Goal: Task Accomplishment & Management: Manage account settings

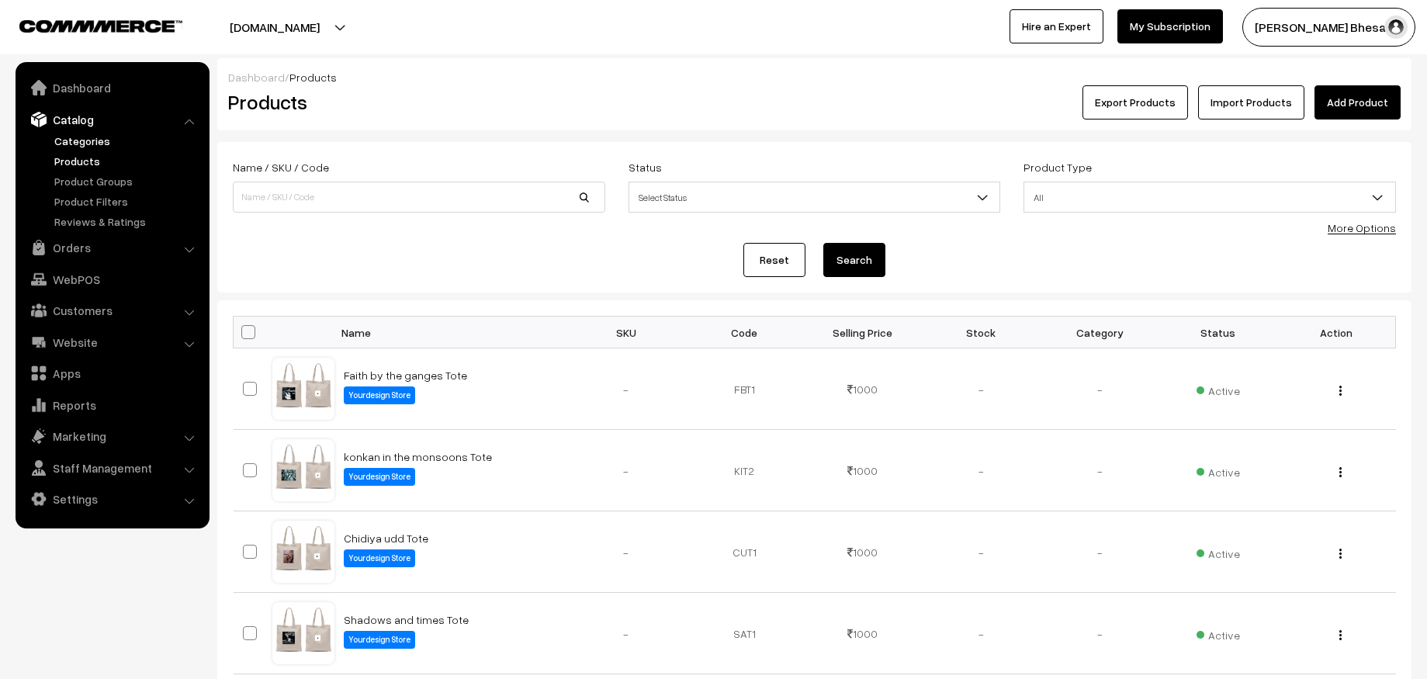
click at [76, 147] on link "Categories" at bounding box center [127, 141] width 154 height 16
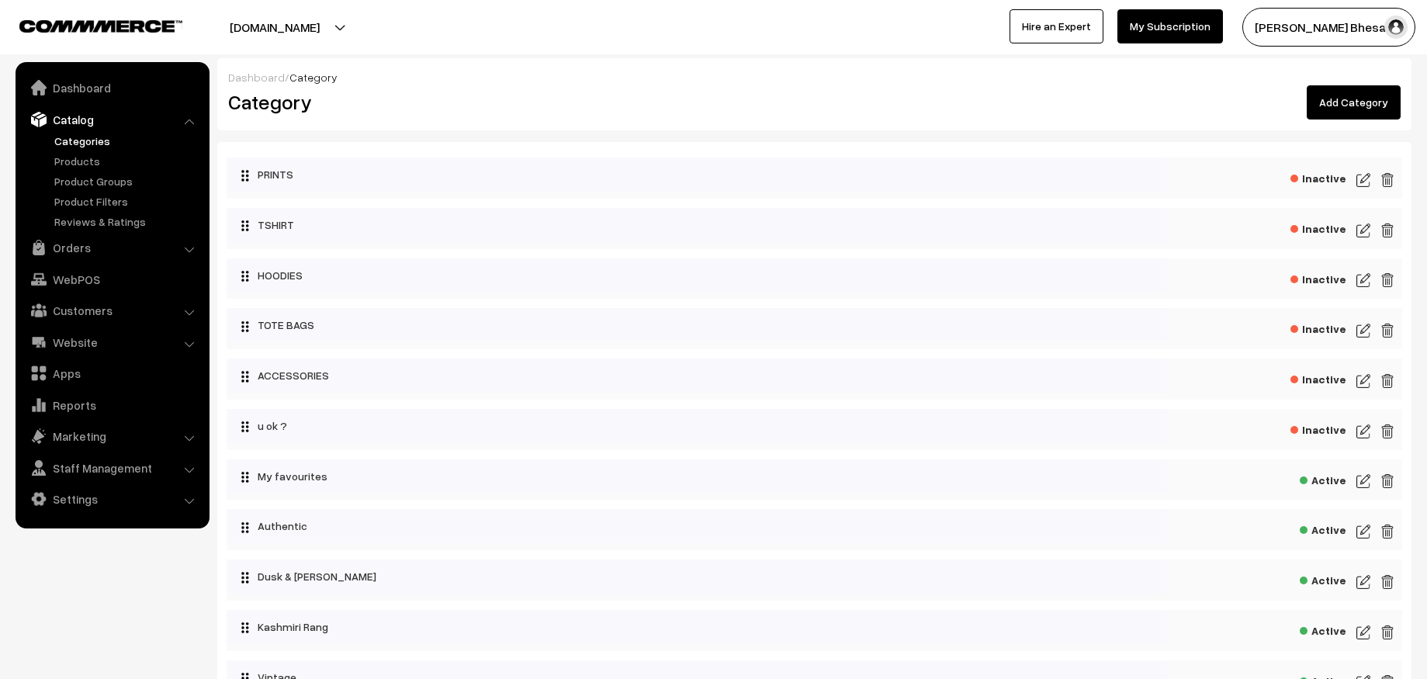
click at [1365, 235] on img at bounding box center [1364, 230] width 14 height 19
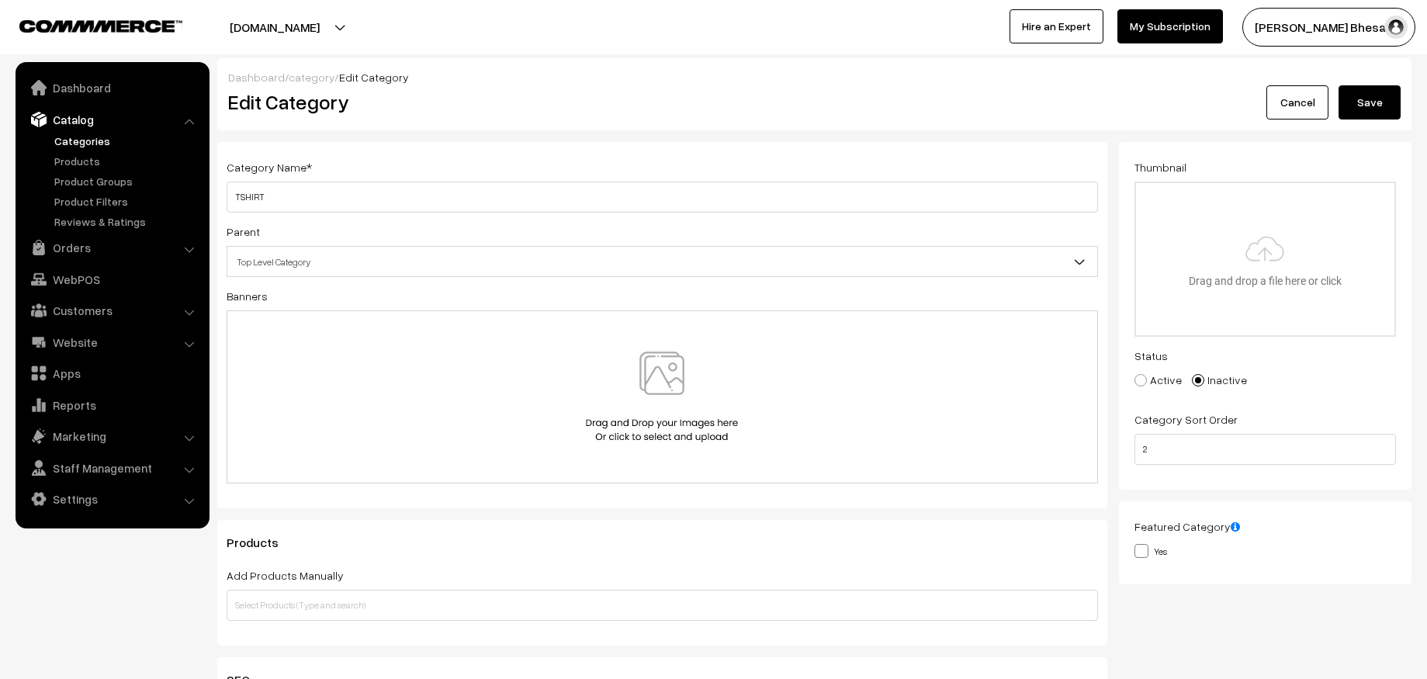
click at [1302, 92] on link "Cancel" at bounding box center [1298, 102] width 62 height 34
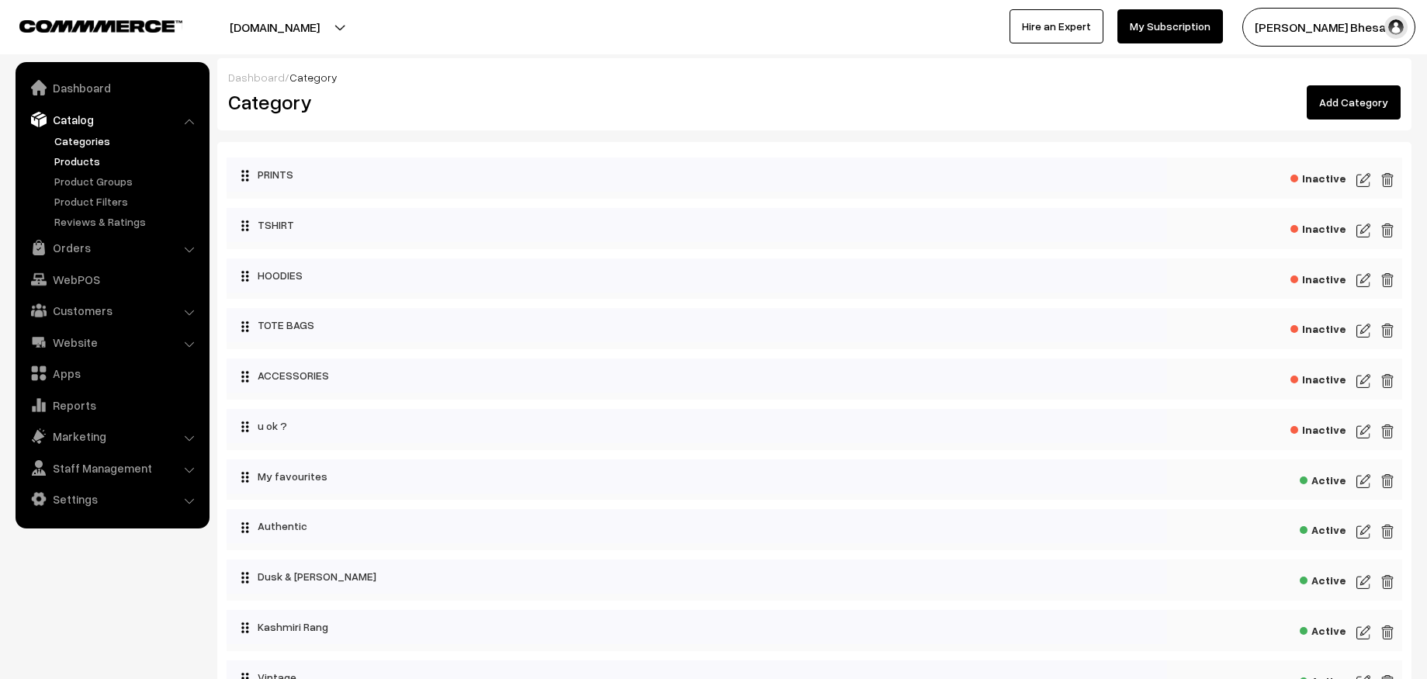
click at [91, 165] on link "Products" at bounding box center [127, 161] width 154 height 16
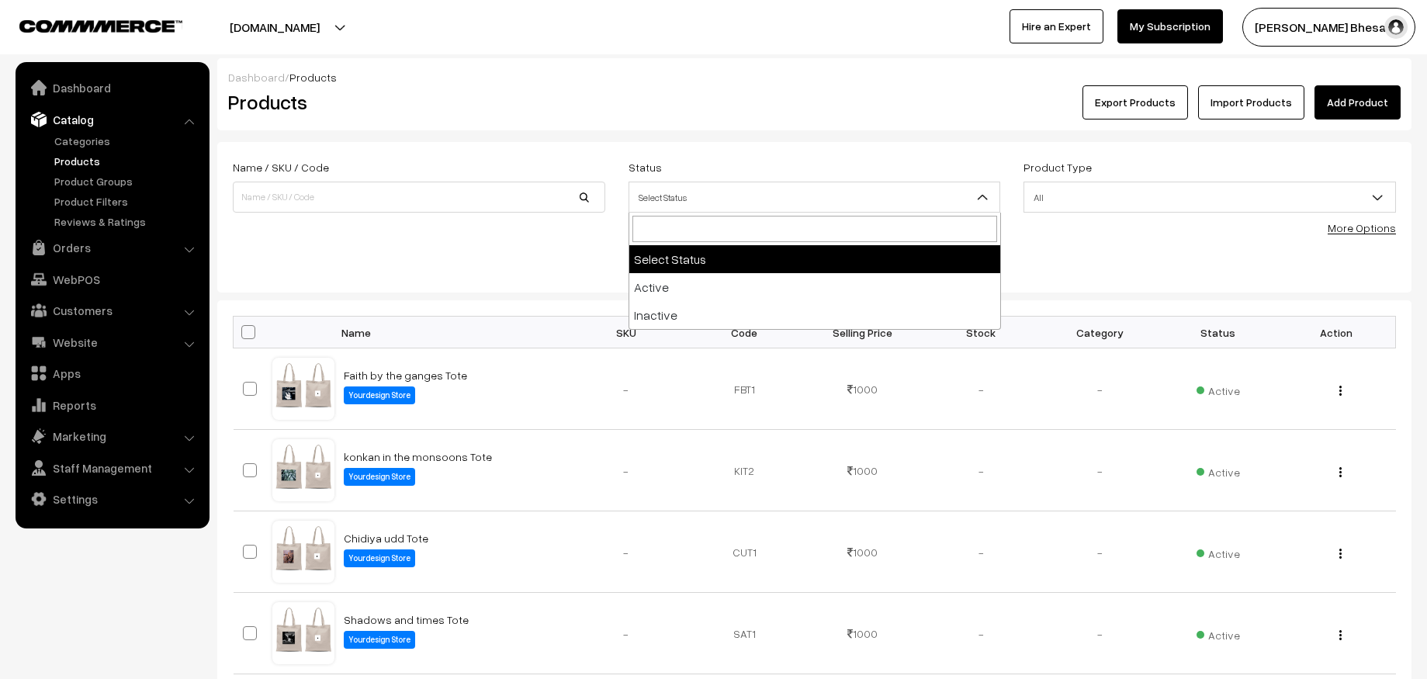
click at [692, 206] on span "Select Status" at bounding box center [814, 197] width 371 height 27
click at [512, 224] on div "Name / SKU / Code Status Select Status Active Inactive Select Status Product Ty…" at bounding box center [814, 193] width 1187 height 70
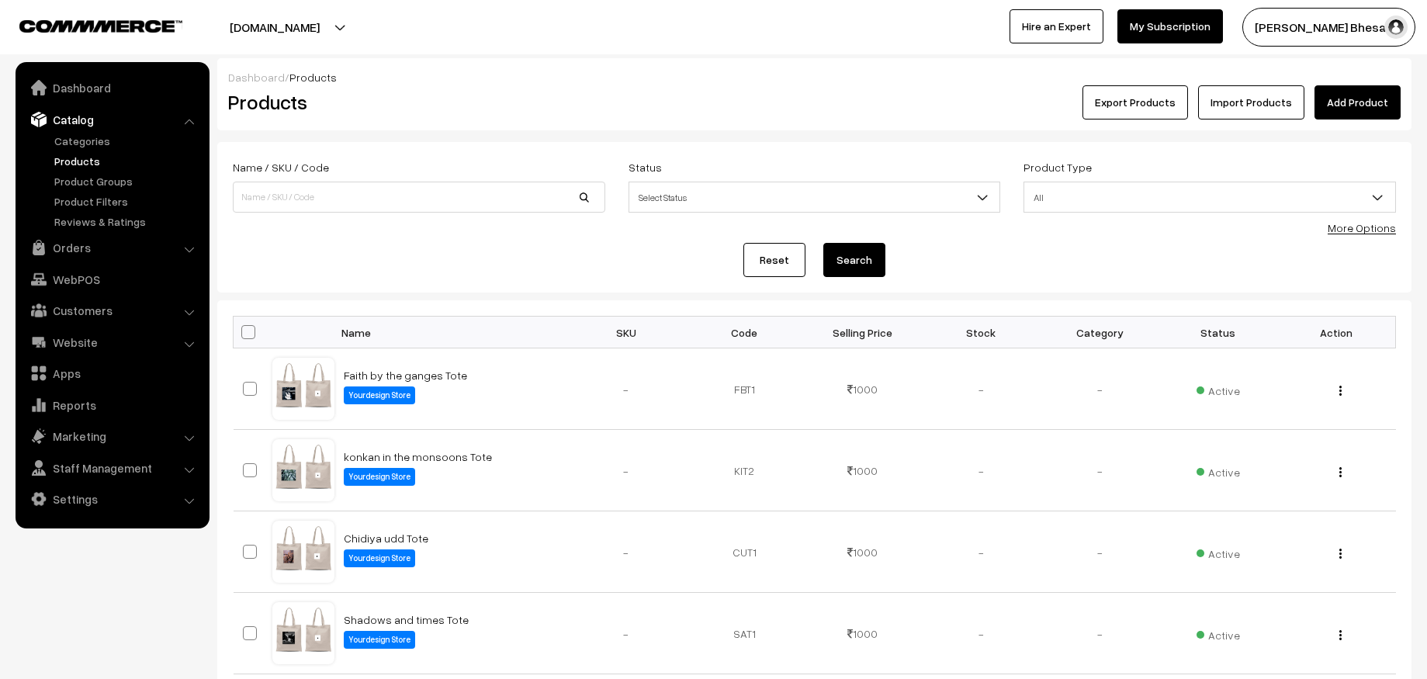
click at [1381, 230] on link "More Options" at bounding box center [1362, 227] width 68 height 13
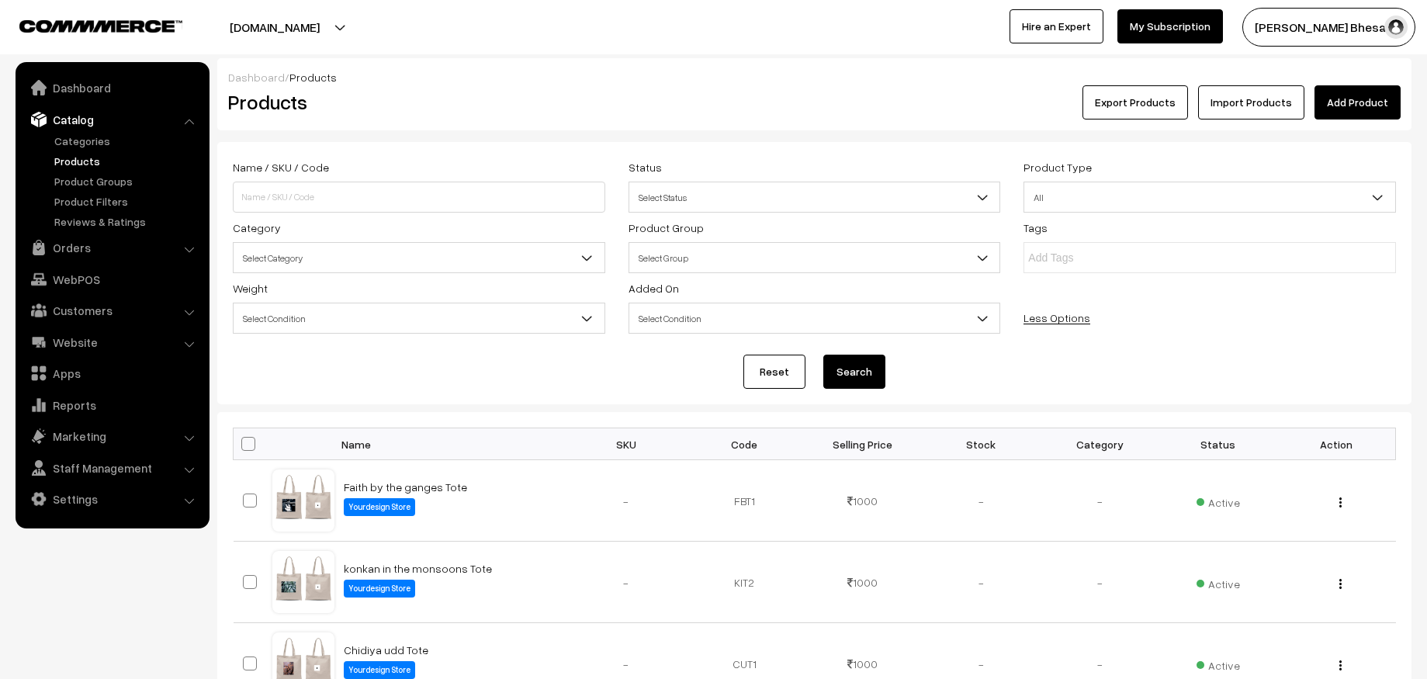
click at [1260, 202] on span "All" at bounding box center [1210, 197] width 371 height 27
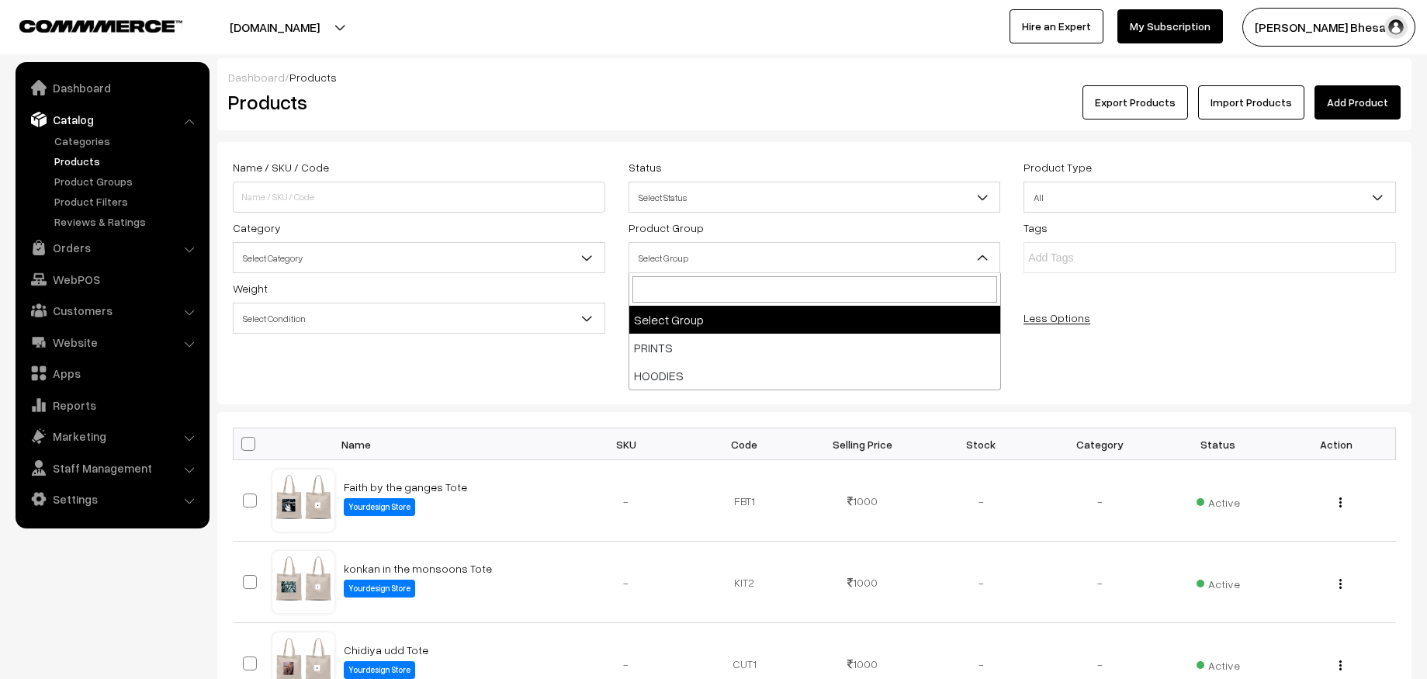
click at [658, 255] on span "Select Group" at bounding box center [814, 257] width 371 height 27
click at [558, 376] on div "Reset Search" at bounding box center [814, 372] width 1163 height 34
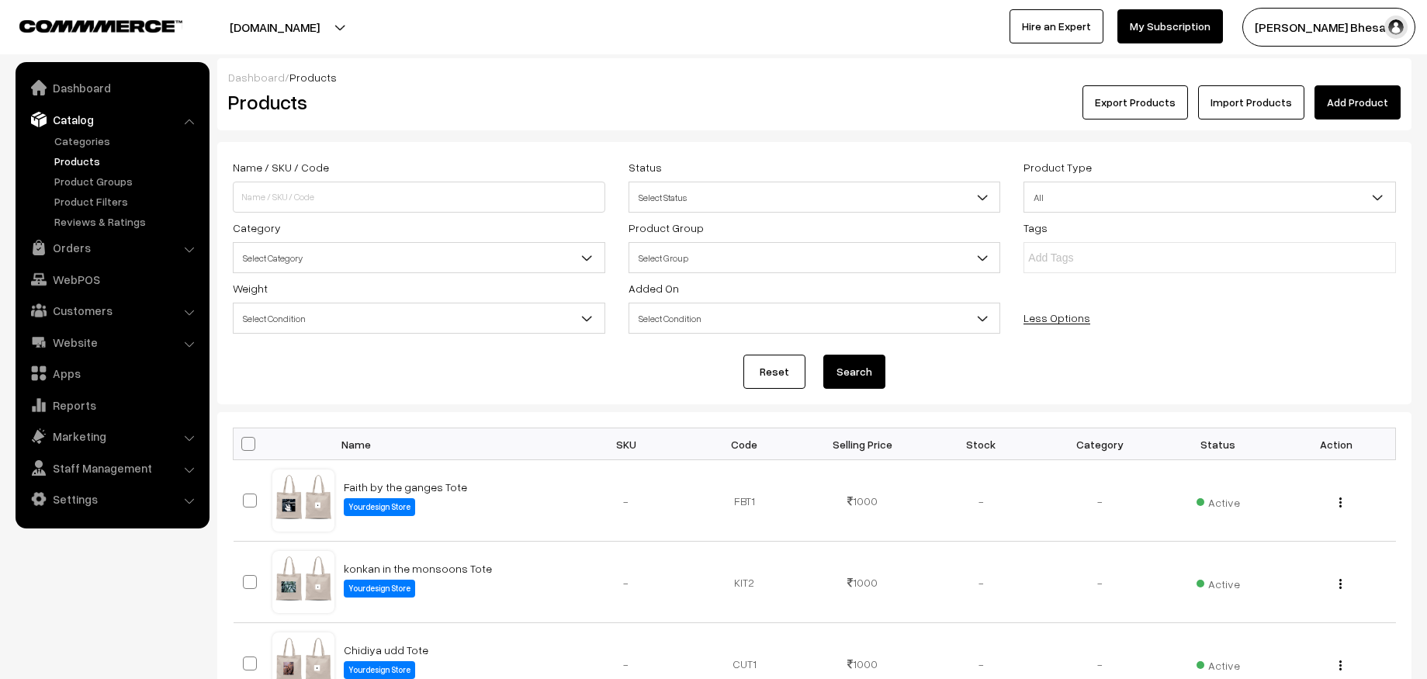
click at [427, 264] on span "Select Category" at bounding box center [419, 257] width 371 height 27
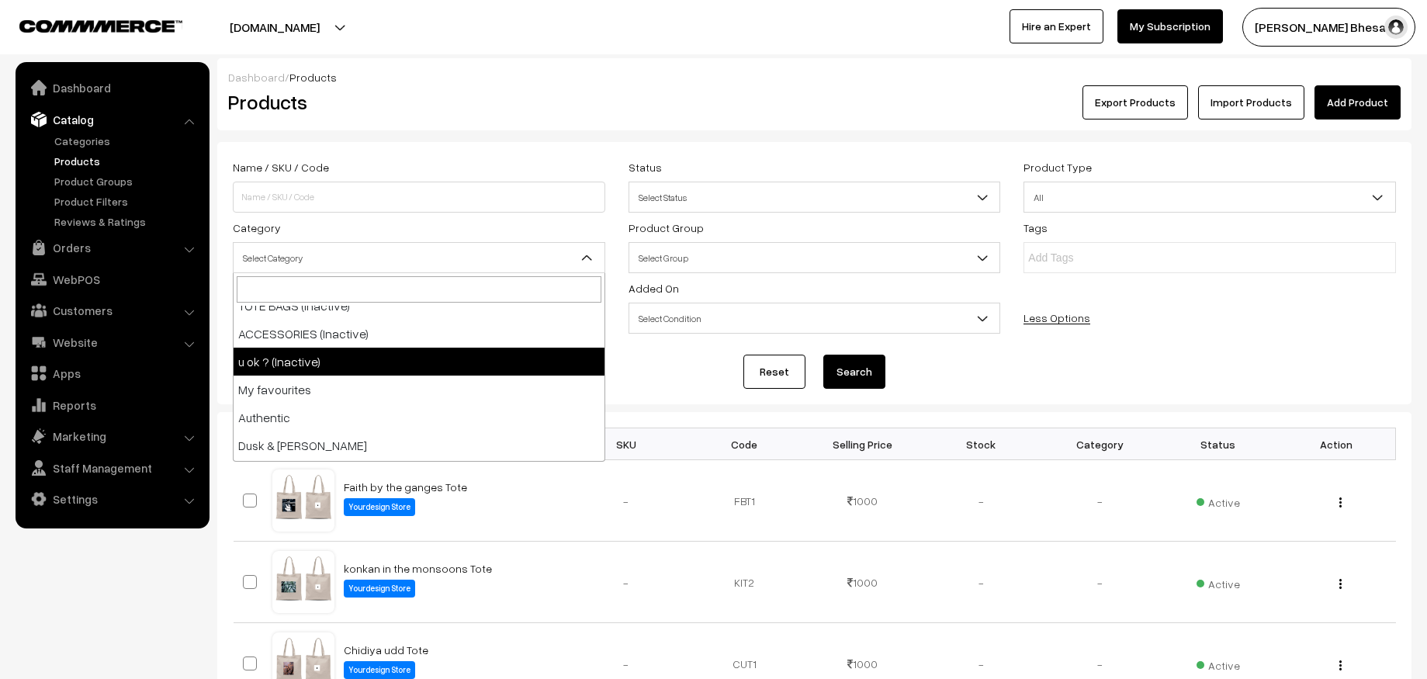
scroll to position [543, 0]
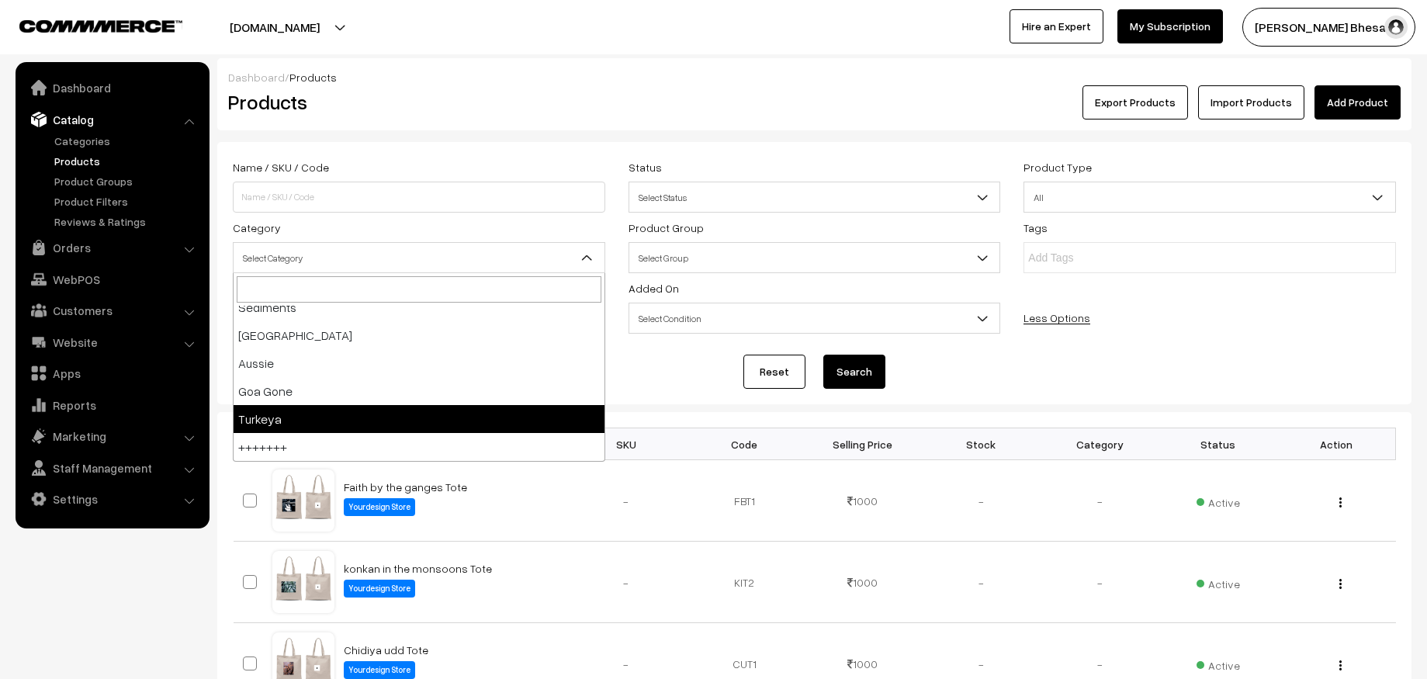
select select "18"
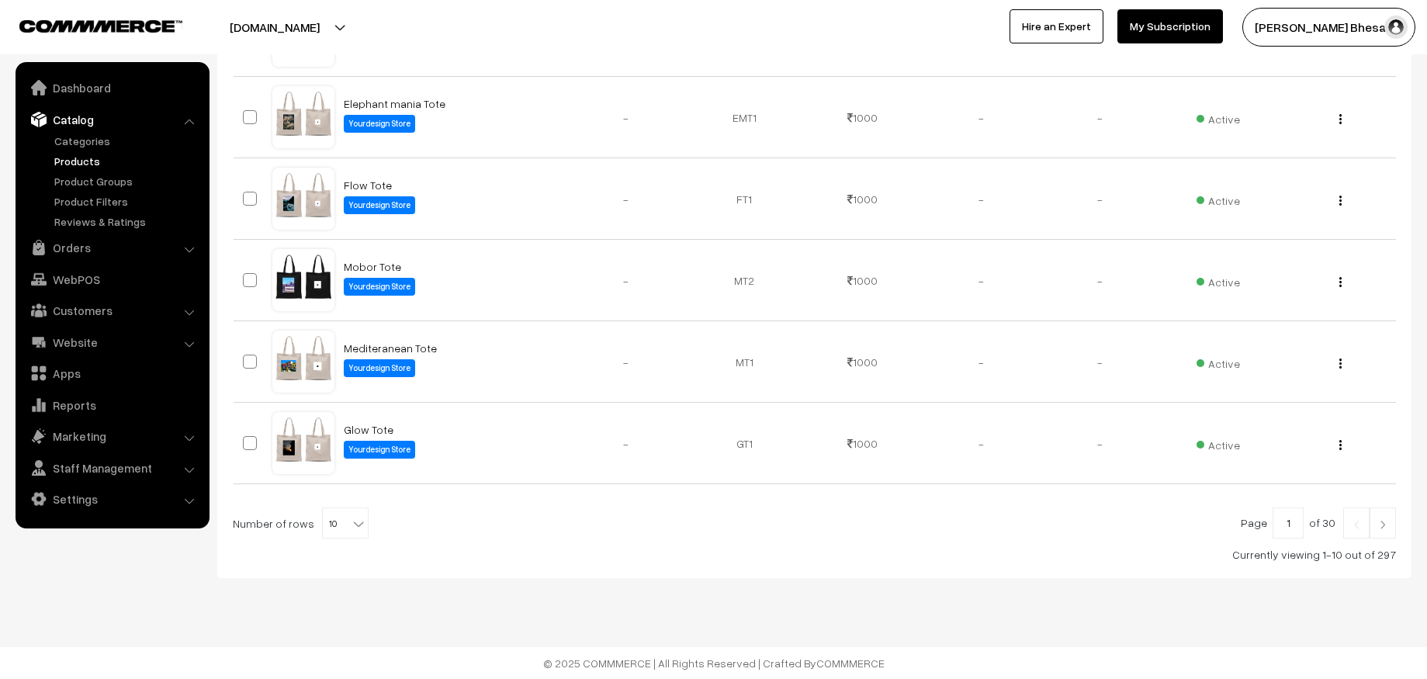
scroll to position [0, 0]
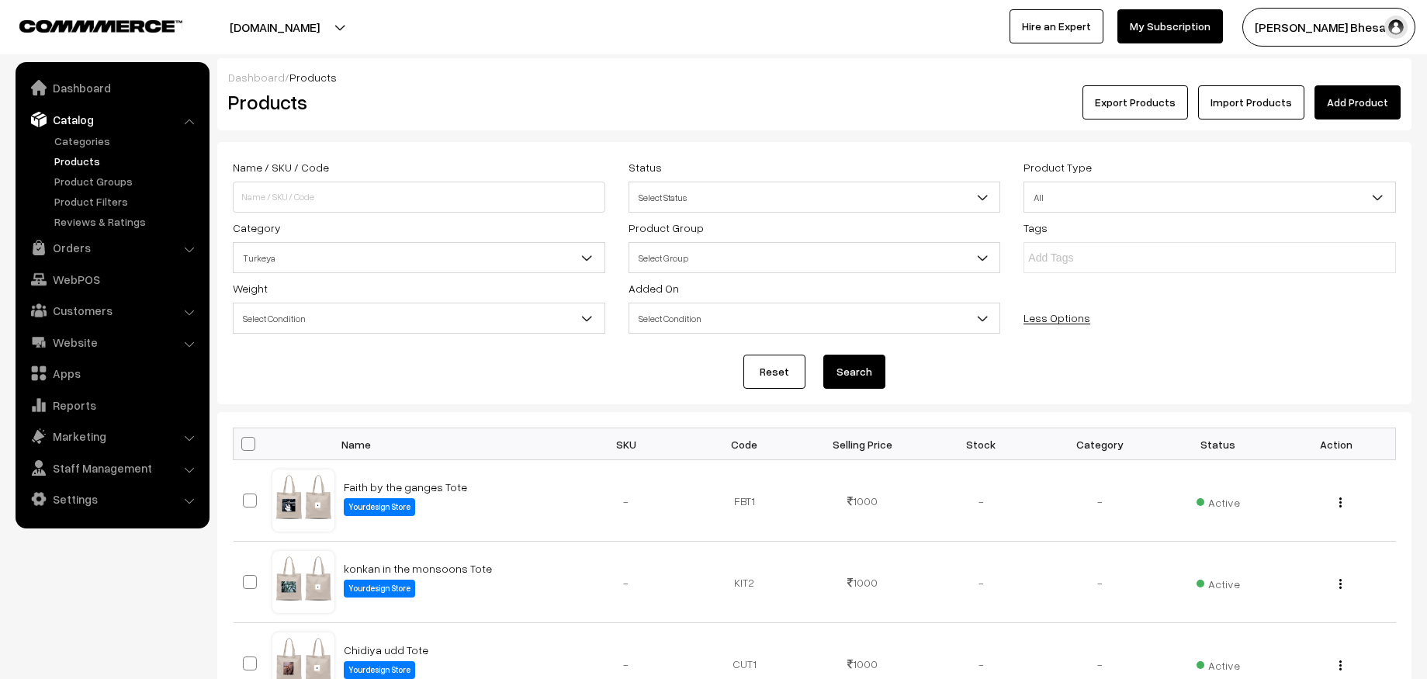
click at [857, 387] on button "Search" at bounding box center [854, 372] width 62 height 34
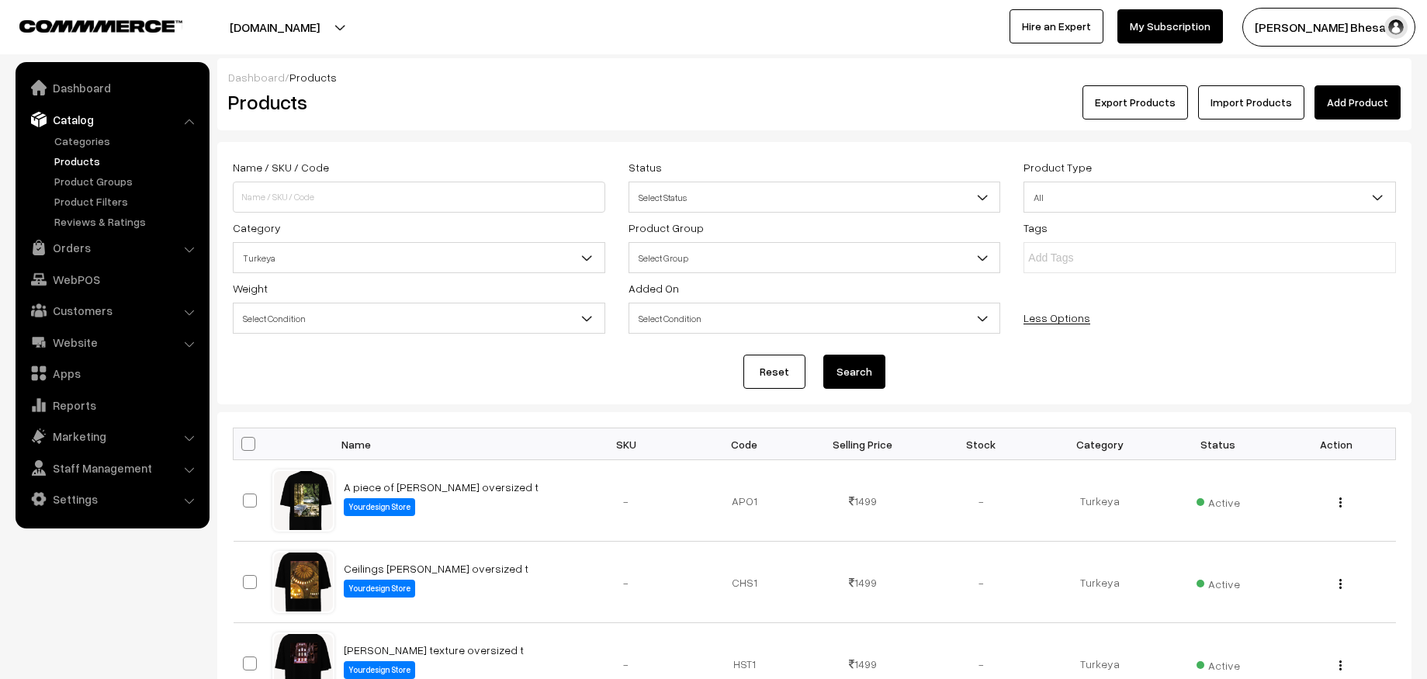
scroll to position [182, 0]
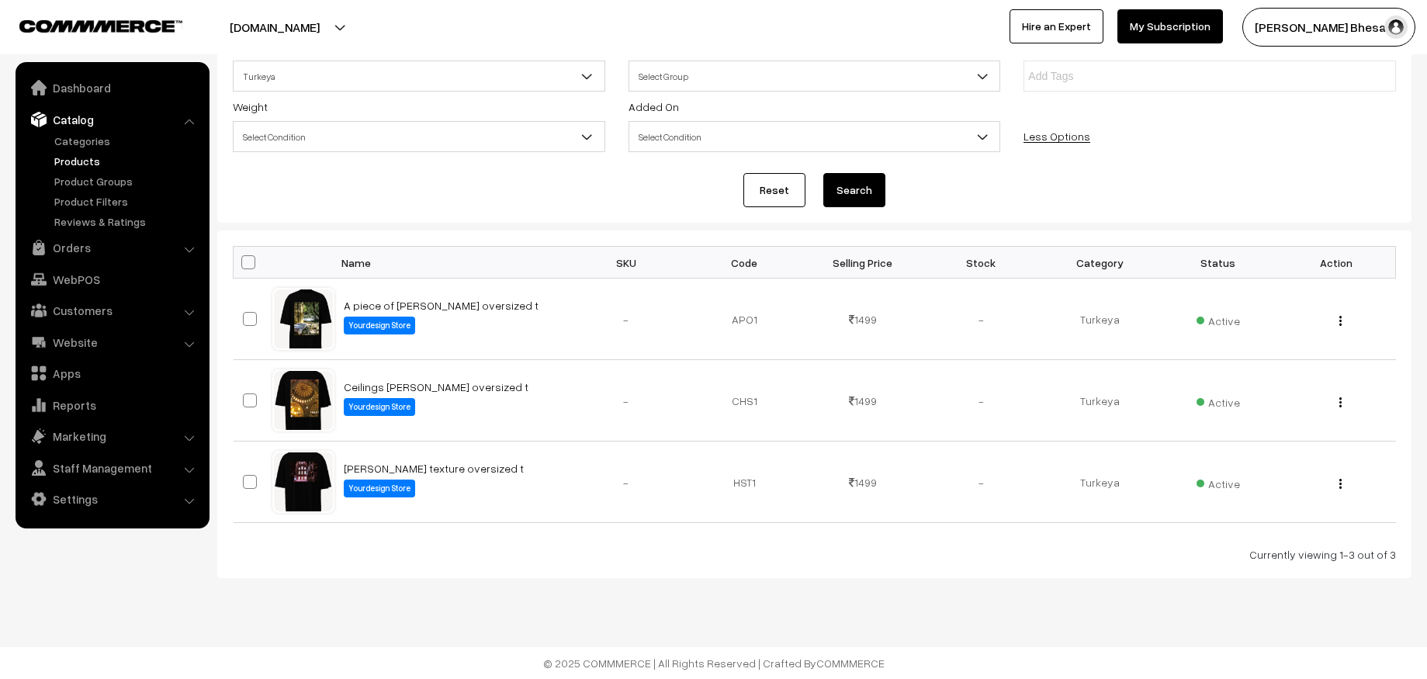
click at [251, 265] on span at bounding box center [248, 262] width 14 height 14
click at [244, 265] on input "checkbox" at bounding box center [239, 262] width 10 height 10
click at [251, 265] on span at bounding box center [248, 262] width 14 height 14
click at [244, 265] on input "checkbox" at bounding box center [239, 262] width 10 height 10
checkbox input "false"
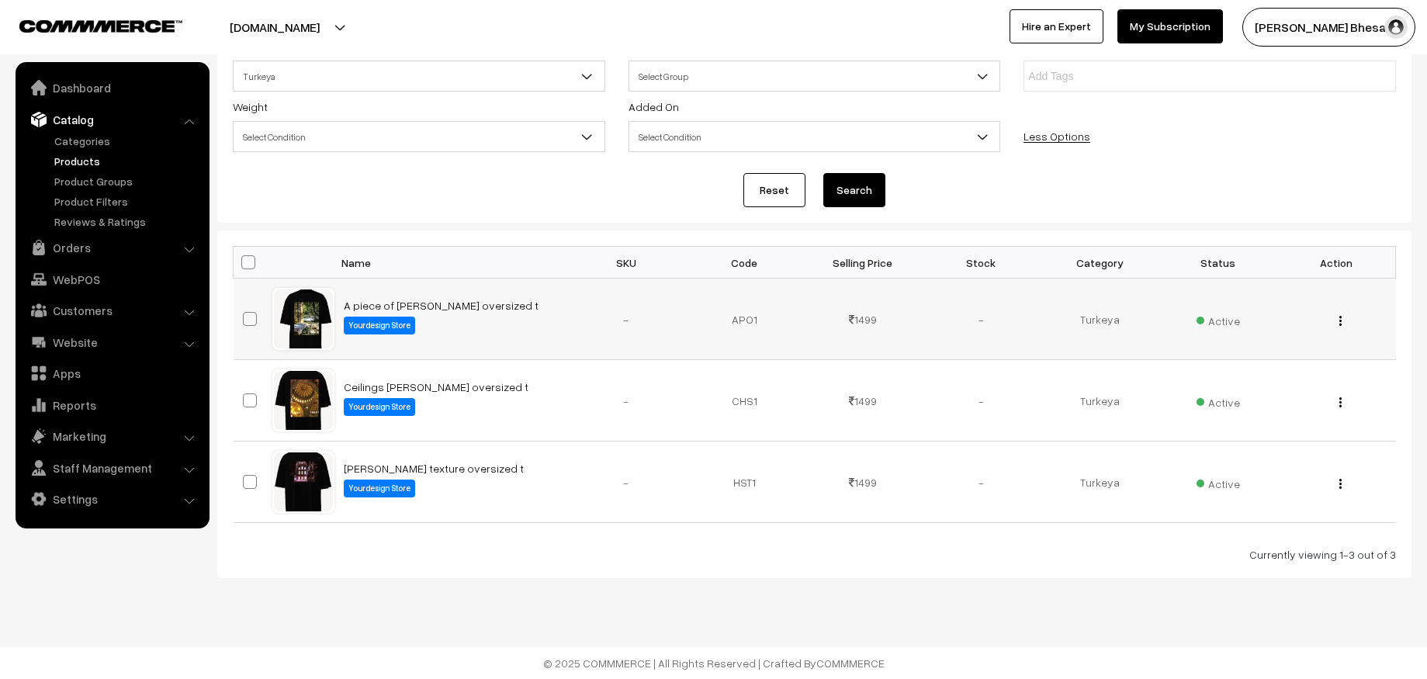
click at [1115, 316] on td "Turkeya" at bounding box center [1100, 319] width 119 height 81
click at [1337, 322] on div "View" at bounding box center [1337, 319] width 100 height 16
click at [1340, 324] on img "button" at bounding box center [1341, 321] width 2 height 10
click at [1282, 341] on link "View" at bounding box center [1271, 343] width 132 height 34
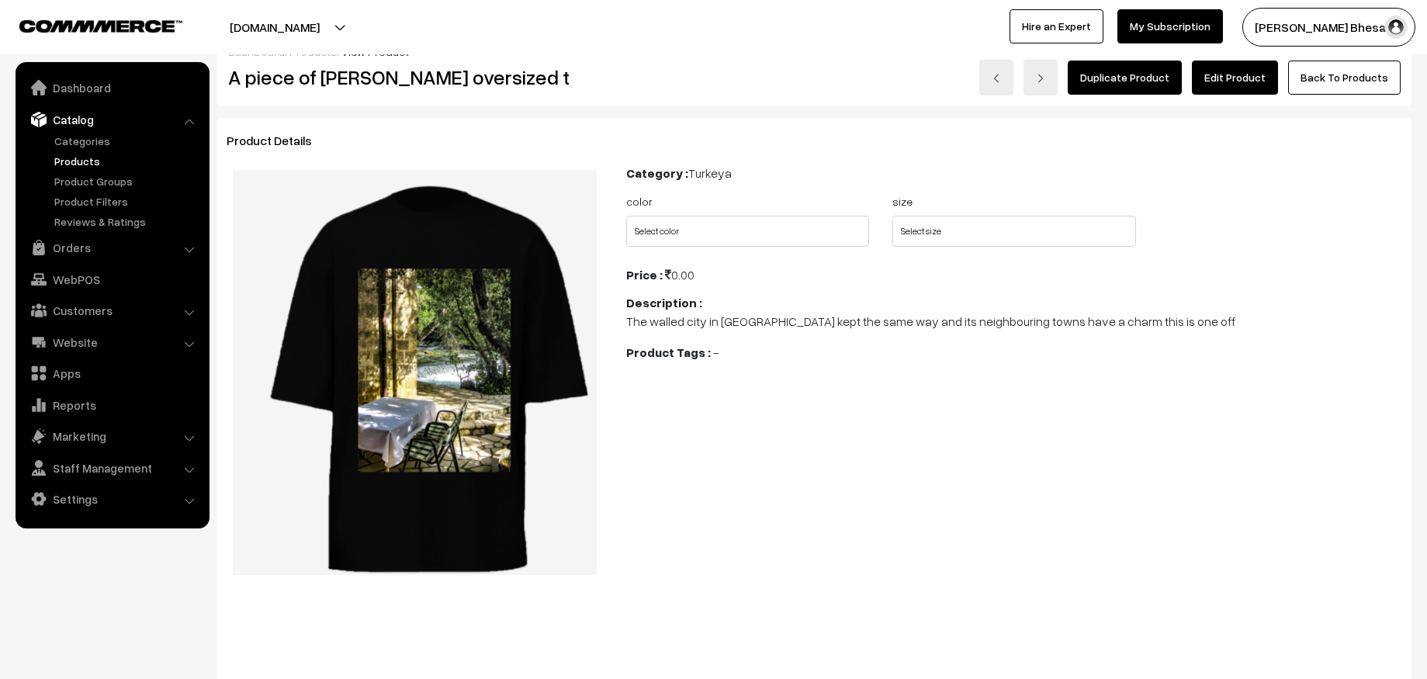
scroll to position [19, 0]
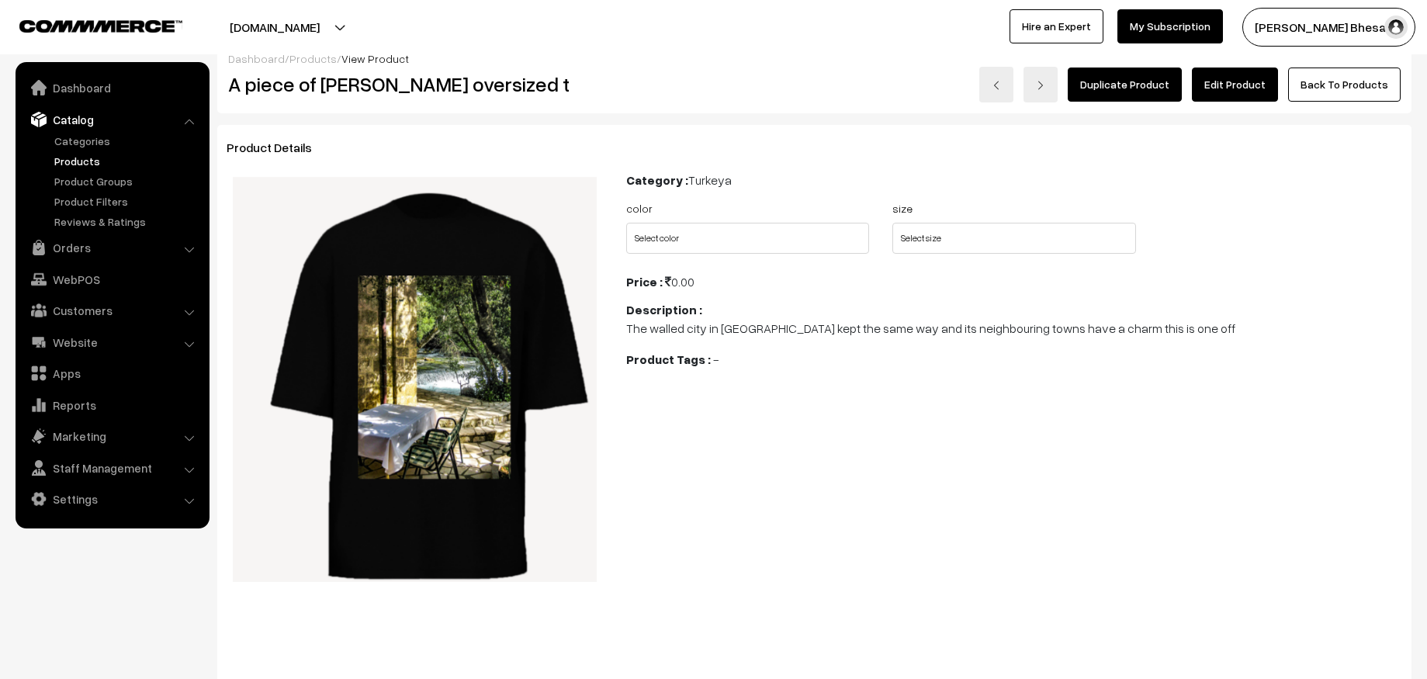
click at [1269, 73] on link "Edit Product" at bounding box center [1235, 85] width 86 height 34
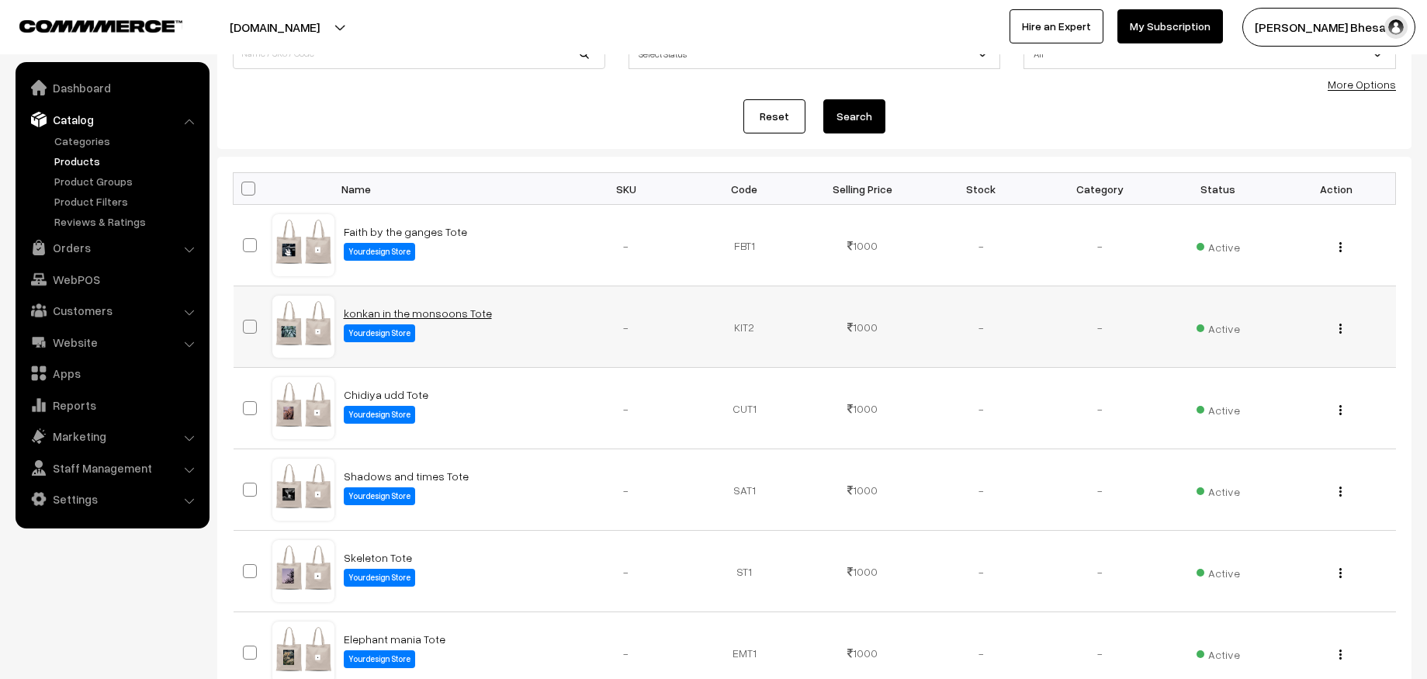
scroll to position [146, 0]
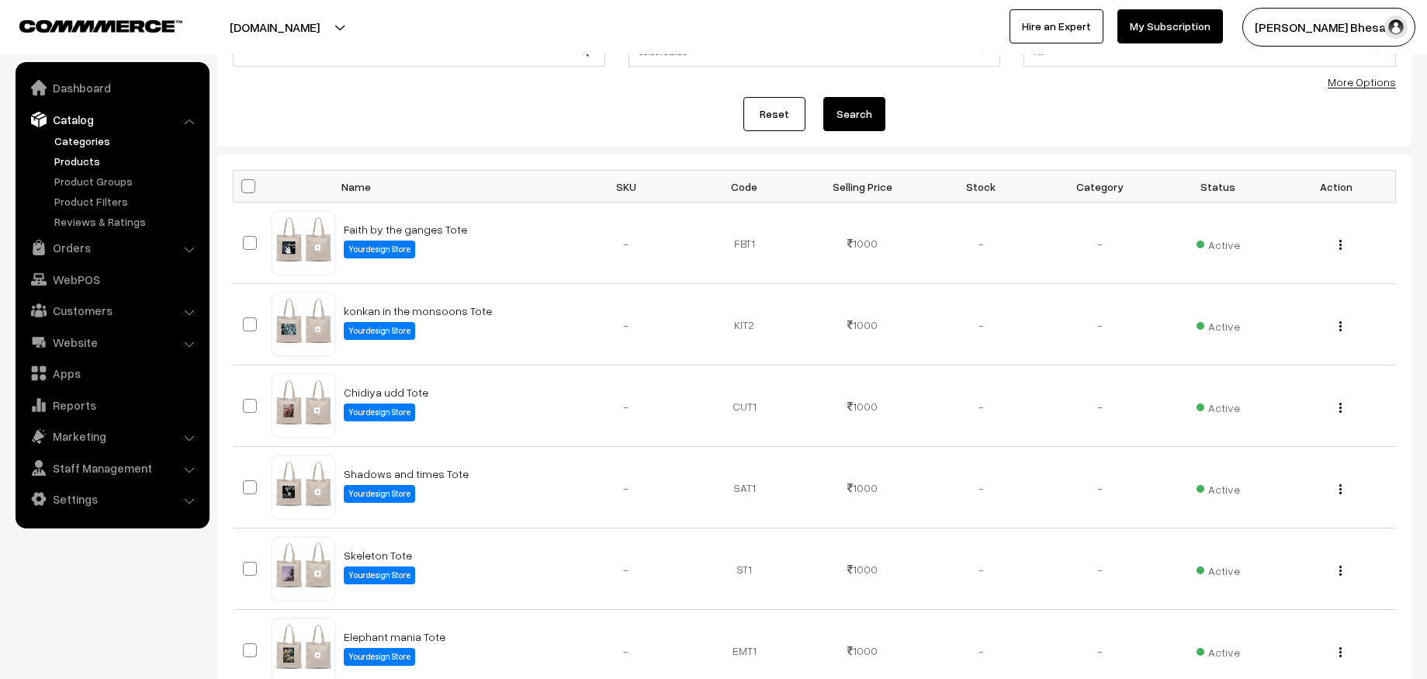
click at [95, 144] on link "Categories" at bounding box center [127, 141] width 154 height 16
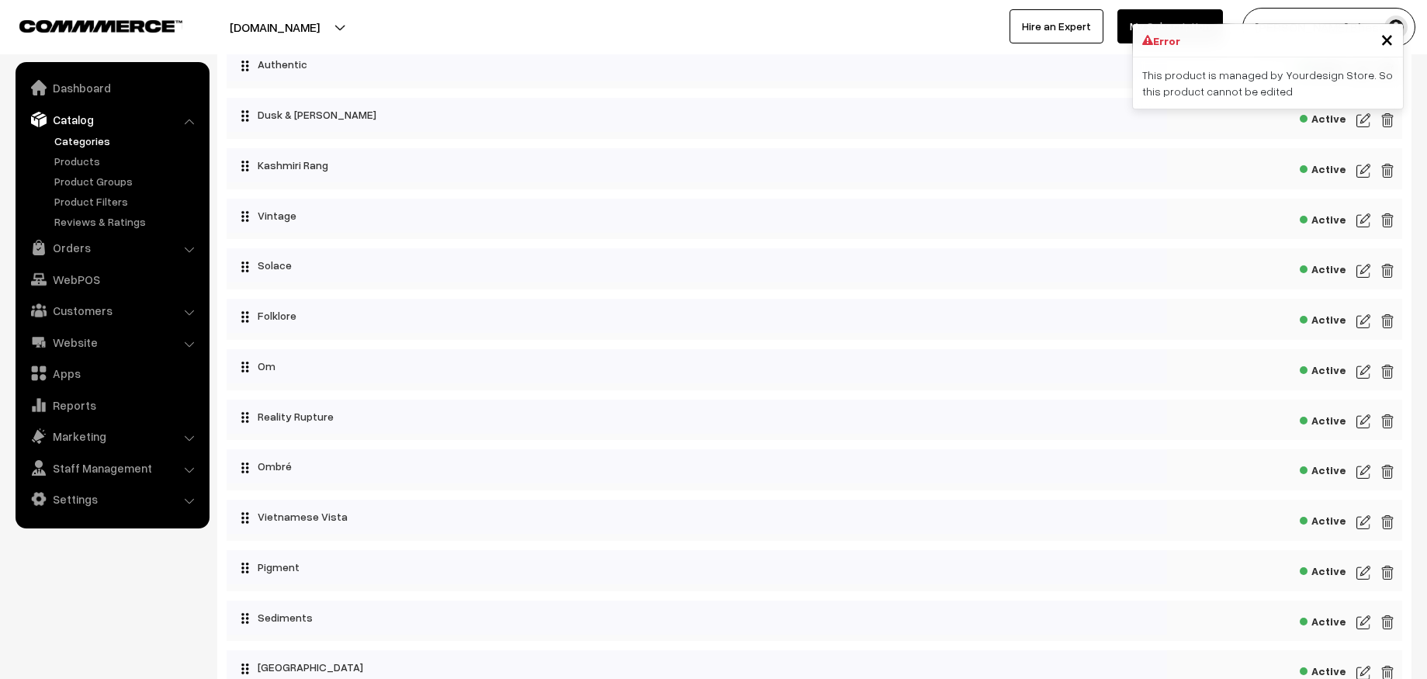
scroll to position [466, 0]
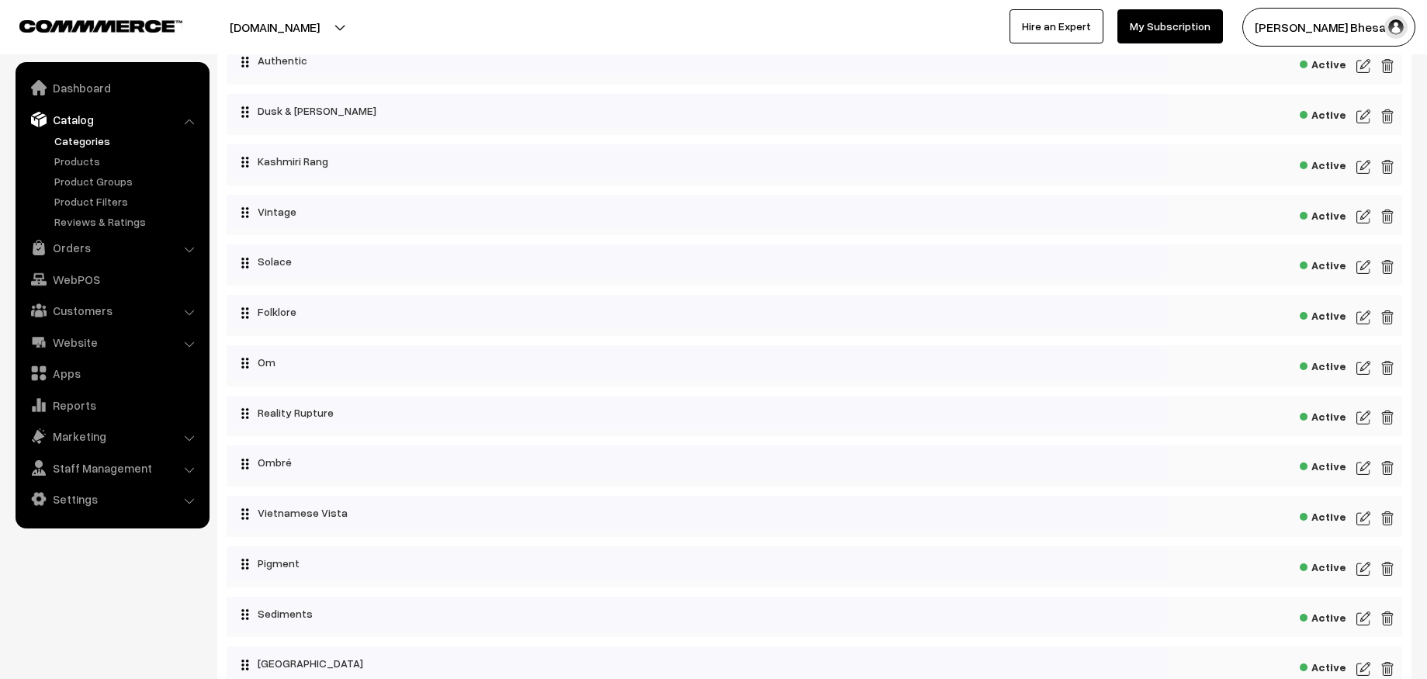
click at [1369, 369] on img at bounding box center [1364, 368] width 14 height 19
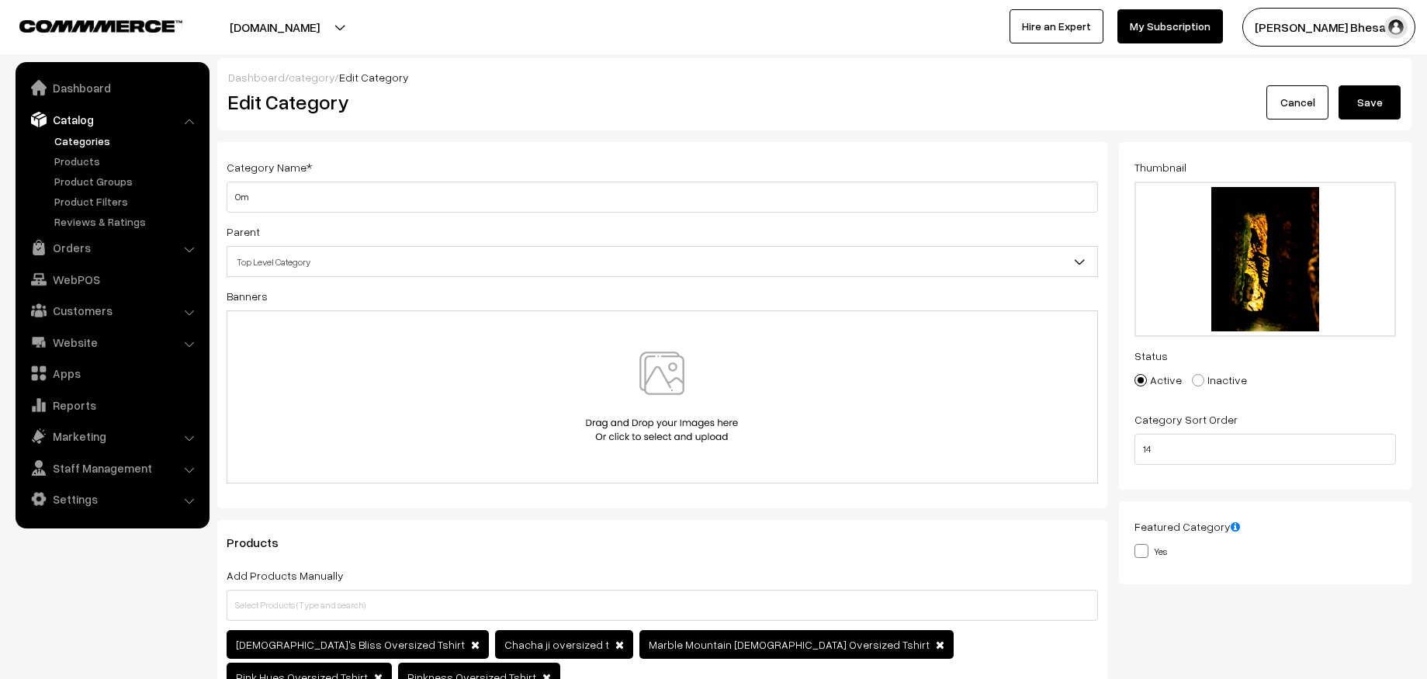
click at [295, 77] on link "category" at bounding box center [312, 77] width 46 height 13
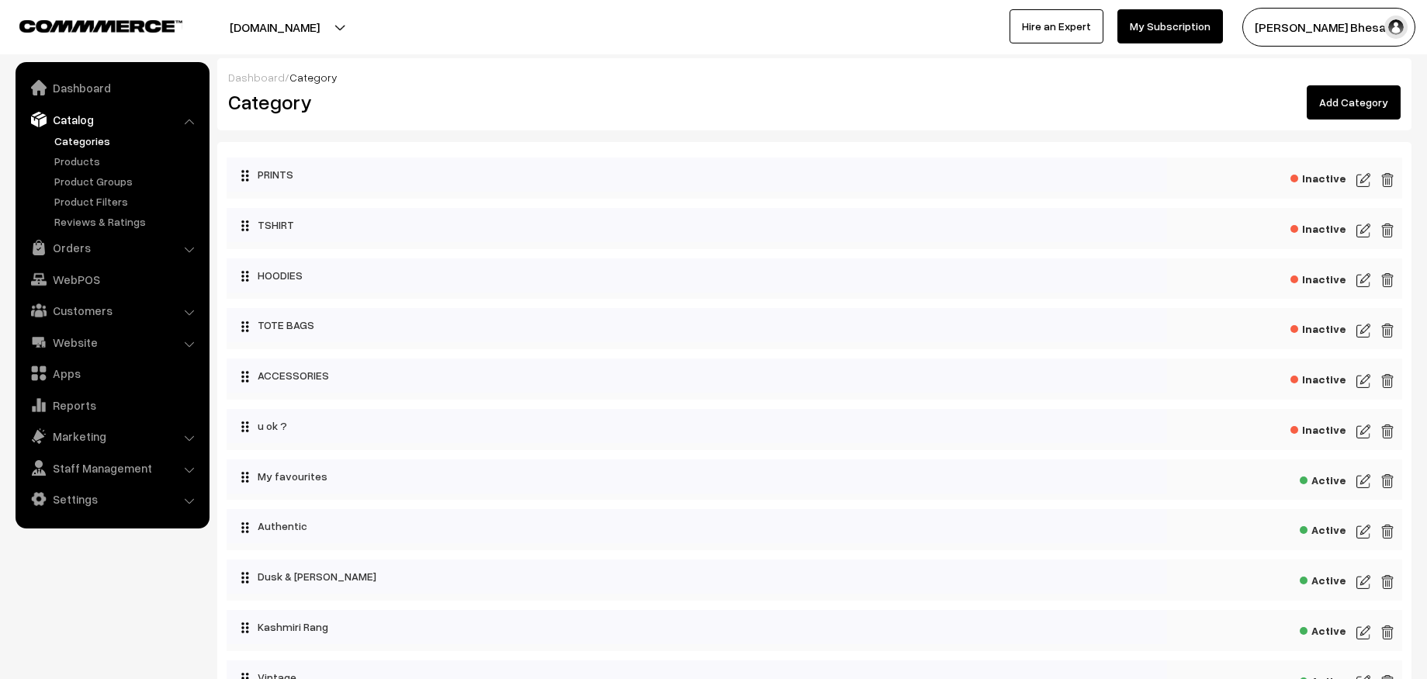
click at [1360, 233] on img at bounding box center [1364, 230] width 14 height 19
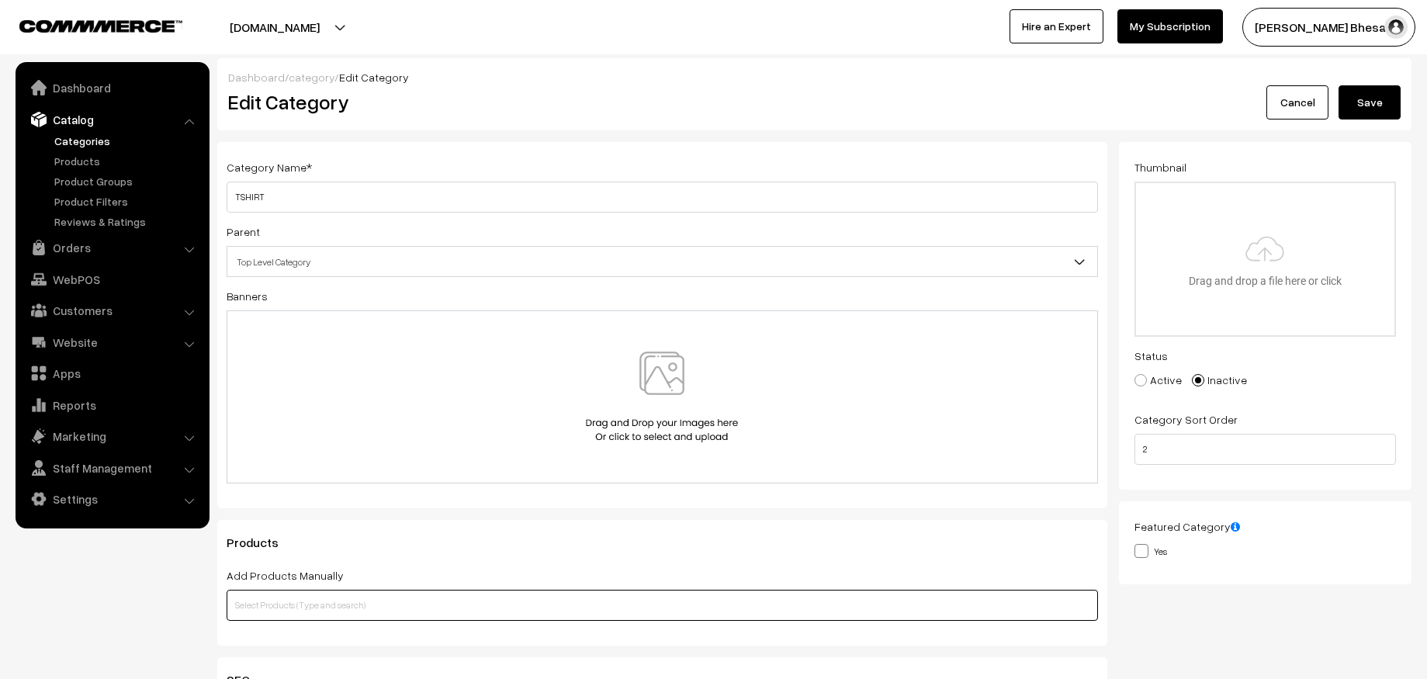
click at [327, 602] on input "text" at bounding box center [663, 605] width 872 height 31
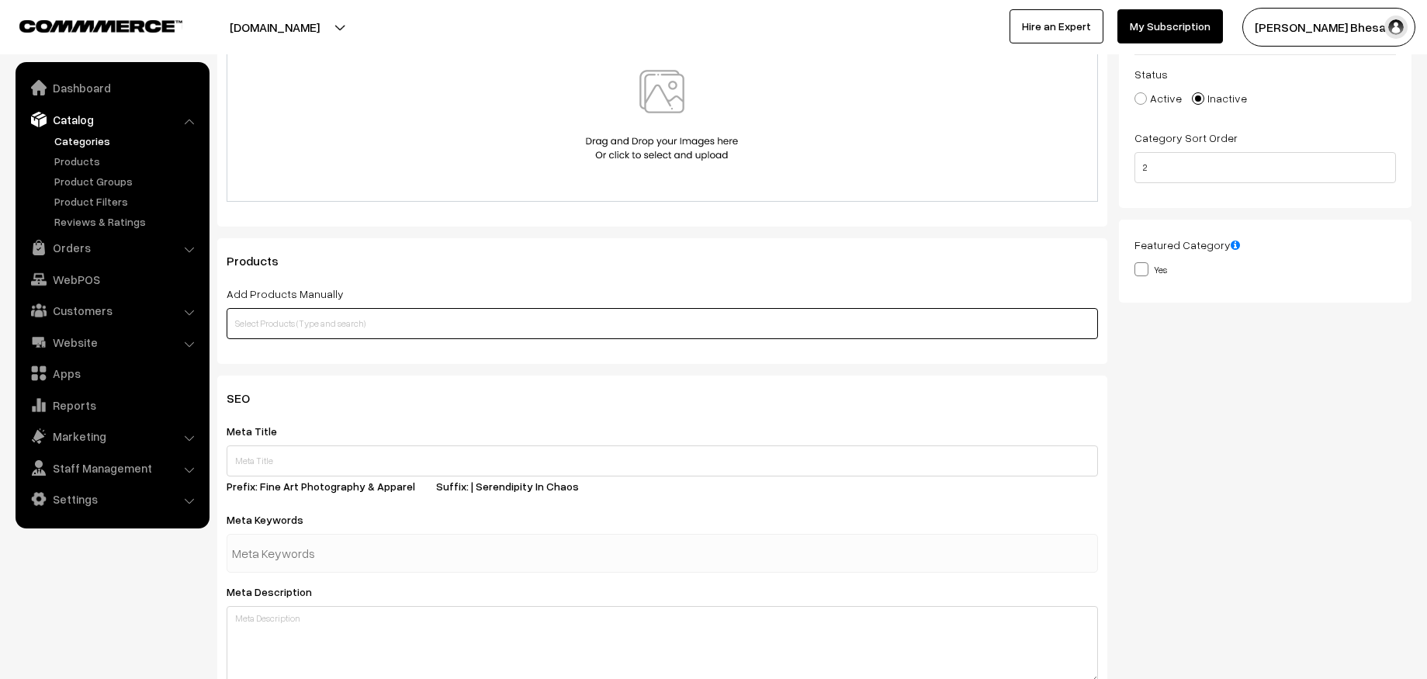
scroll to position [278, 0]
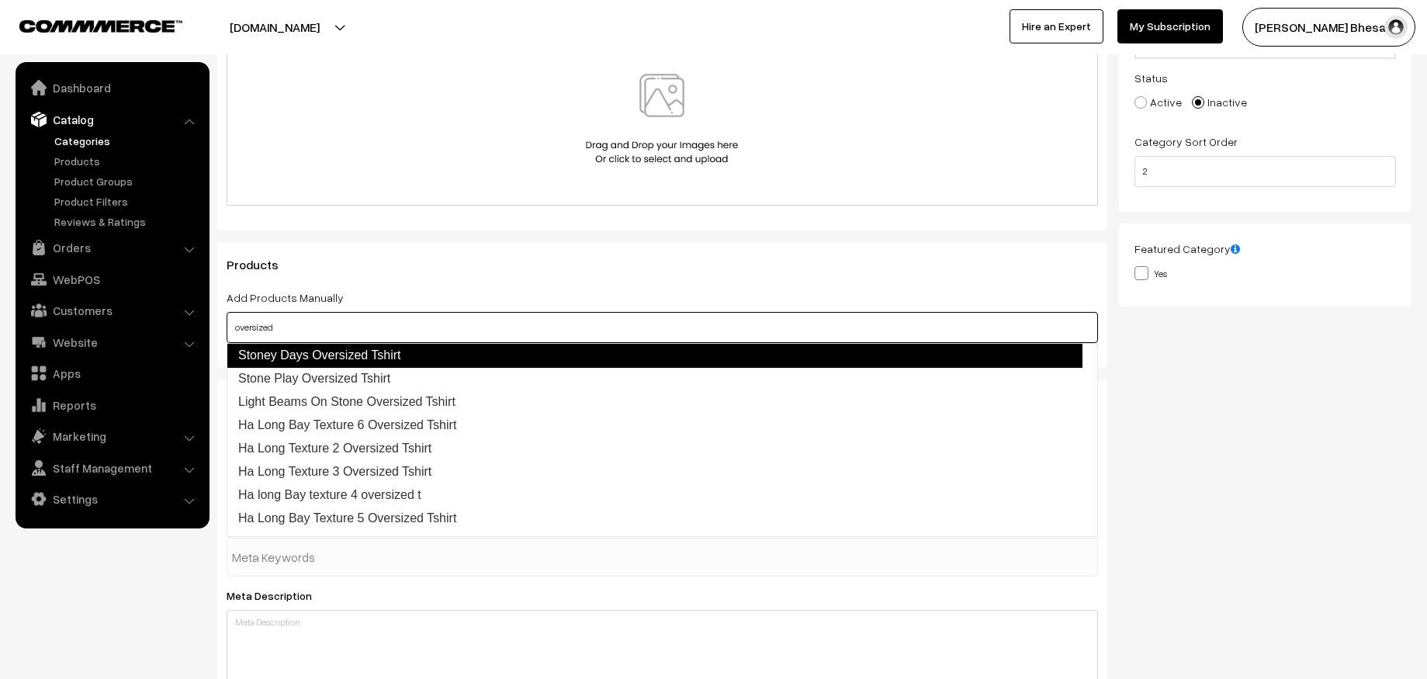
click at [399, 351] on link "Stoney Days Oversized Tshirt" at bounding box center [655, 355] width 856 height 25
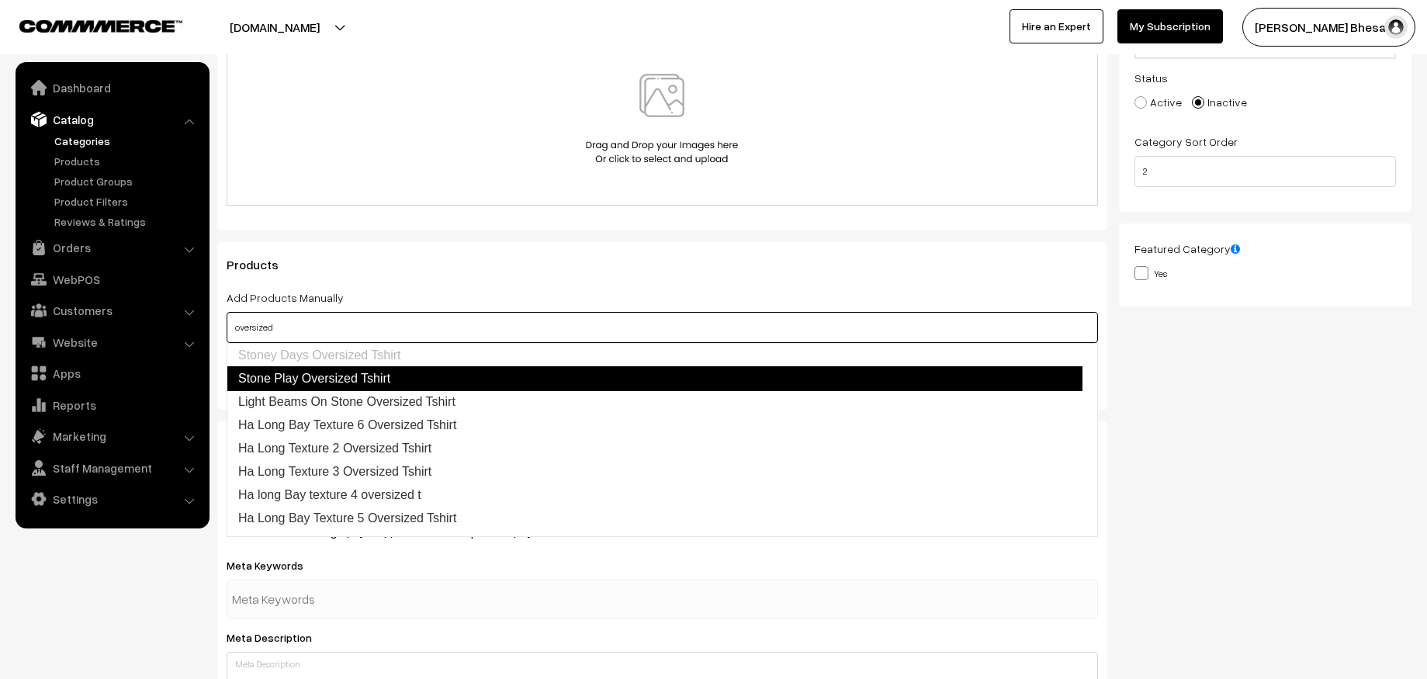
click at [362, 371] on link "Stone Play Oversized Tshirt" at bounding box center [655, 378] width 856 height 25
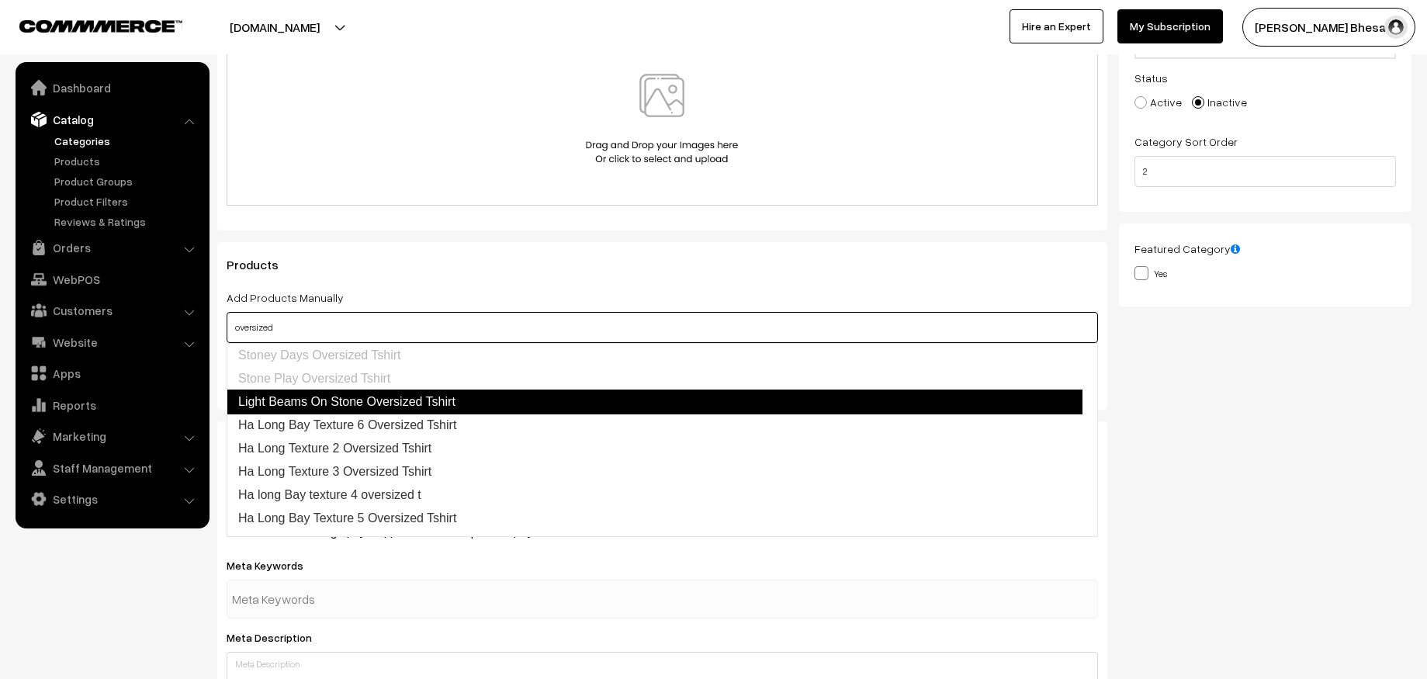
click at [351, 398] on link "Light Beams On Stone Oversized Tshirt" at bounding box center [655, 402] width 856 height 25
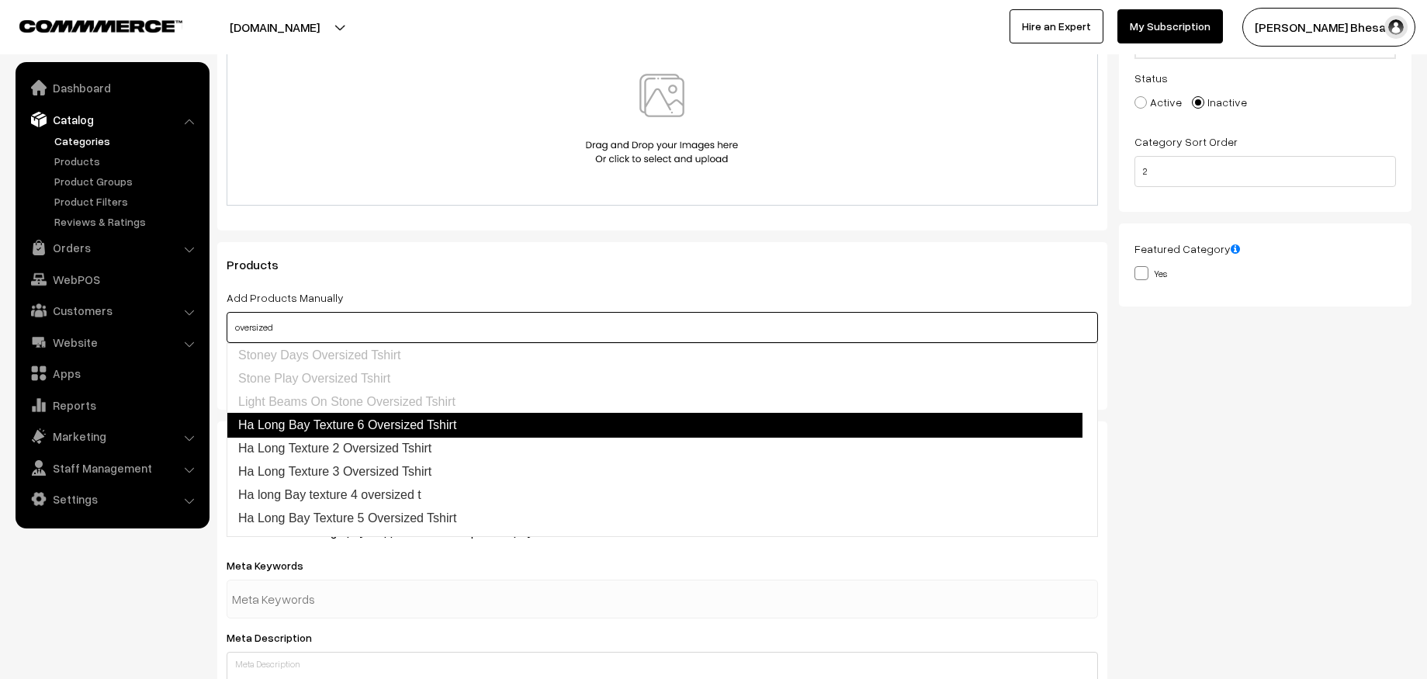
click at [355, 421] on link "Ha Long Bay Texture 6 Oversized Tshirt" at bounding box center [655, 425] width 856 height 25
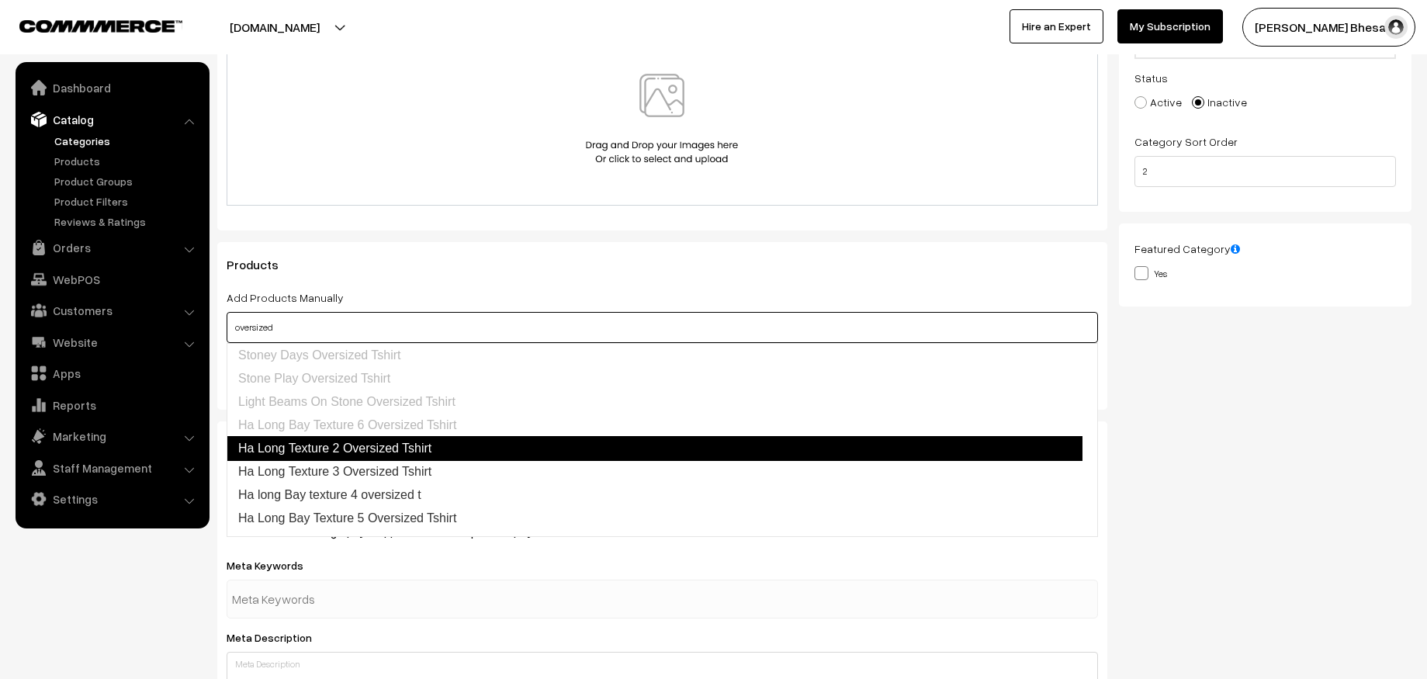
click at [339, 438] on link "Ha Long Texture 2 Oversized Tshirt" at bounding box center [655, 448] width 856 height 25
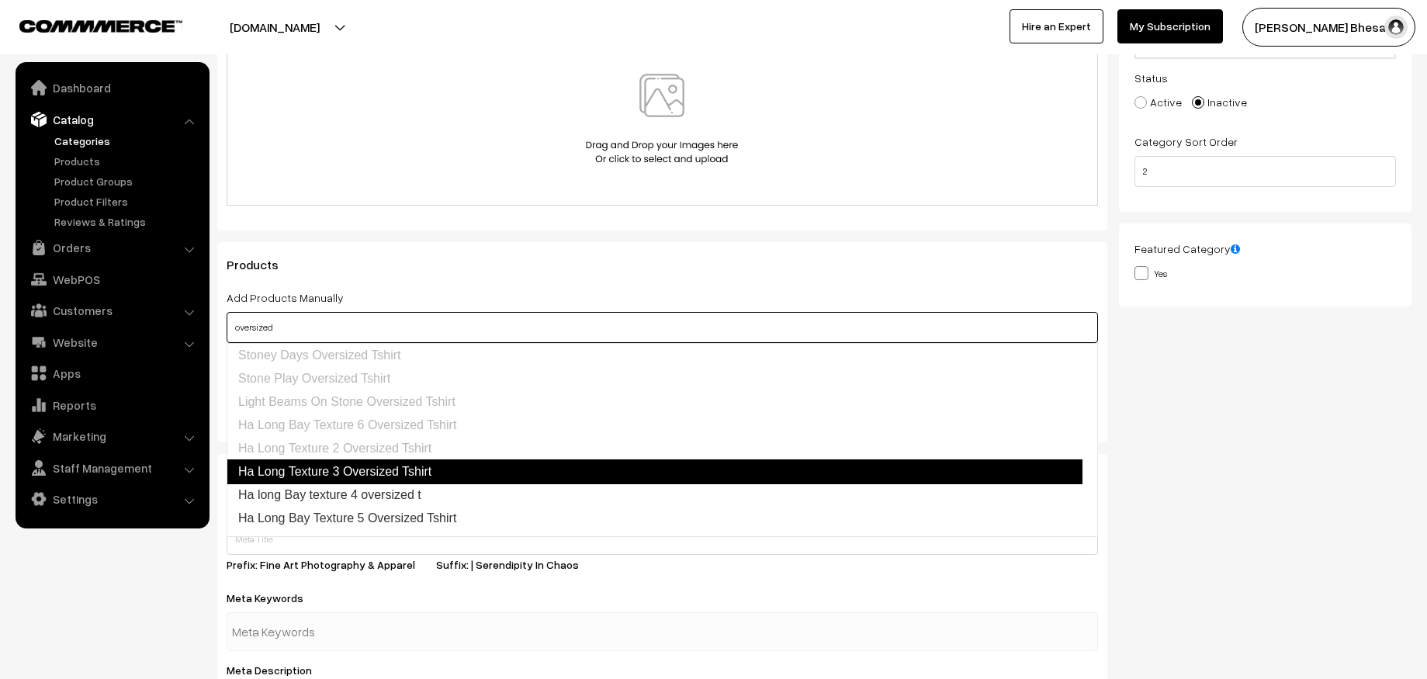
click at [318, 470] on link "Ha Long Texture 3 Oversized Tshirt" at bounding box center [655, 471] width 856 height 25
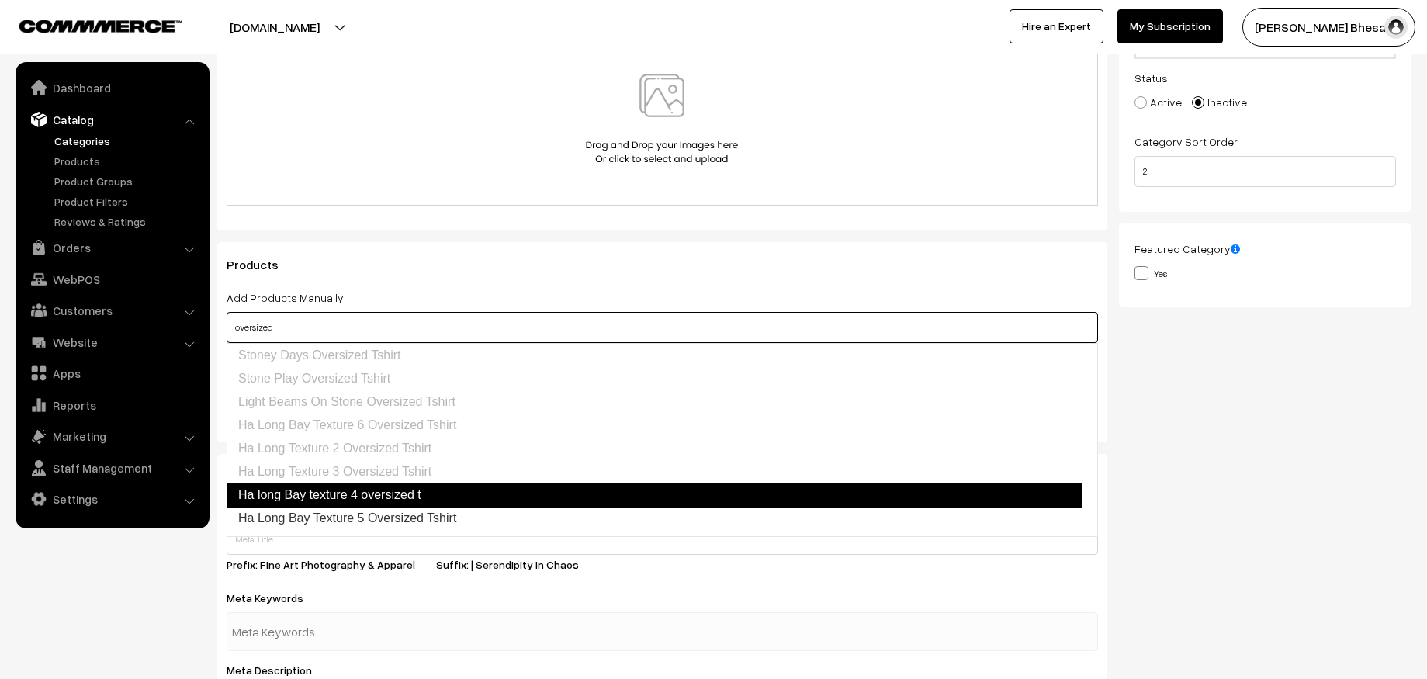
click at [321, 486] on link "Ha long Bay texture 4 oversized t" at bounding box center [655, 495] width 856 height 25
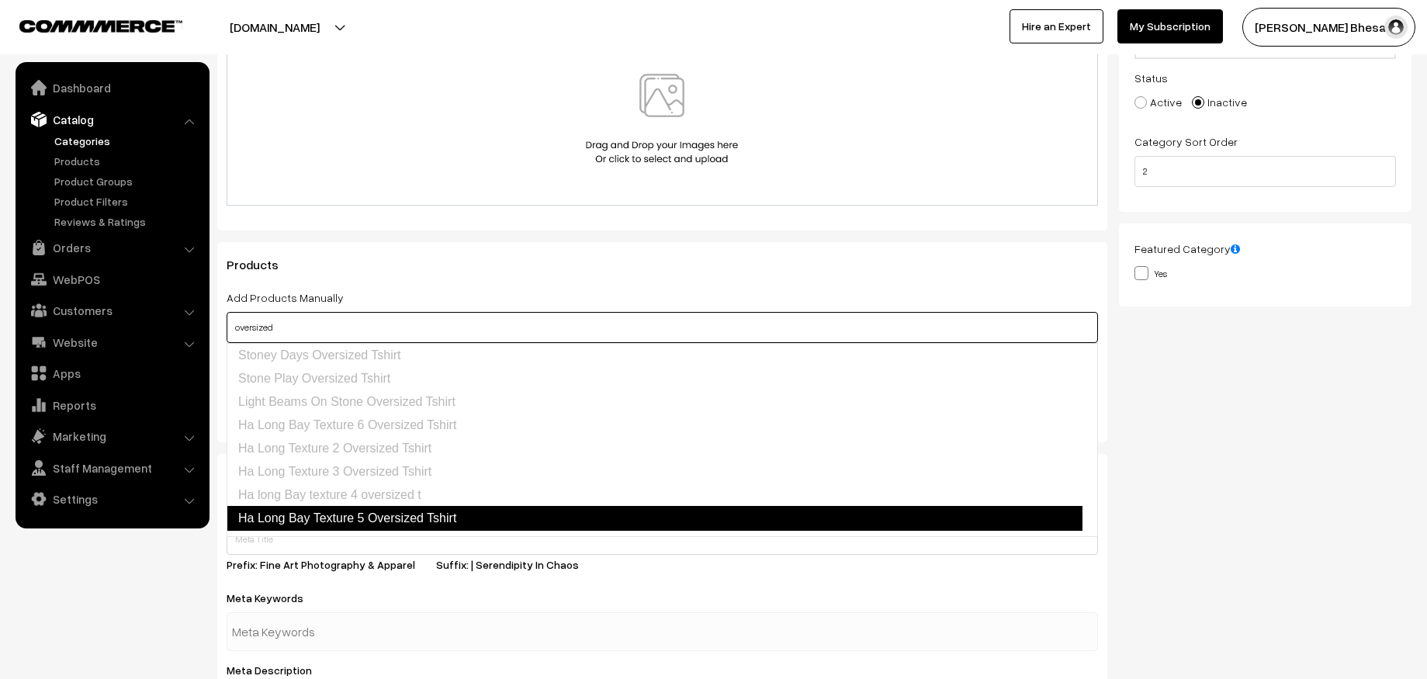
click at [324, 522] on link "Ha Long Bay Texture 5 Oversized Tshirt" at bounding box center [655, 518] width 856 height 25
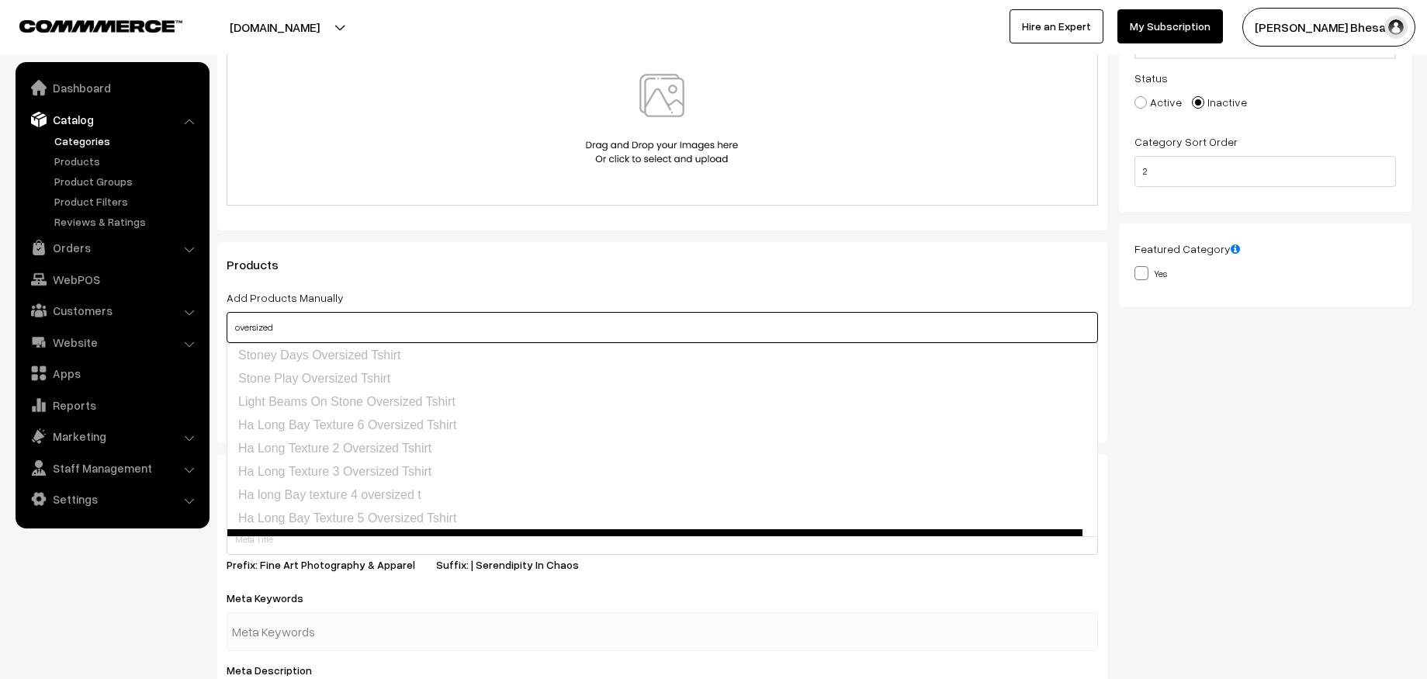
scroll to position [17, 0]
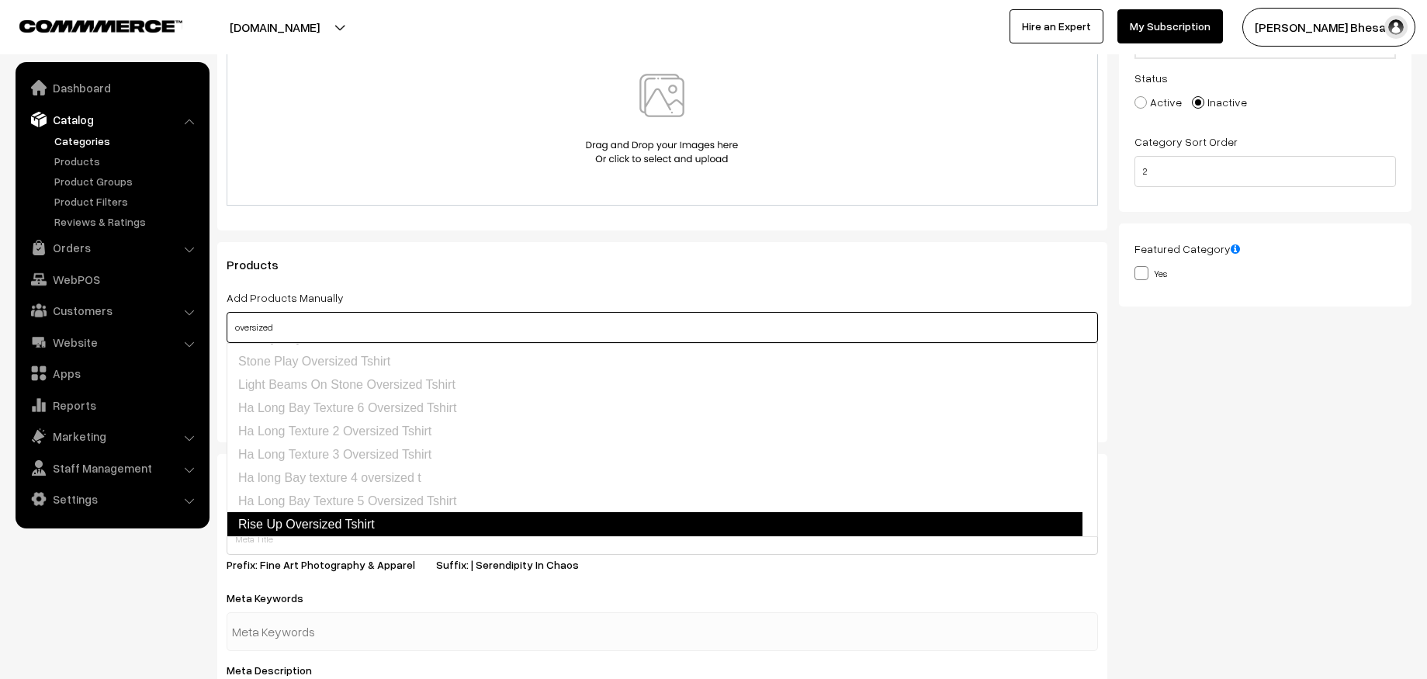
click at [952, 522] on link "Rise Up Oversized Tshirt" at bounding box center [655, 524] width 856 height 25
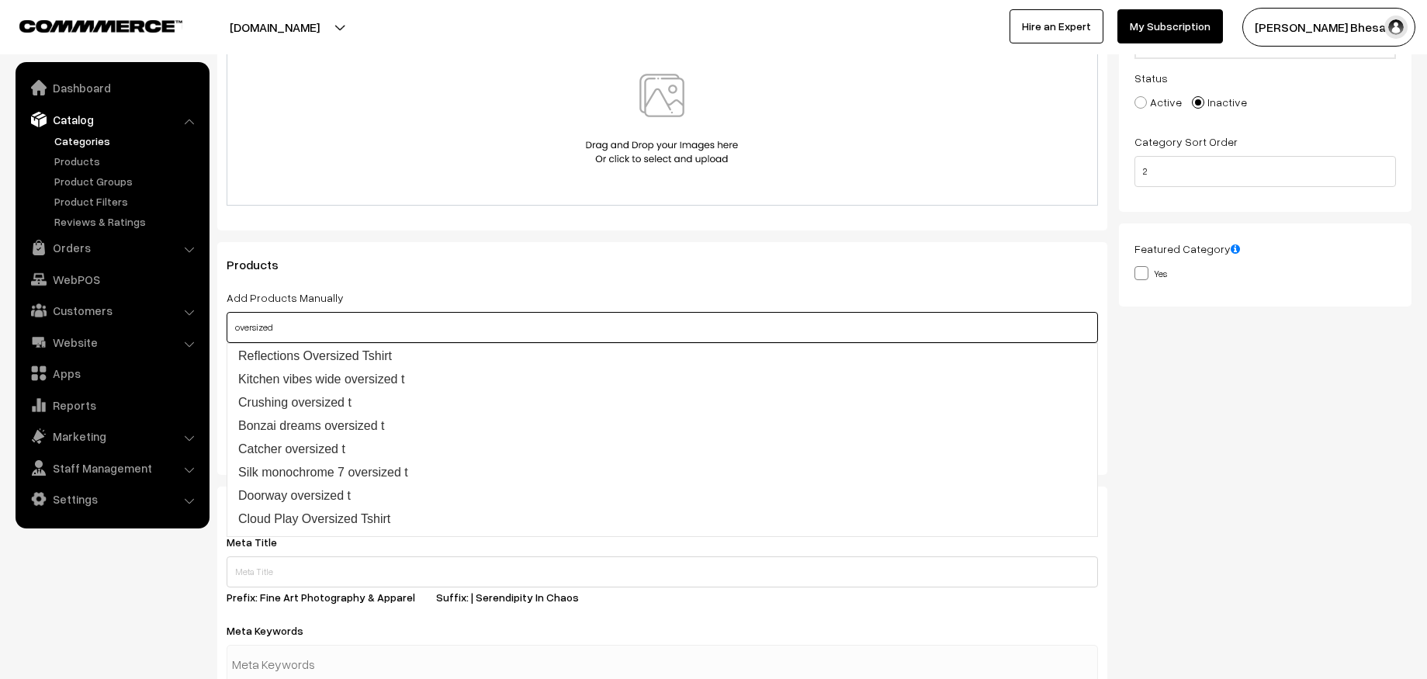
scroll to position [273, 0]
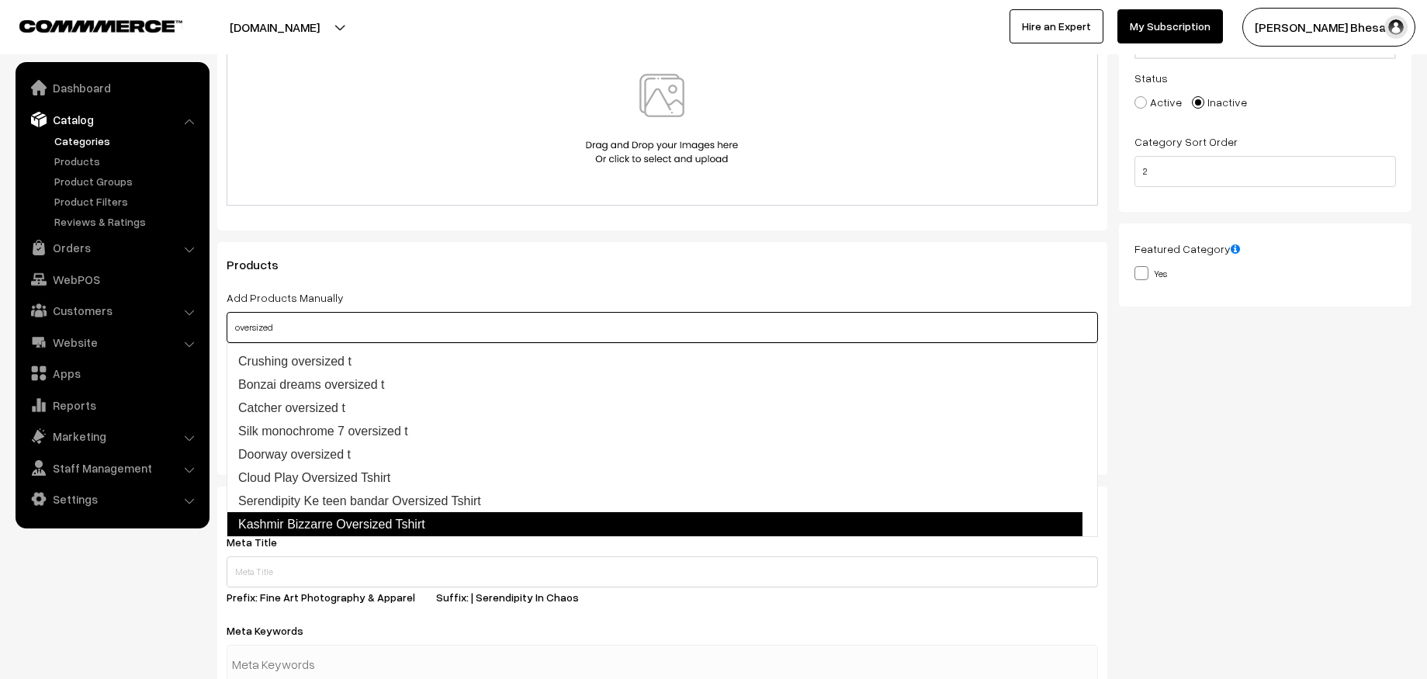
click at [605, 524] on link "Kashmir Bizzarre Oversized Tshirt" at bounding box center [655, 524] width 856 height 25
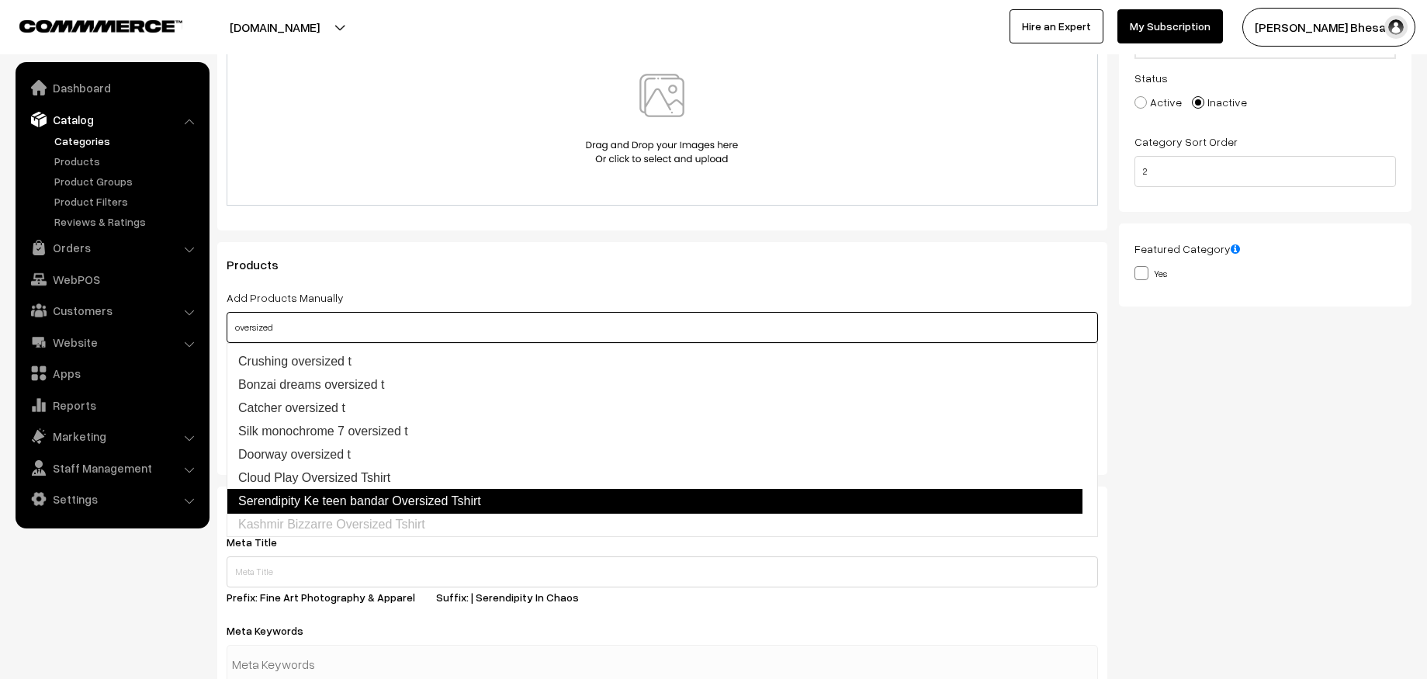
click at [512, 498] on link "Serendipity Ke teen bandar Oversized Tshirt" at bounding box center [655, 501] width 856 height 25
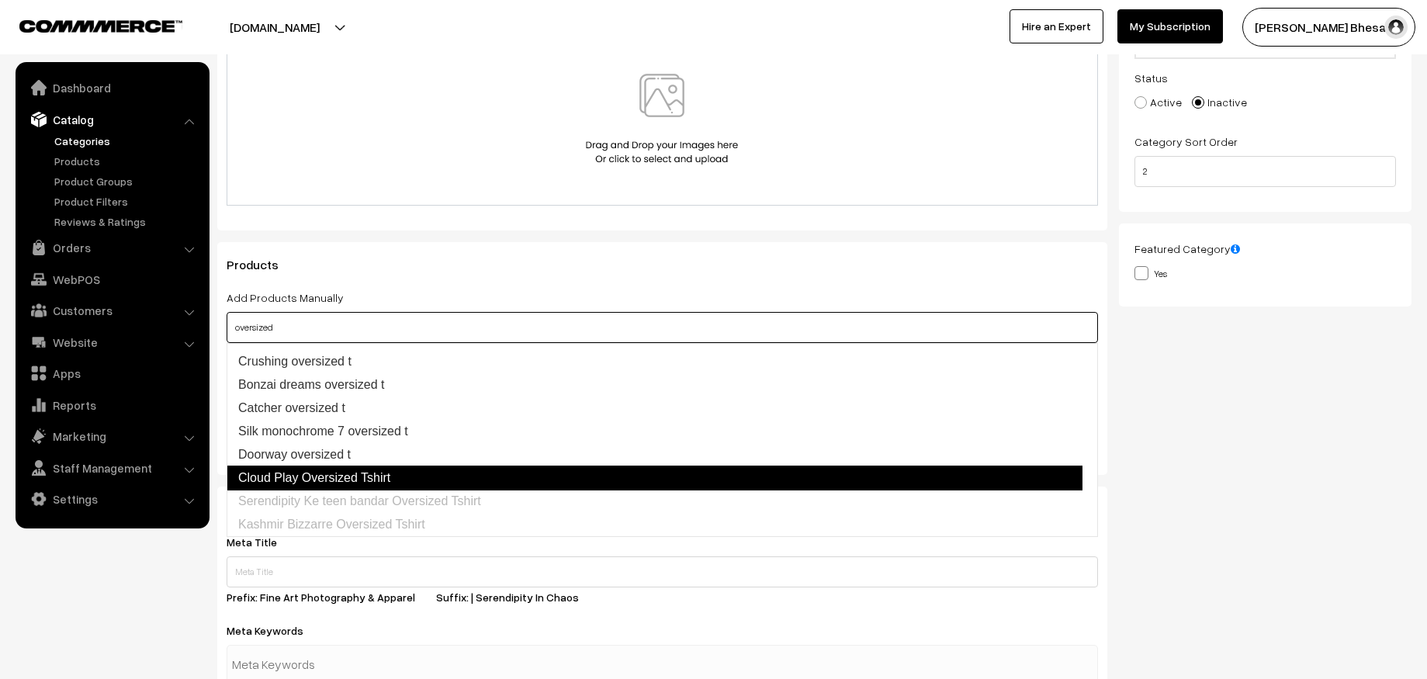
click at [446, 480] on link "Cloud Play Oversized Tshirt" at bounding box center [655, 478] width 856 height 25
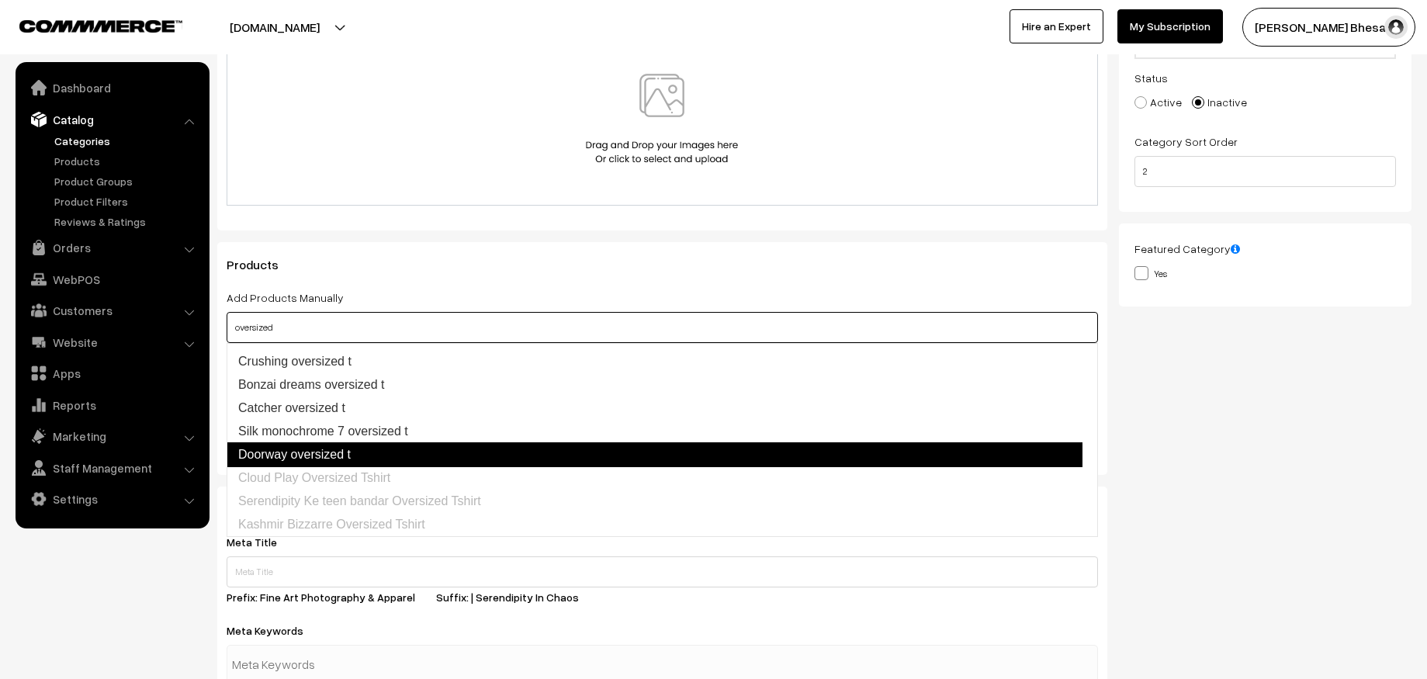
click at [396, 453] on link "Doorway oversized t" at bounding box center [655, 454] width 856 height 25
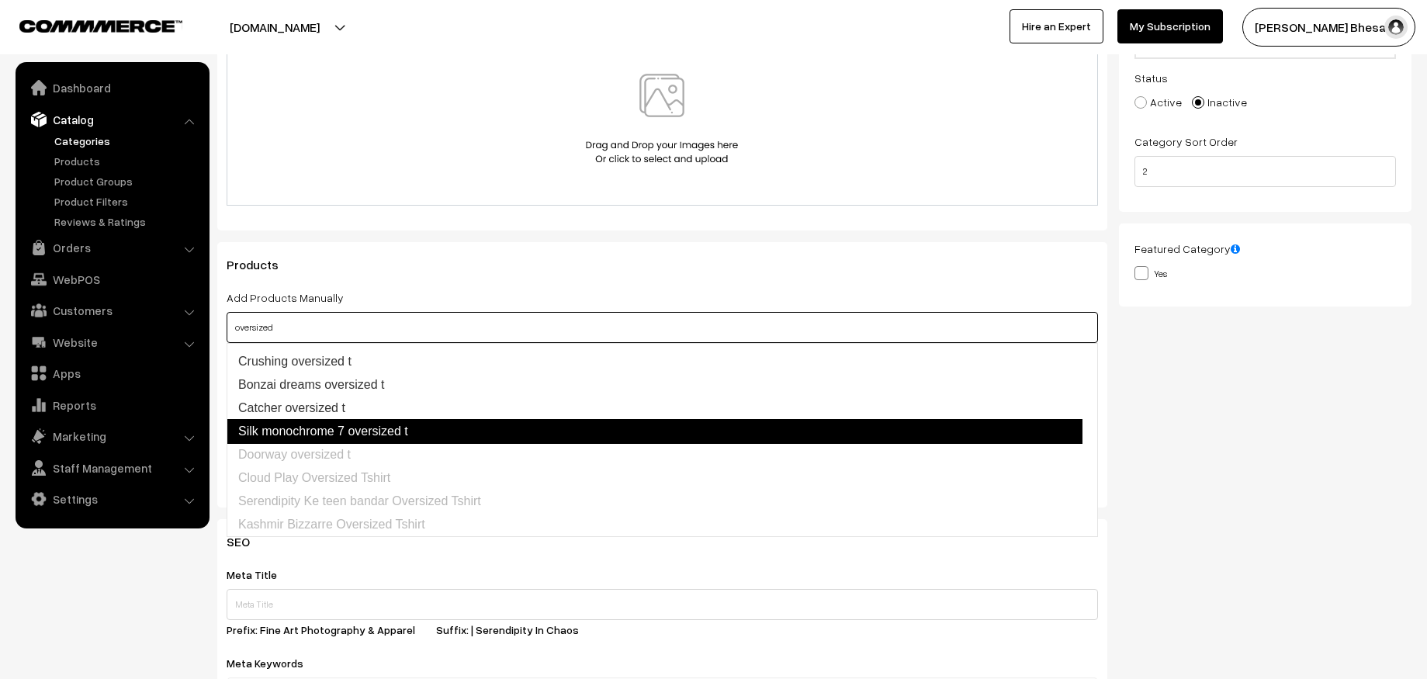
click at [397, 439] on link "Silk monochrome 7 oversized t" at bounding box center [655, 431] width 856 height 25
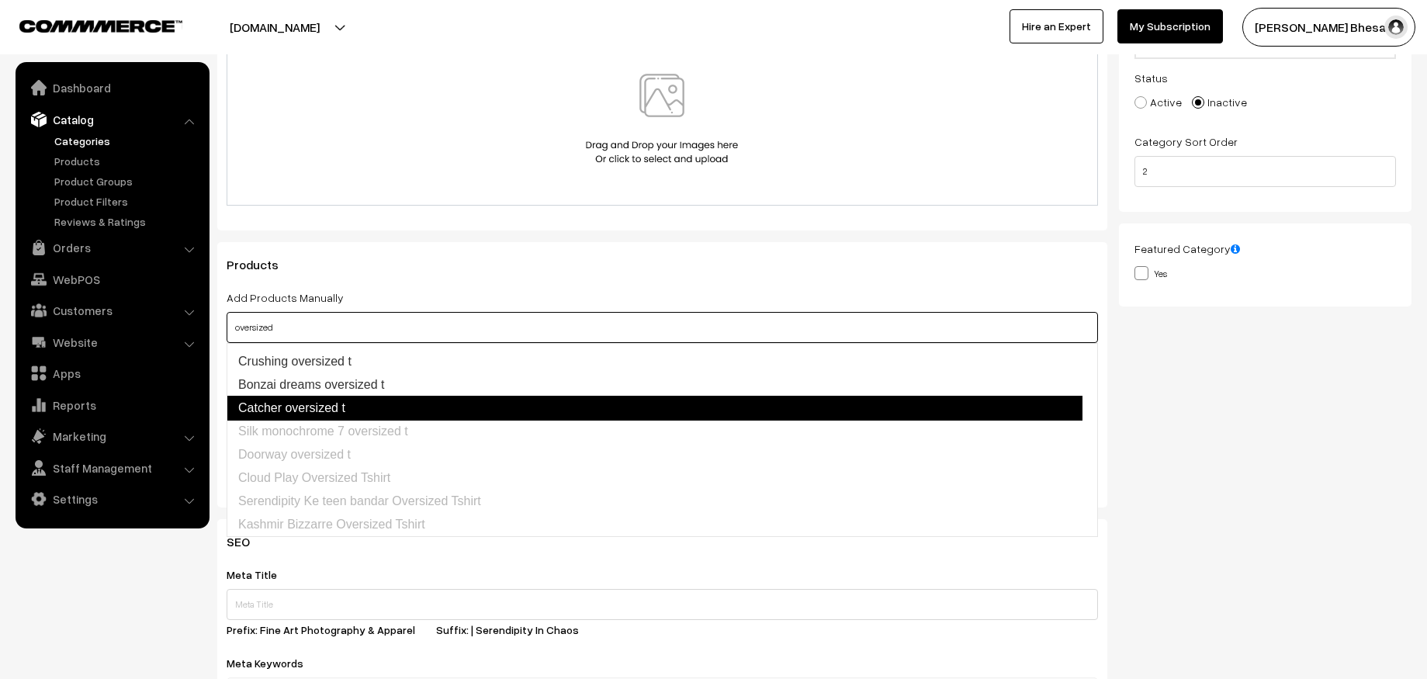
click at [348, 415] on link "Catcher oversized t" at bounding box center [655, 408] width 856 height 25
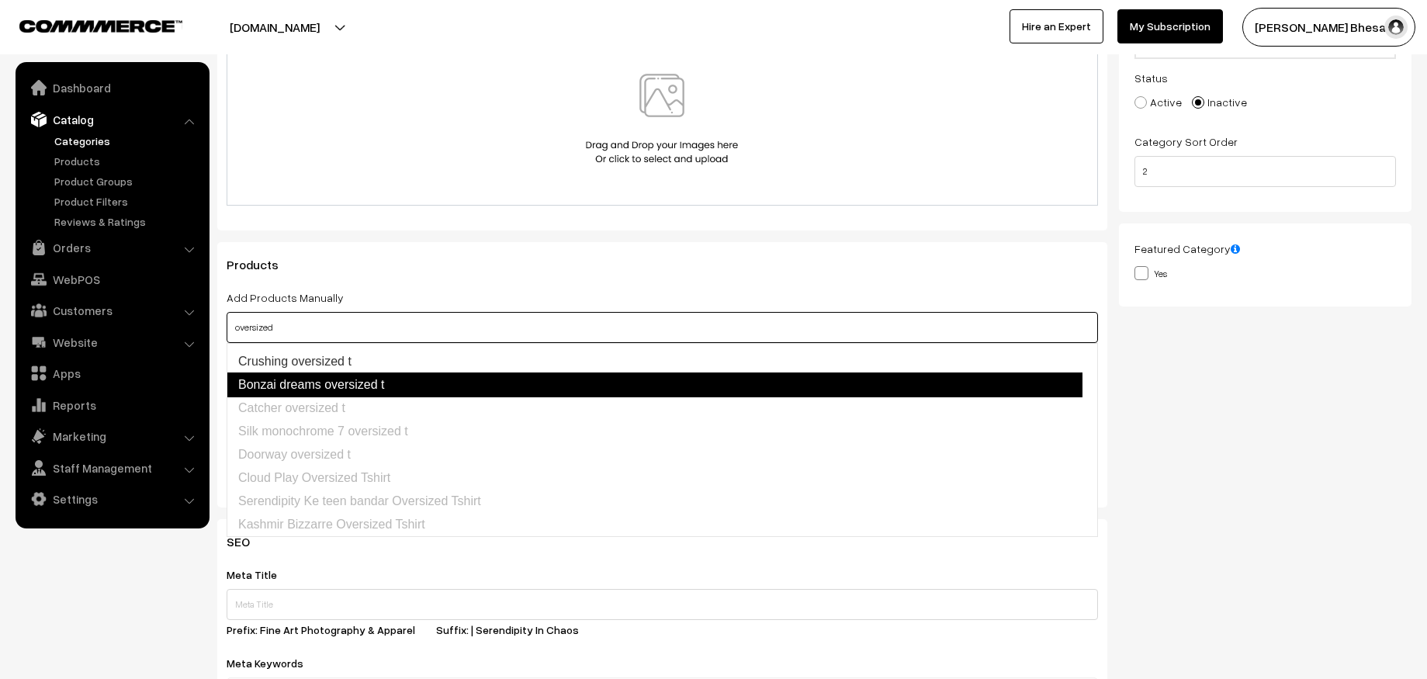
click at [340, 389] on link "Bonzai dreams oversized t" at bounding box center [655, 385] width 856 height 25
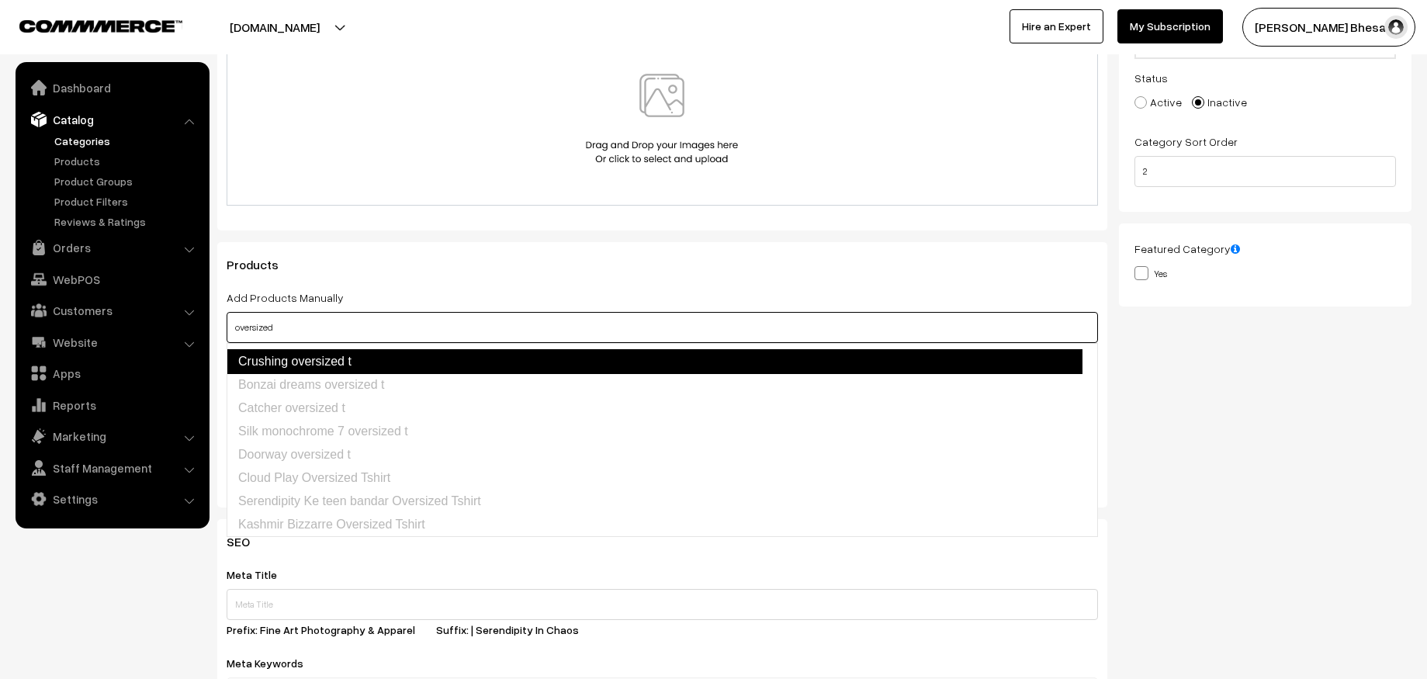
click at [345, 366] on link "Crushing oversized t" at bounding box center [655, 361] width 856 height 25
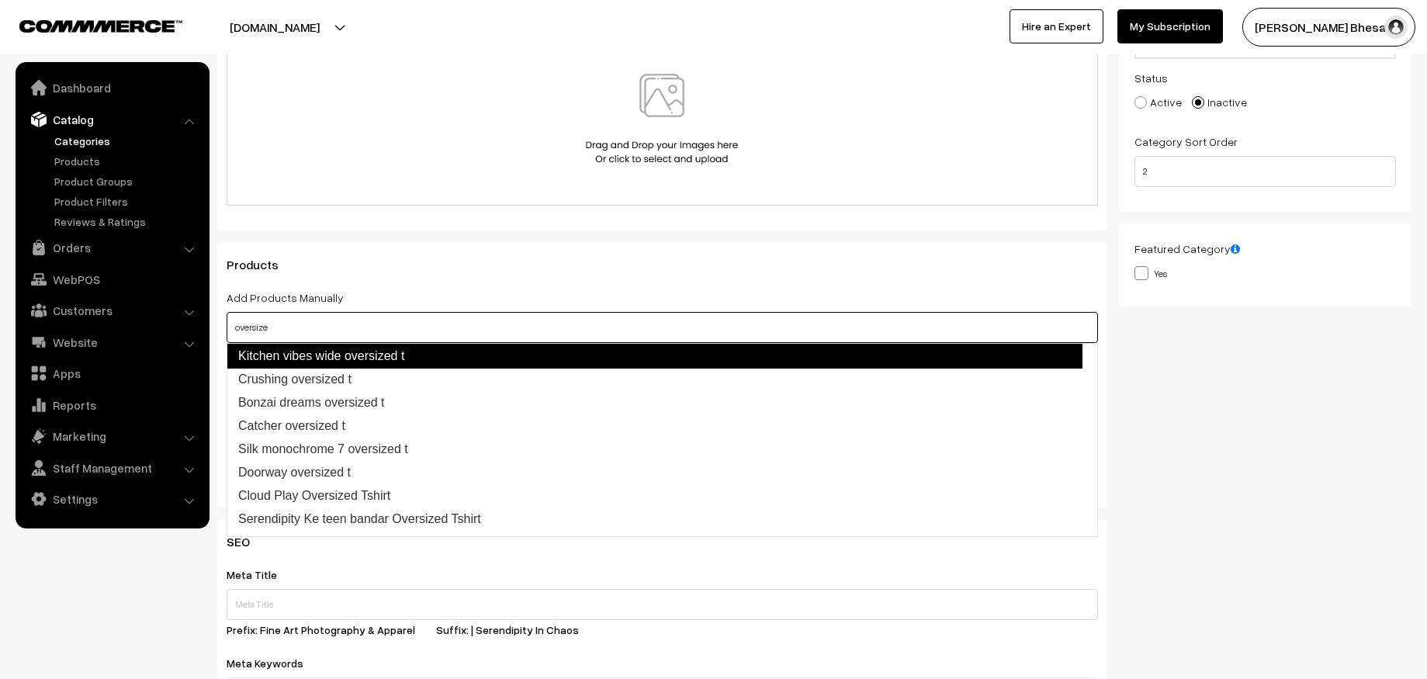
scroll to position [0, 0]
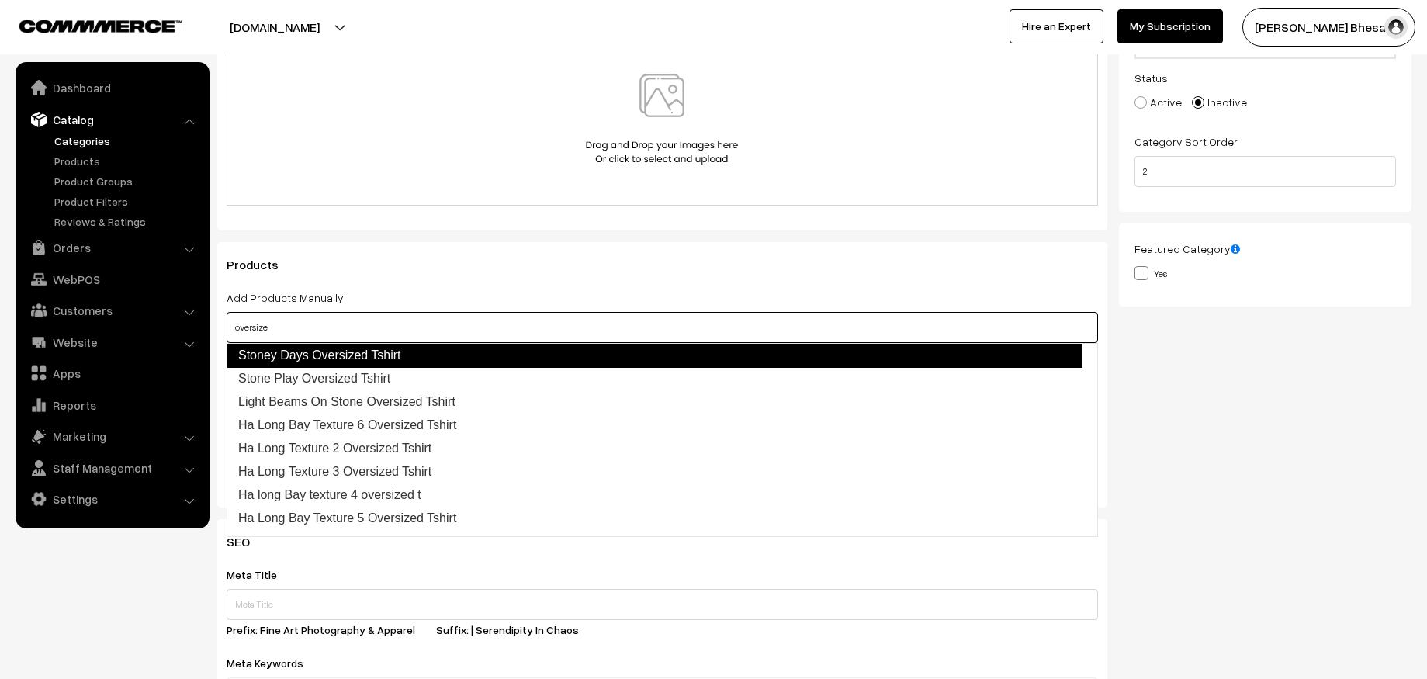
click at [399, 362] on link "Stoney Days Oversized Tshirt" at bounding box center [655, 355] width 856 height 25
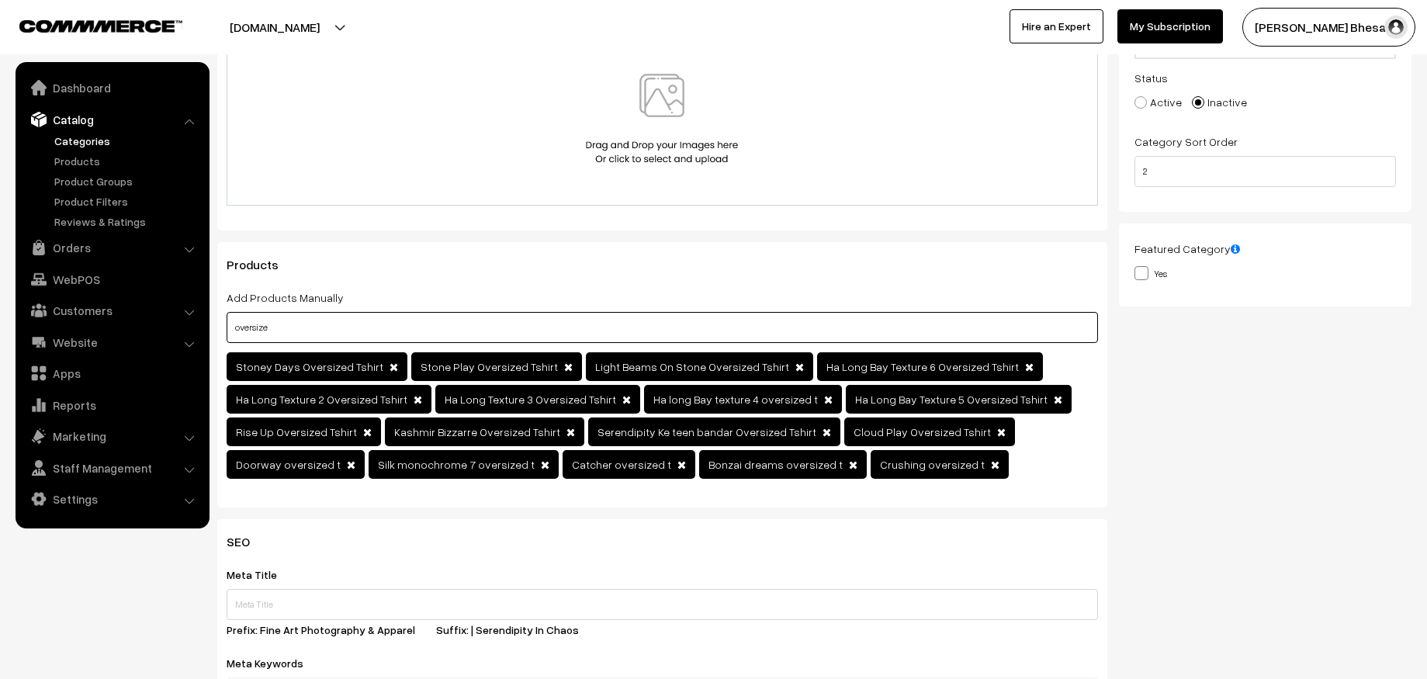
click at [337, 324] on input "oversize" at bounding box center [663, 327] width 872 height 31
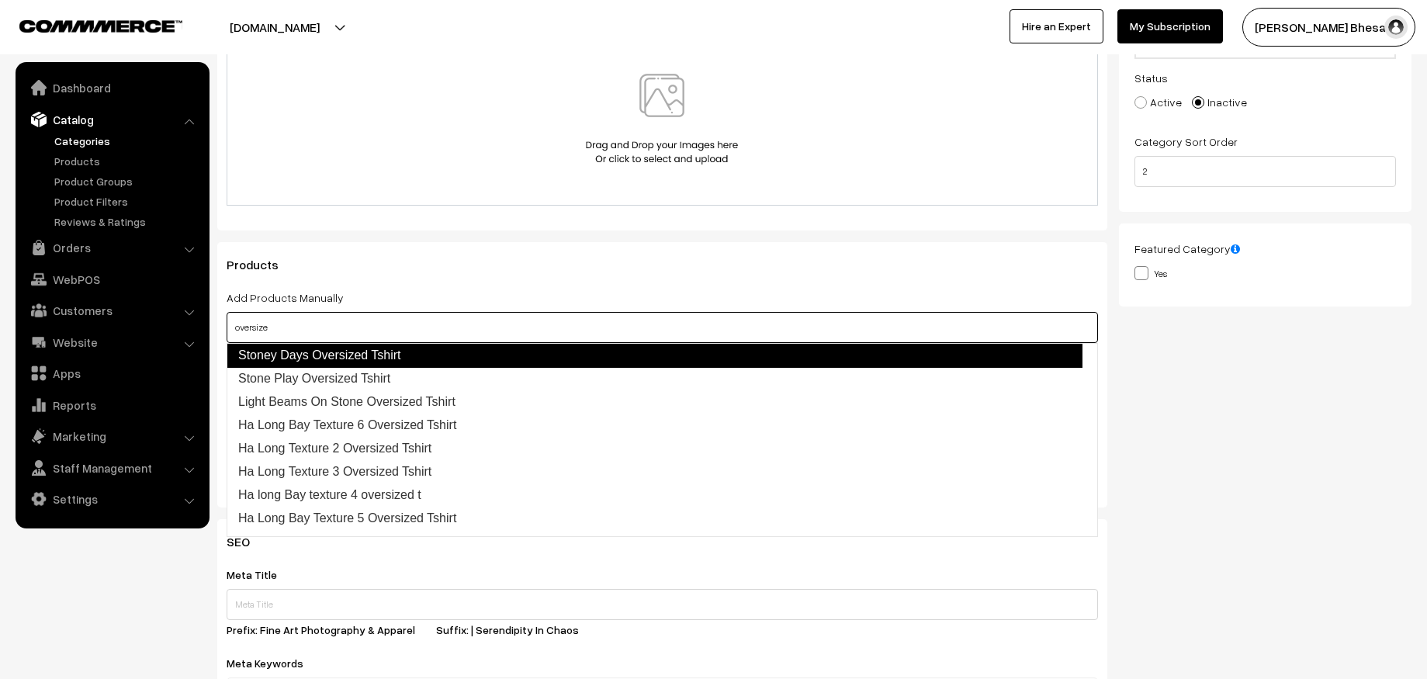
click at [362, 362] on link "Stoney Days Oversized Tshirt" at bounding box center [655, 355] width 856 height 25
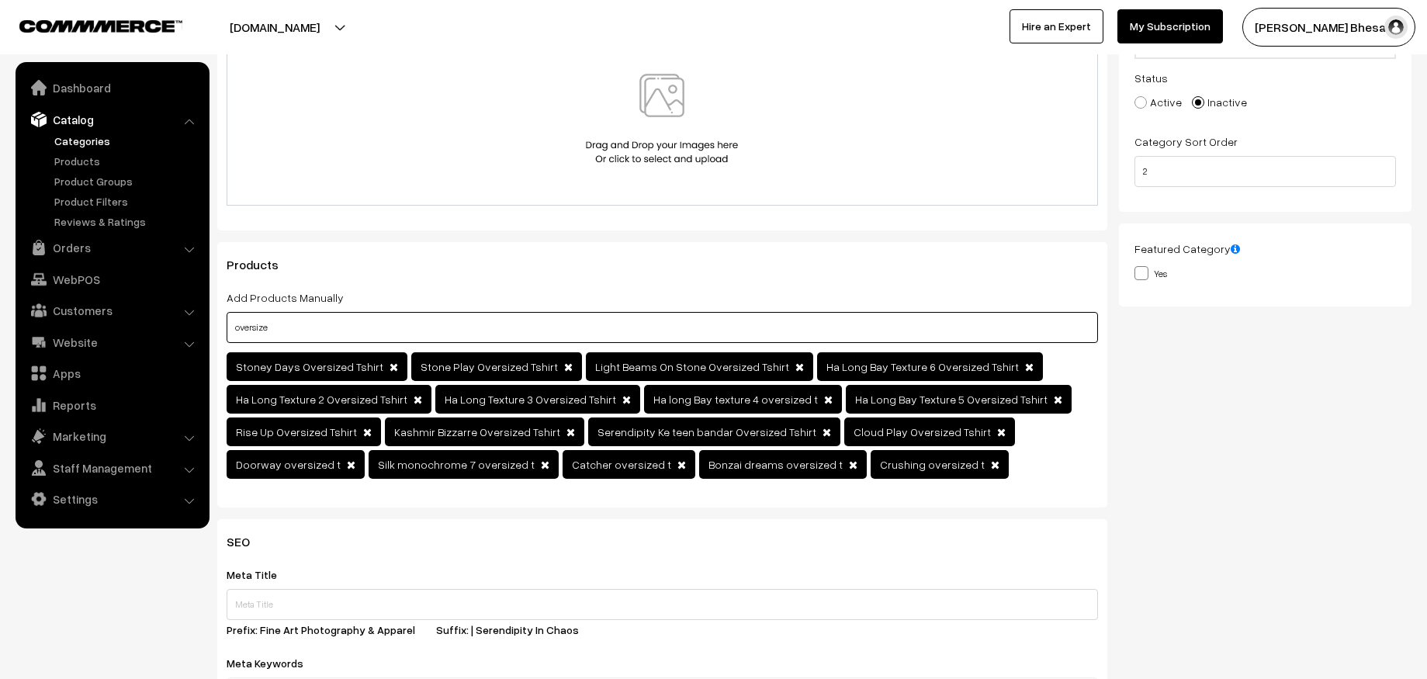
click at [420, 328] on input "oversize" at bounding box center [663, 327] width 872 height 31
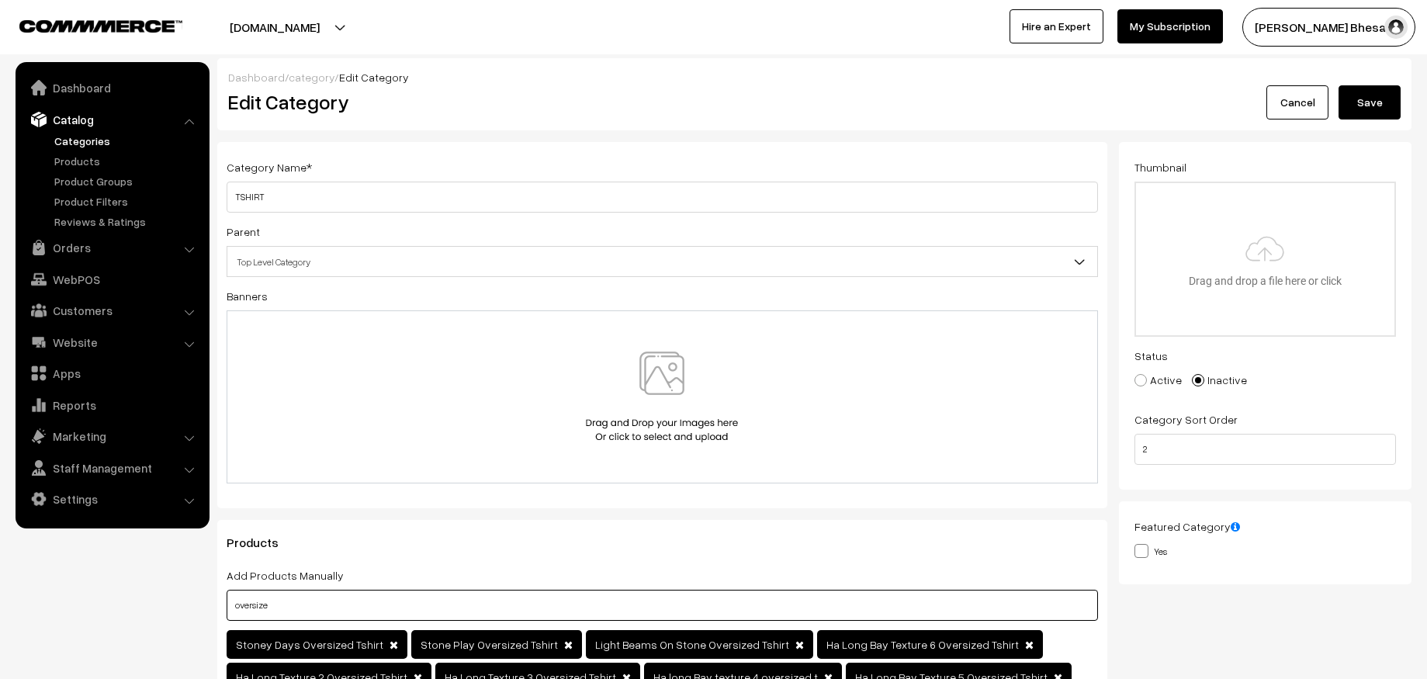
type input "oversize"
click at [1366, 112] on button "Save" at bounding box center [1370, 102] width 62 height 34
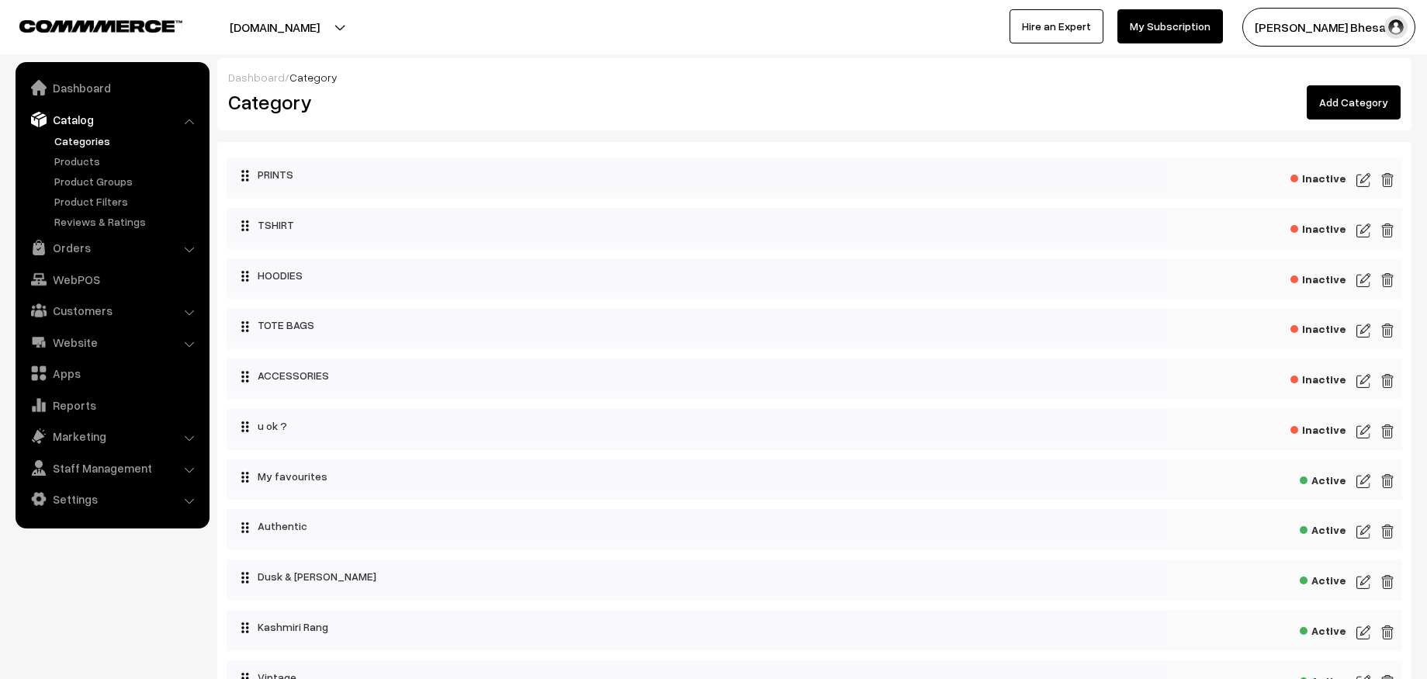
click at [1364, 229] on img at bounding box center [1364, 230] width 14 height 19
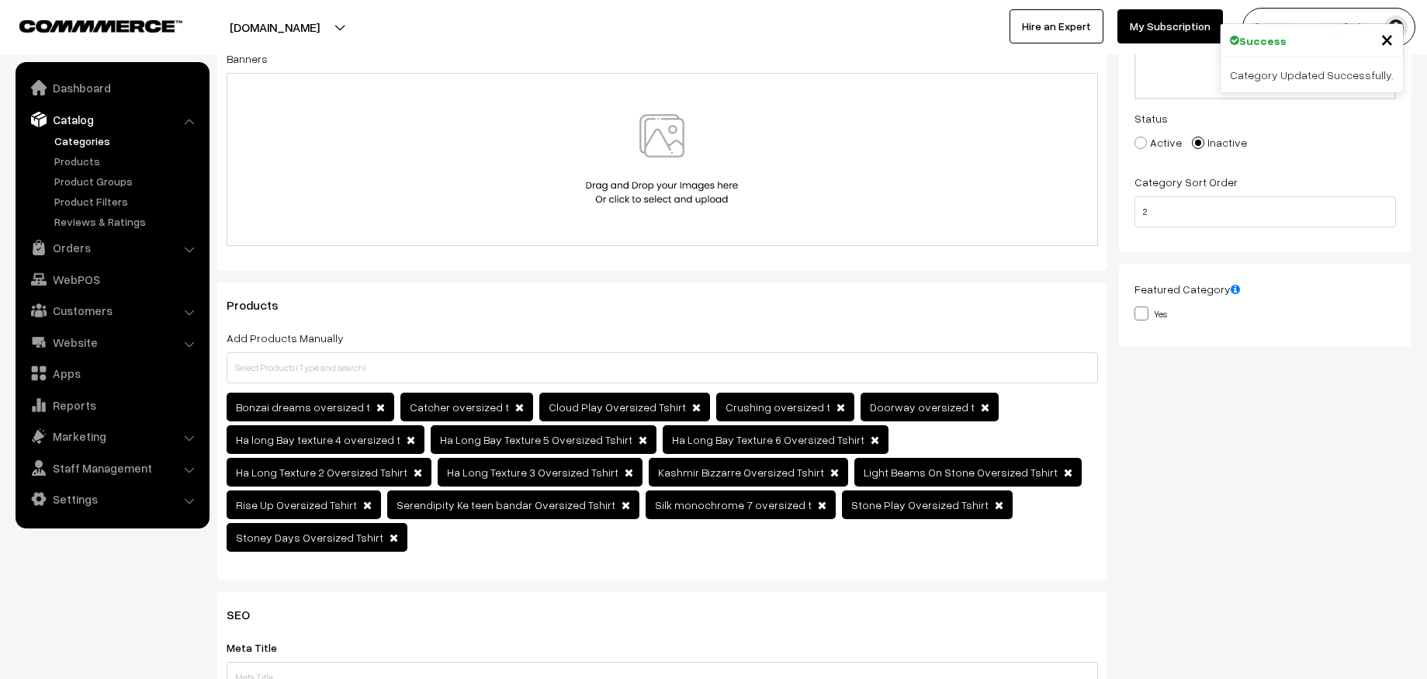
scroll to position [297, 0]
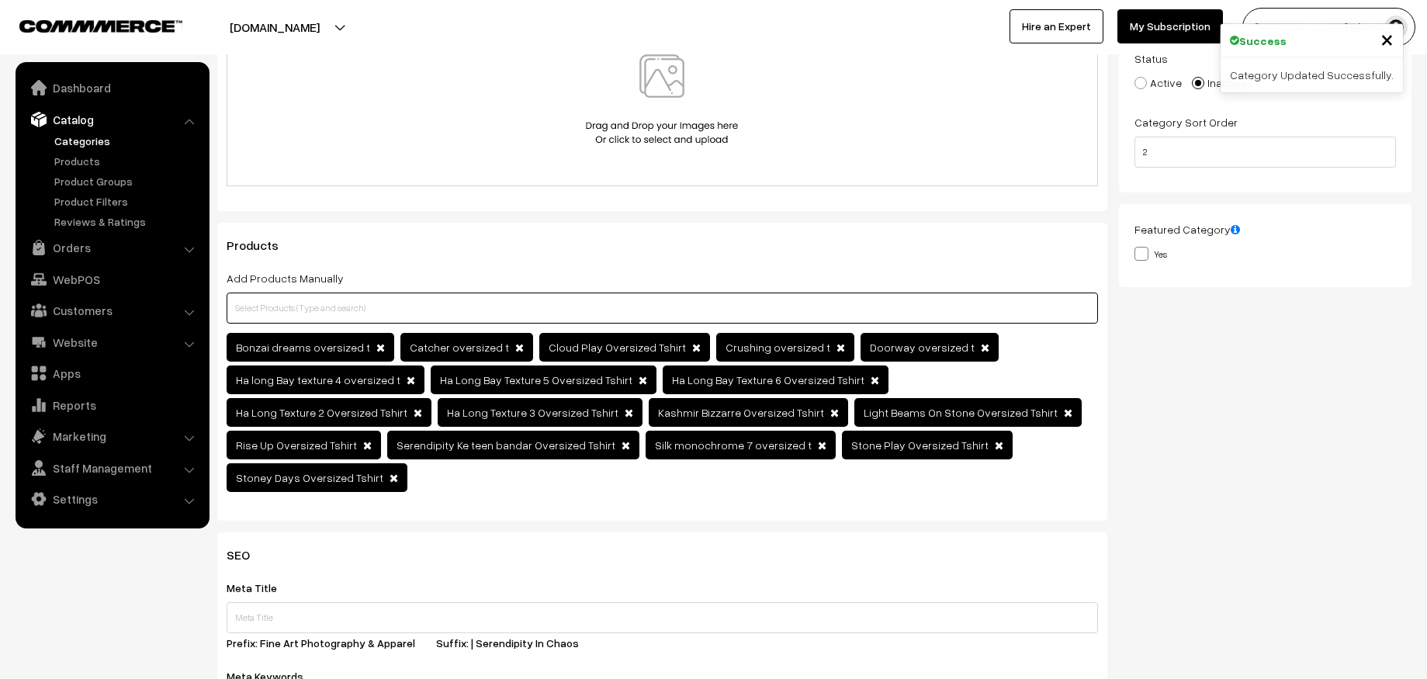
click at [686, 307] on input "text" at bounding box center [663, 308] width 872 height 31
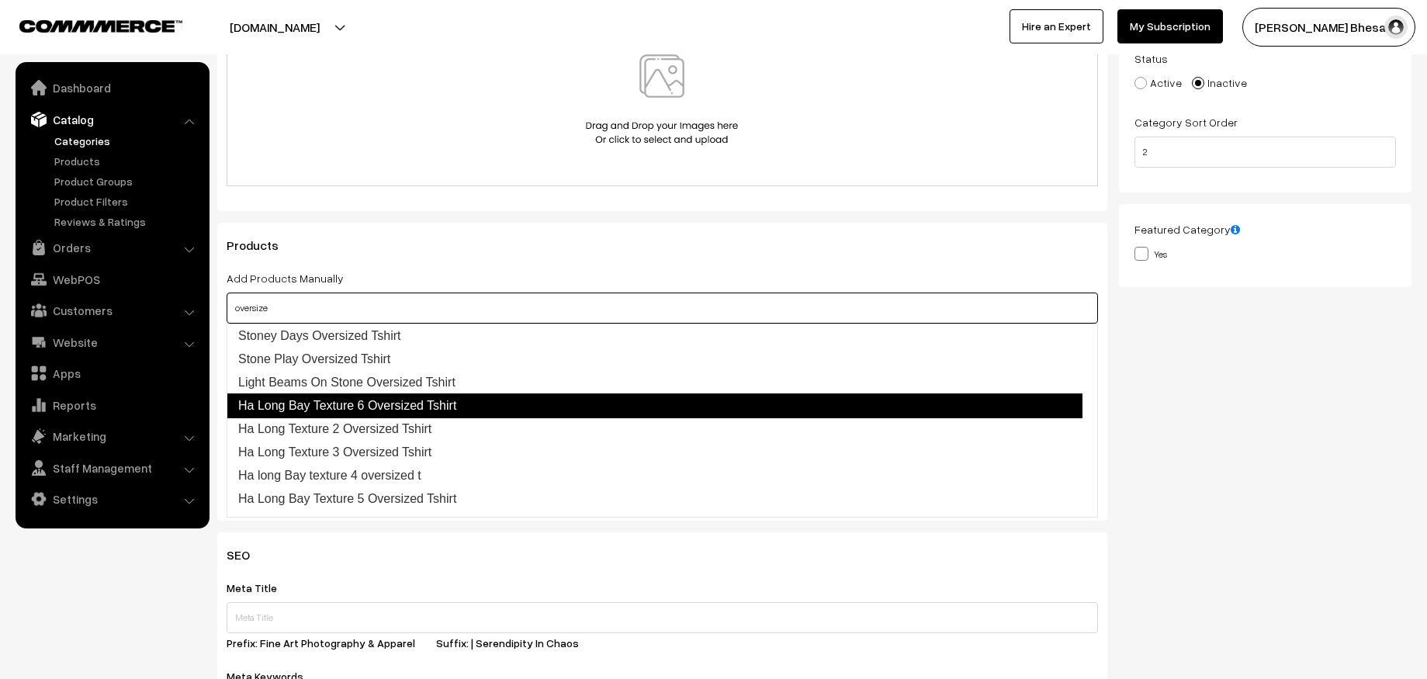
scroll to position [273, 0]
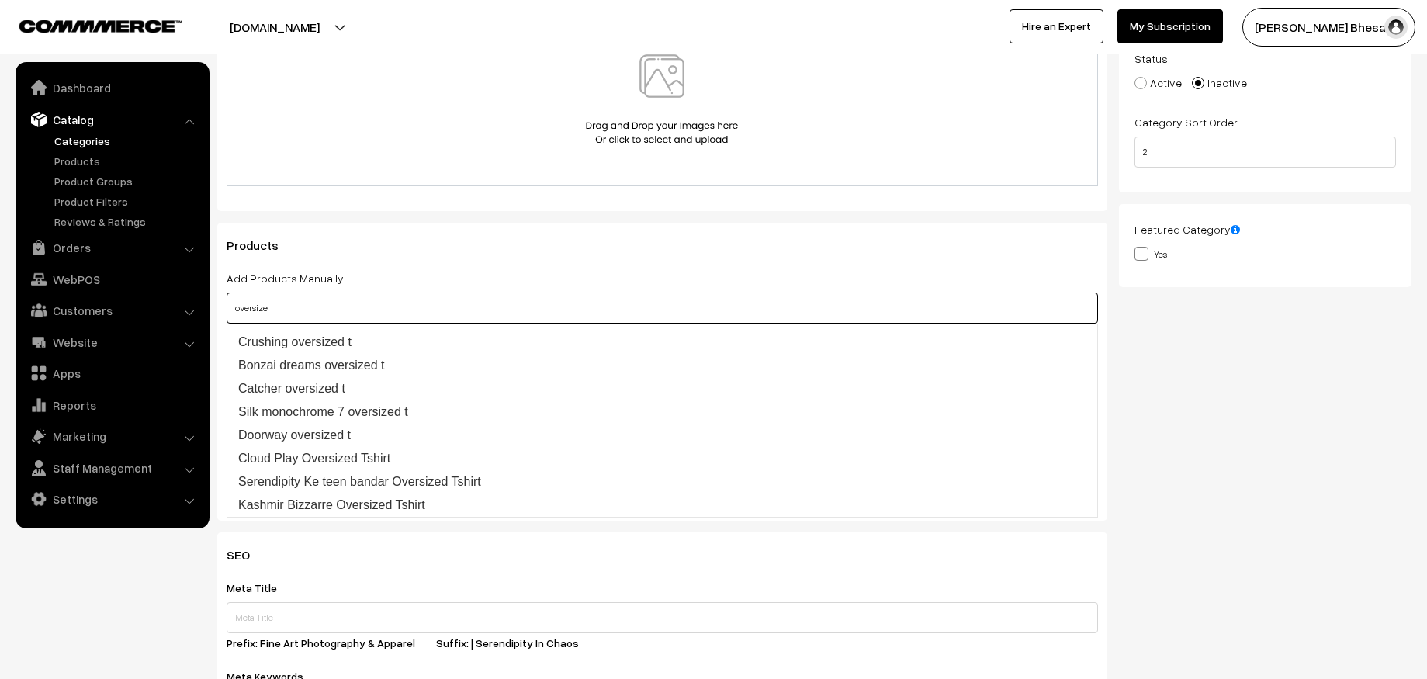
scroll to position [255, 0]
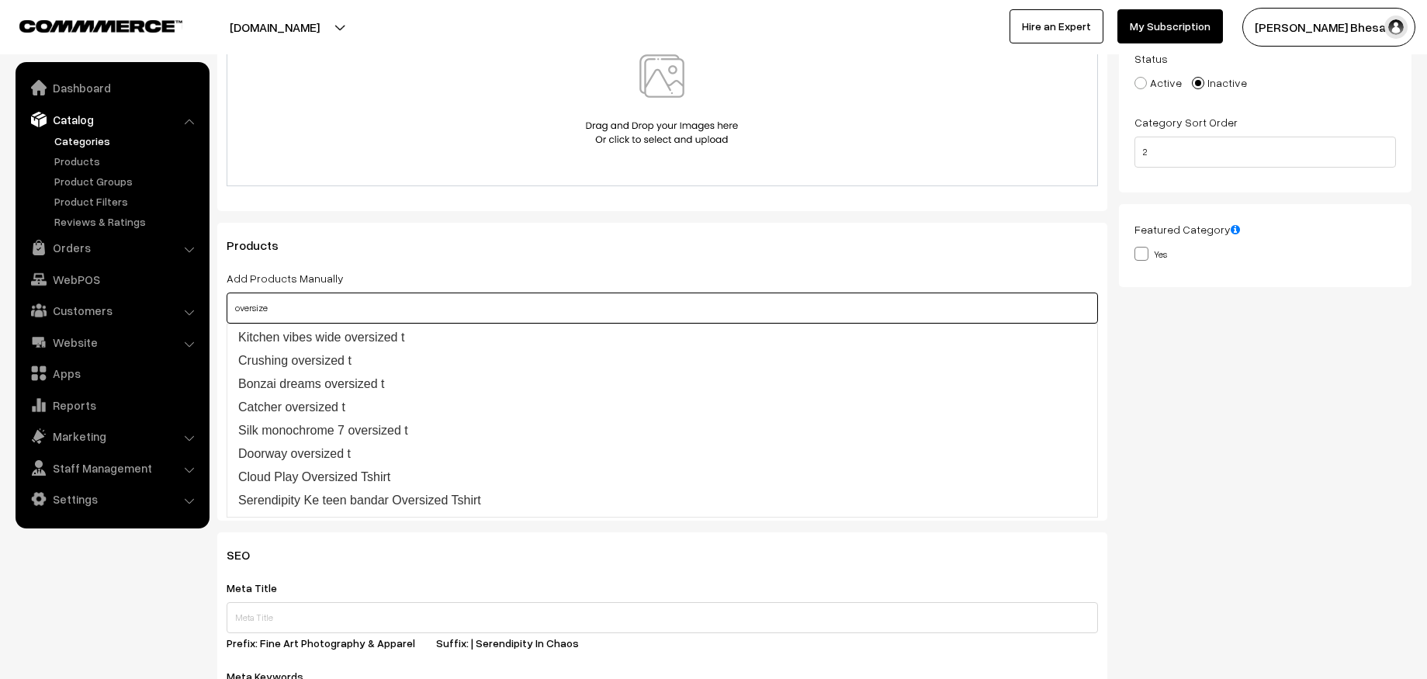
click at [1219, 448] on div "Category Name * TSHIRT Parent Top Level Category PRINTS HOODIES TOTE BAGS ACCES…" at bounding box center [815, 189] width 1218 height 688
click at [1219, 448] on div "Thumbnail Drag and drop a file here or click Ooops, something wrong appended. D…" at bounding box center [1271, 189] width 304 height 688
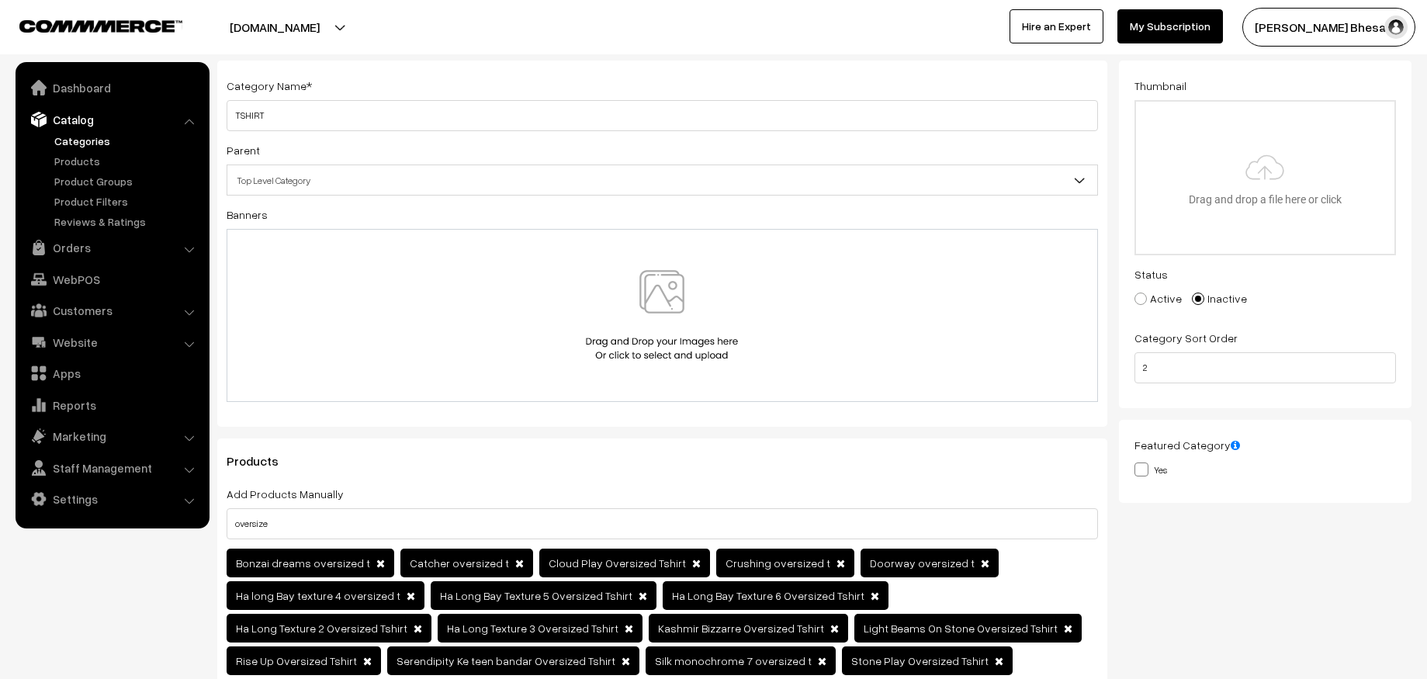
scroll to position [84, 0]
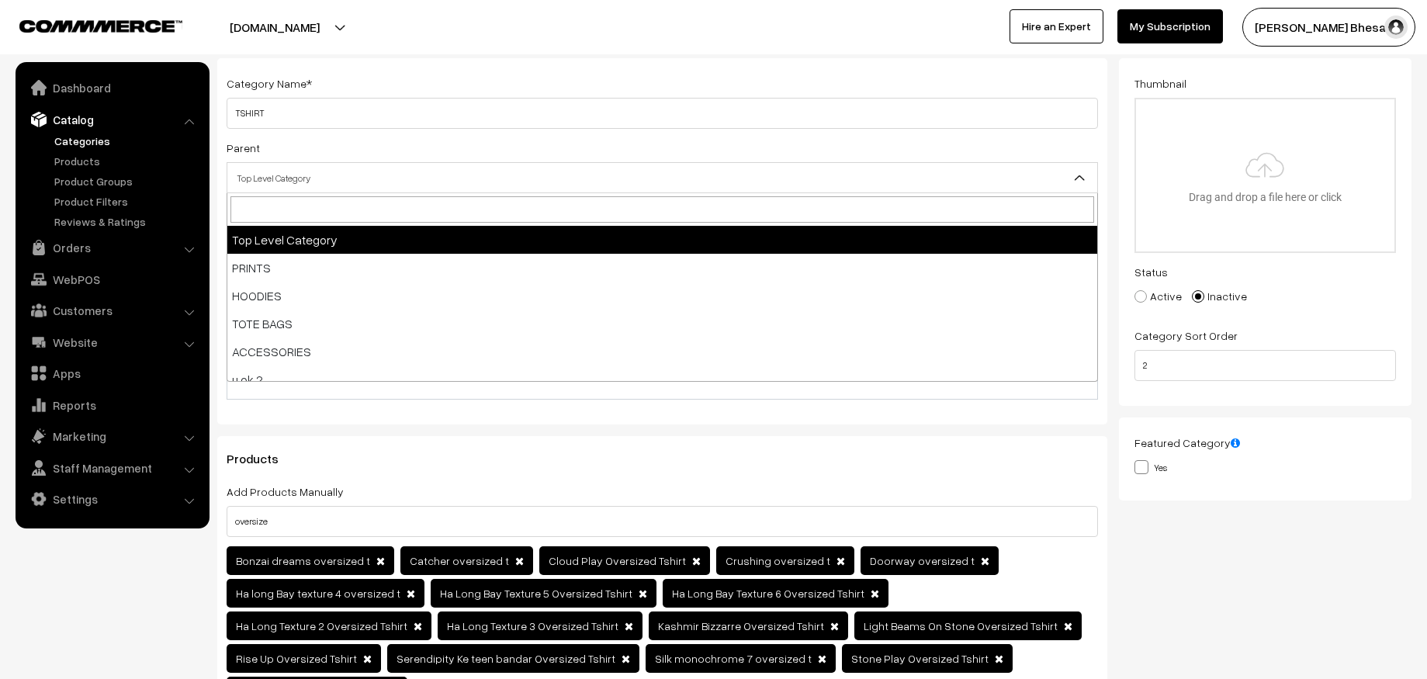
click at [992, 177] on span "Top Level Category" at bounding box center [662, 178] width 870 height 27
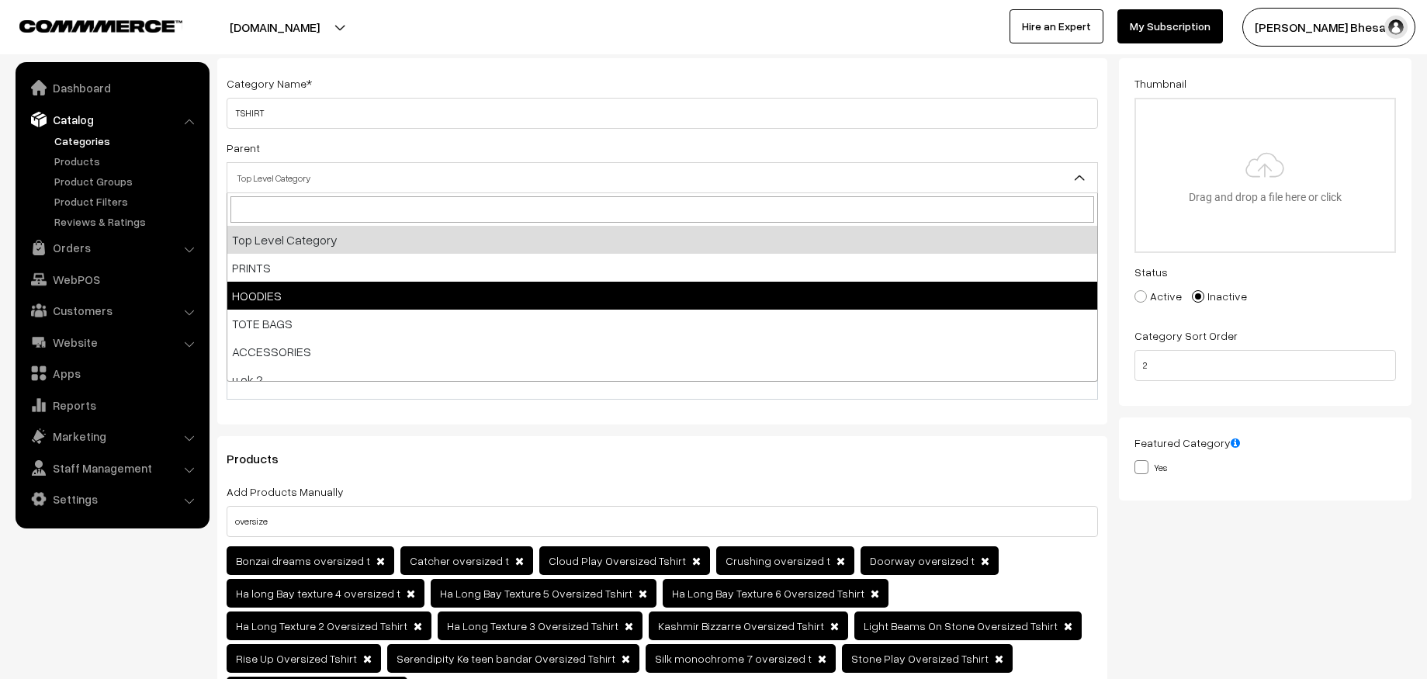
scroll to position [515, 0]
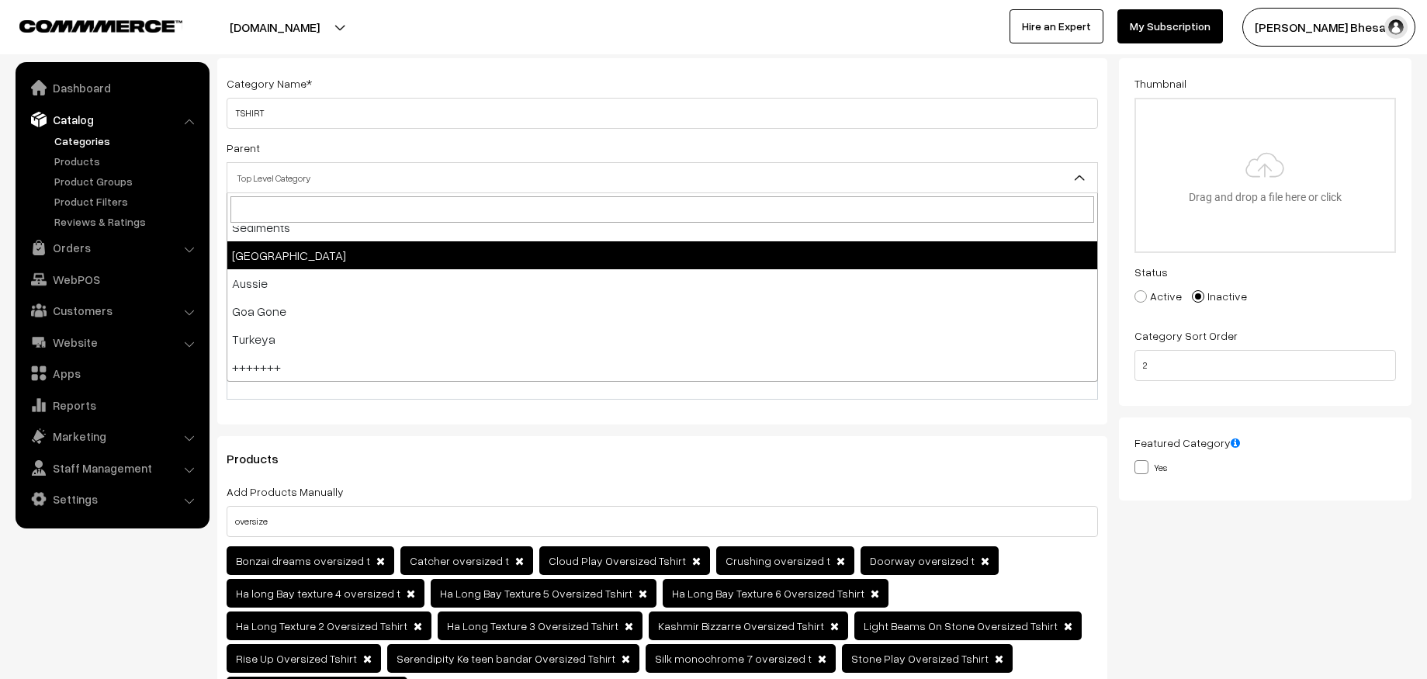
click at [737, 151] on div "Parent Top Level Category PRINTS HOODIES TOTE BAGS ACCESSORIES u ok ? My favour…" at bounding box center [663, 165] width 872 height 55
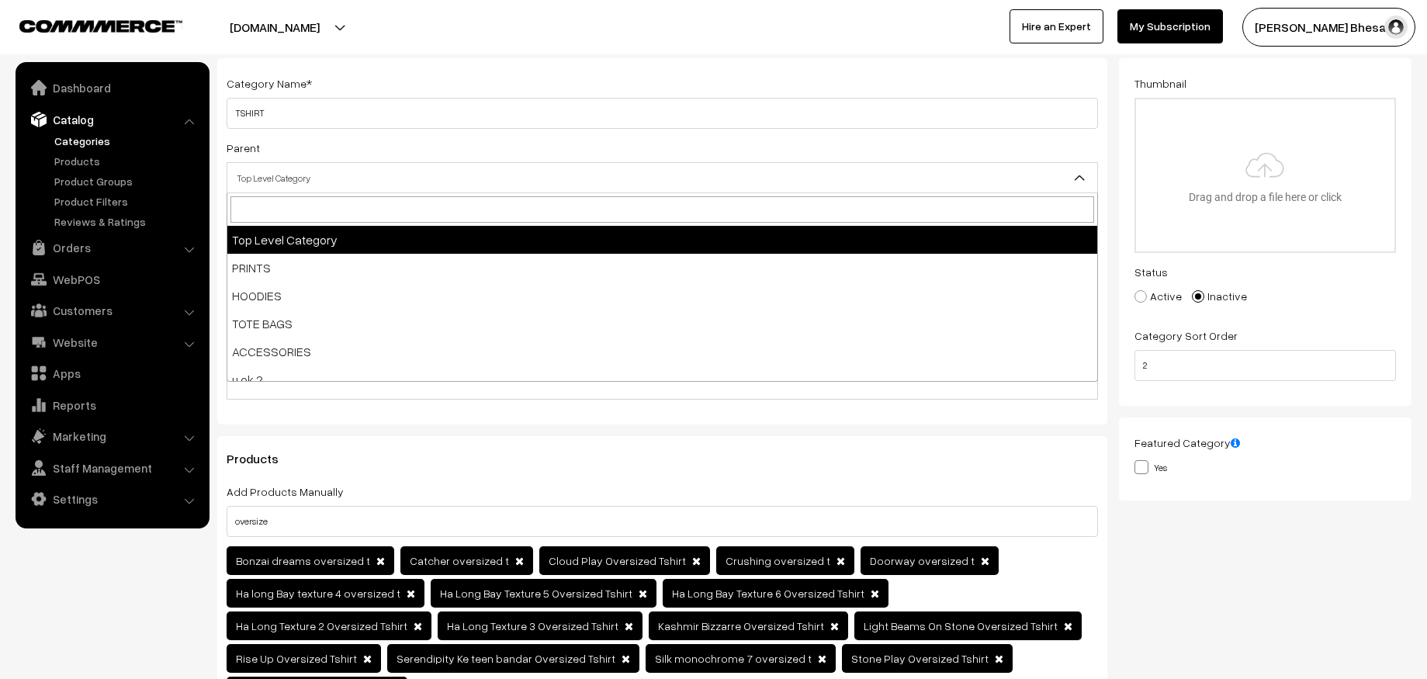
click at [584, 178] on span "Top Level Category" at bounding box center [662, 178] width 870 height 27
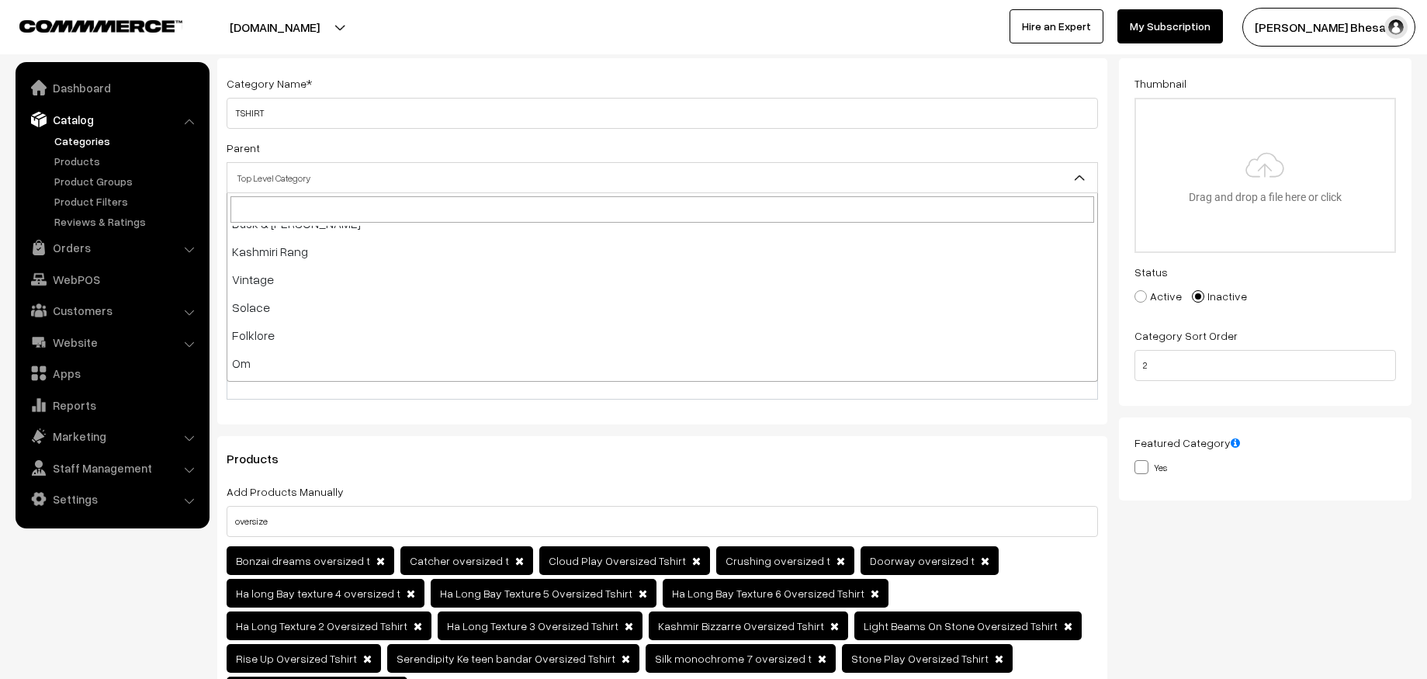
scroll to position [0, 0]
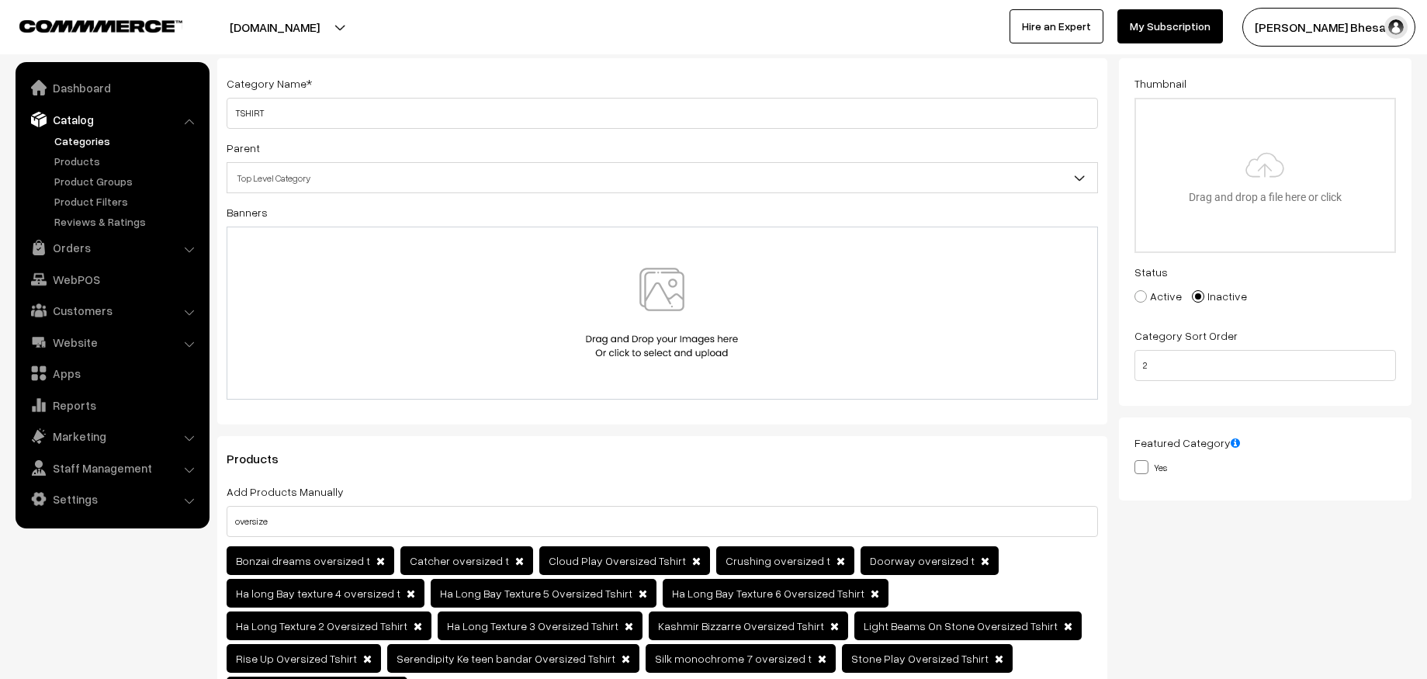
click at [609, 162] on span "Top Level Category" at bounding box center [663, 177] width 872 height 31
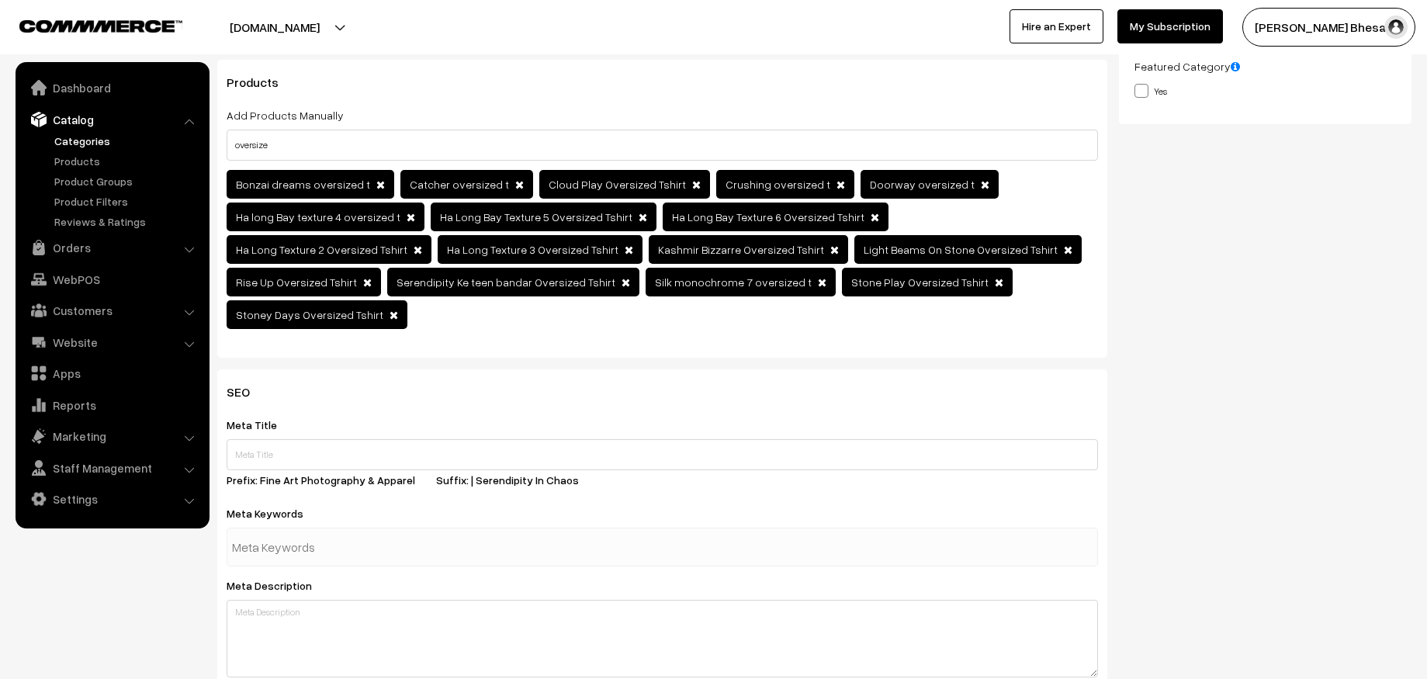
scroll to position [462, 0]
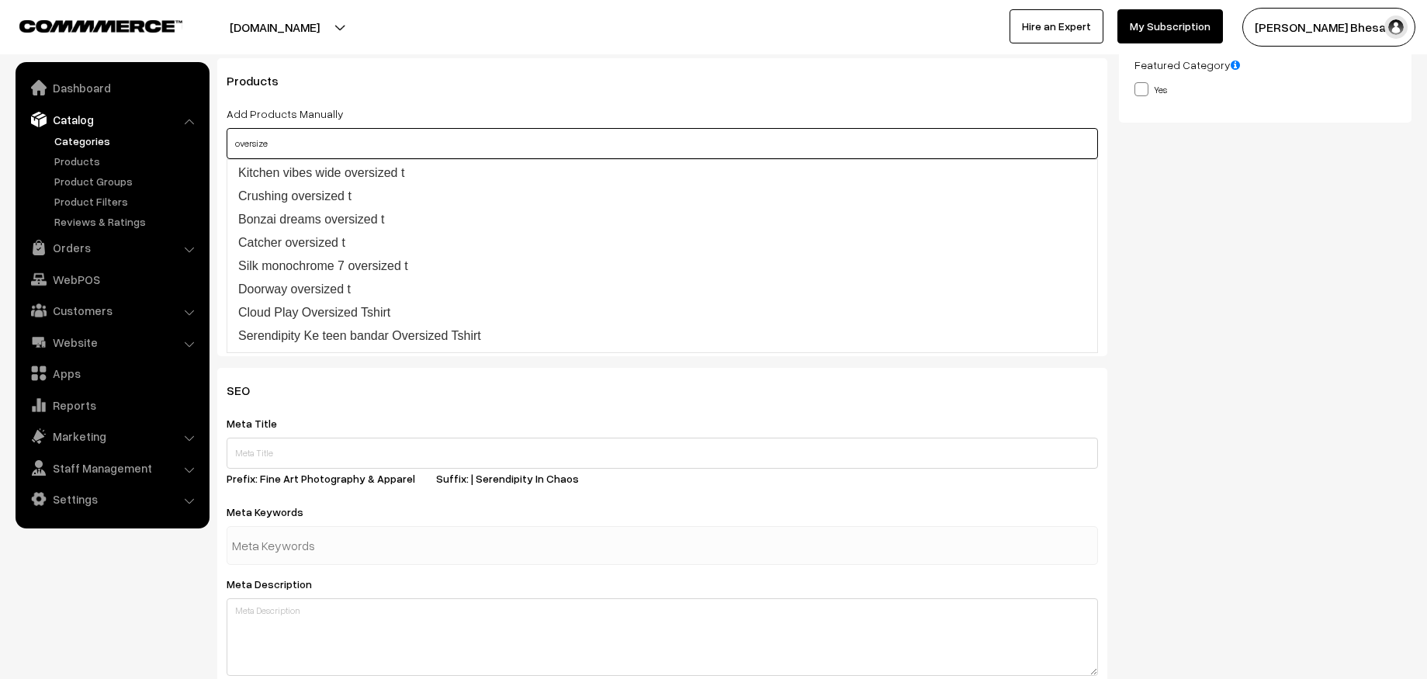
click at [335, 133] on input "oversize" at bounding box center [663, 143] width 872 height 31
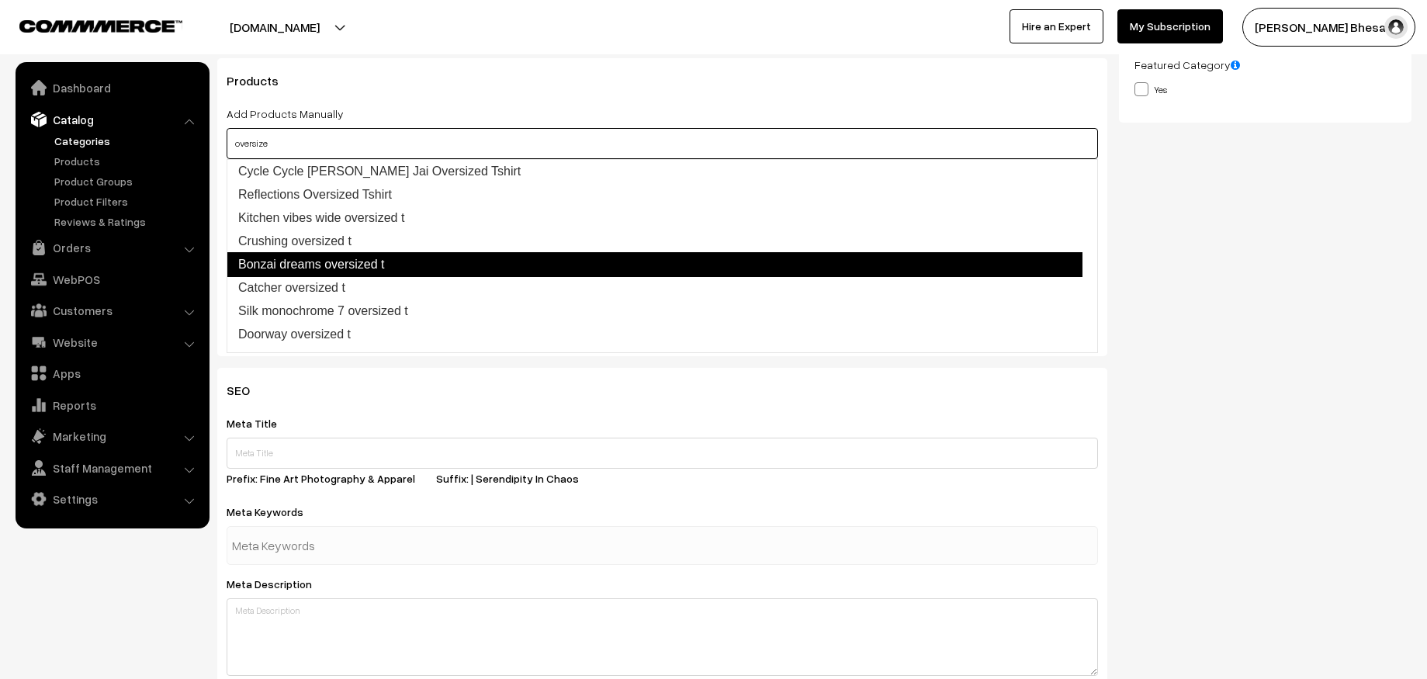
scroll to position [273, 0]
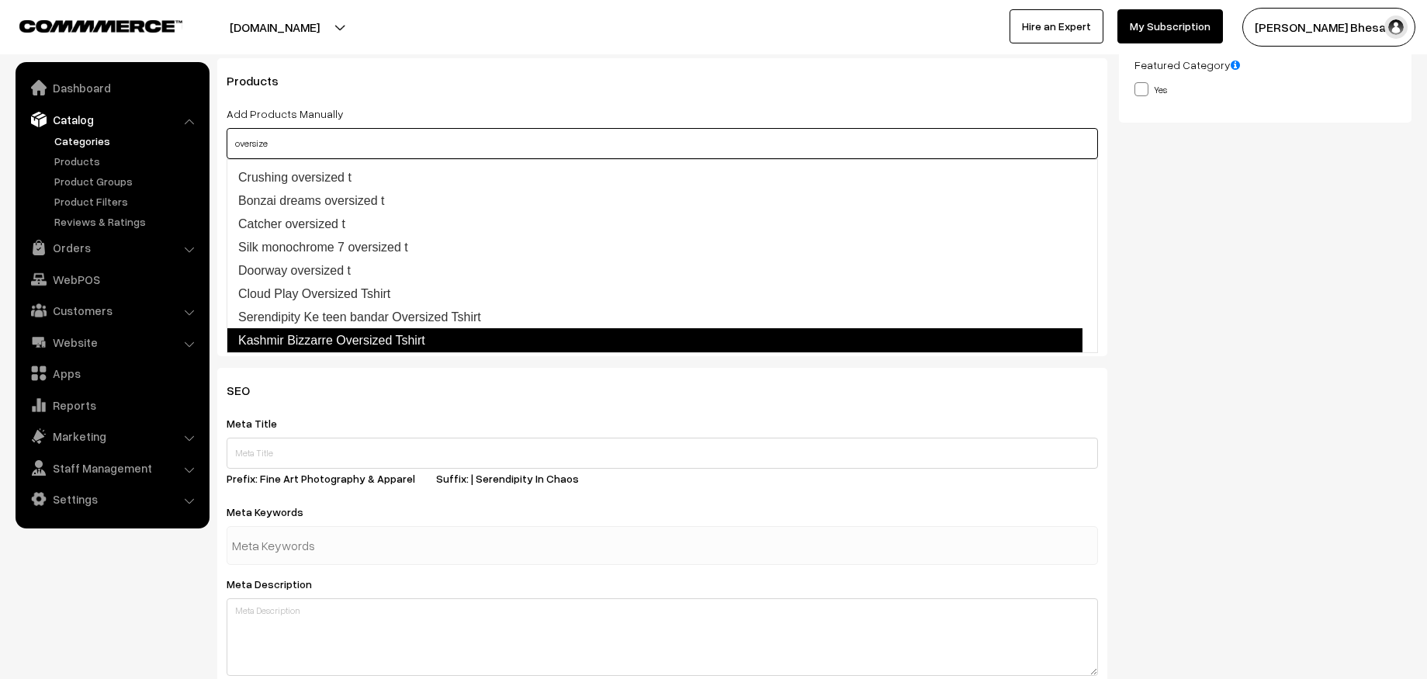
click at [426, 345] on link "Kashmir Bizzarre Oversized Tshirt" at bounding box center [655, 340] width 856 height 25
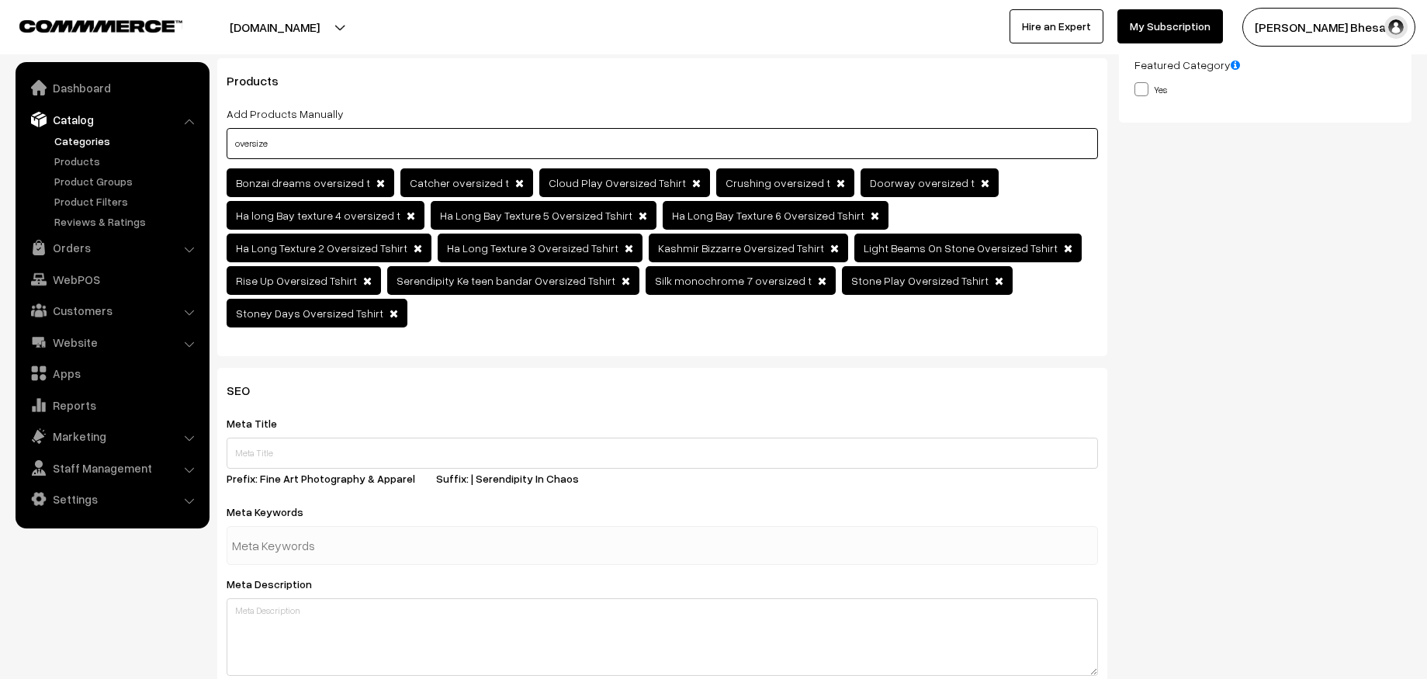
click at [652, 130] on input "oversize" at bounding box center [663, 143] width 872 height 31
type input "e"
click at [1166, 380] on div "SEO Meta Title Prefix: Fine Art Photography & Apparel Suffix: | Serendipity In …" at bounding box center [815, 668] width 1218 height 601
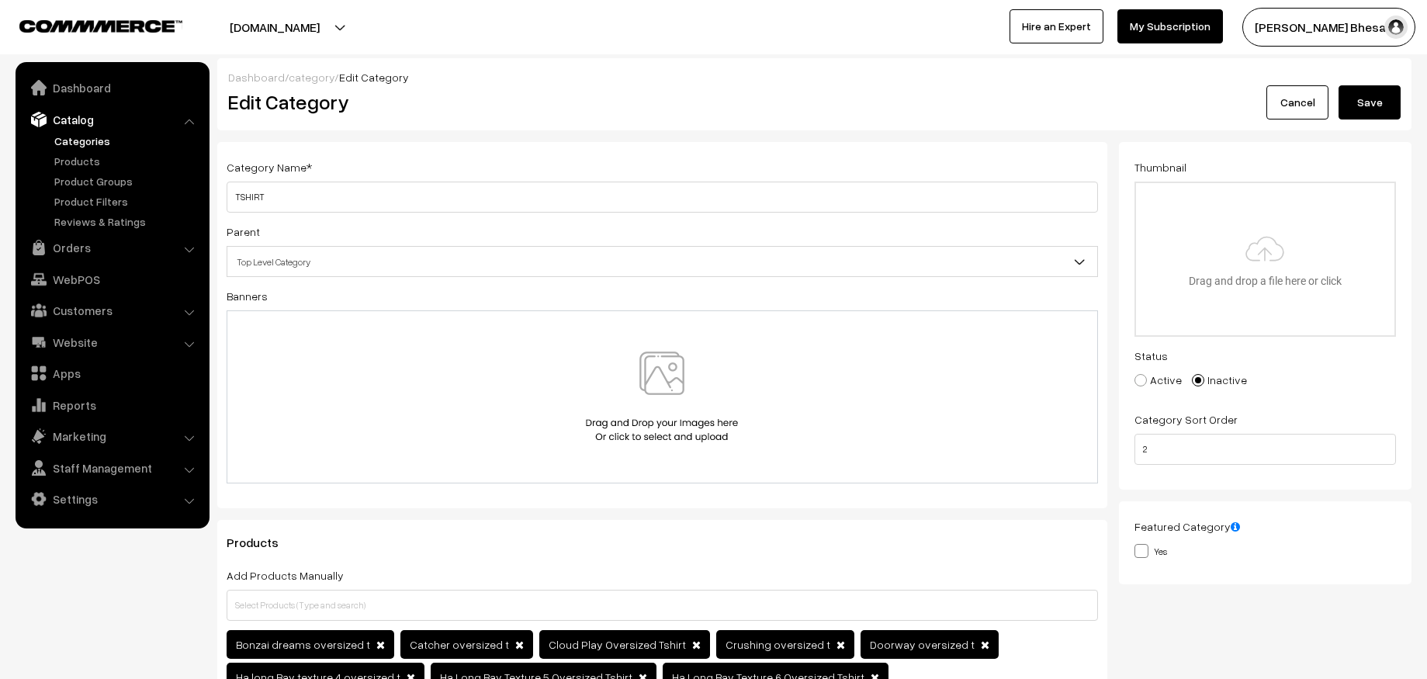
click at [1385, 100] on button "Save" at bounding box center [1370, 102] width 62 height 34
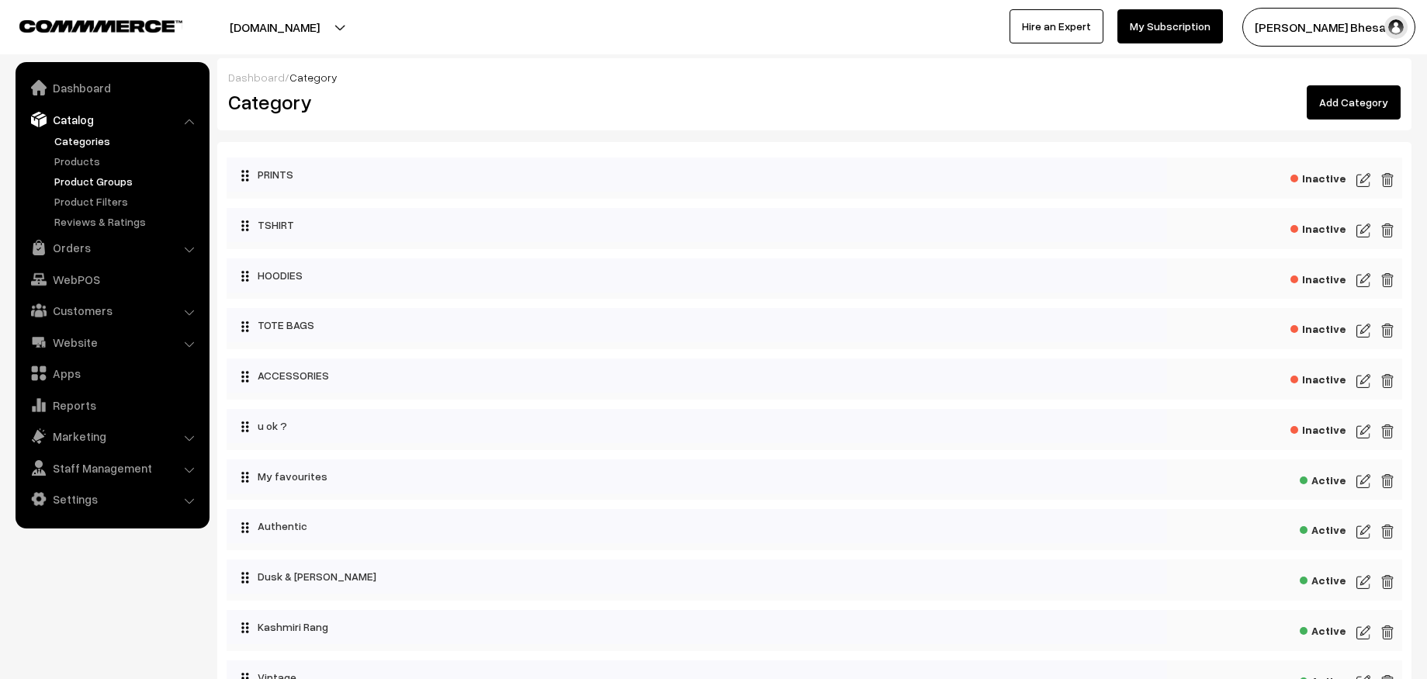
click at [65, 186] on link "Product Groups" at bounding box center [127, 181] width 154 height 16
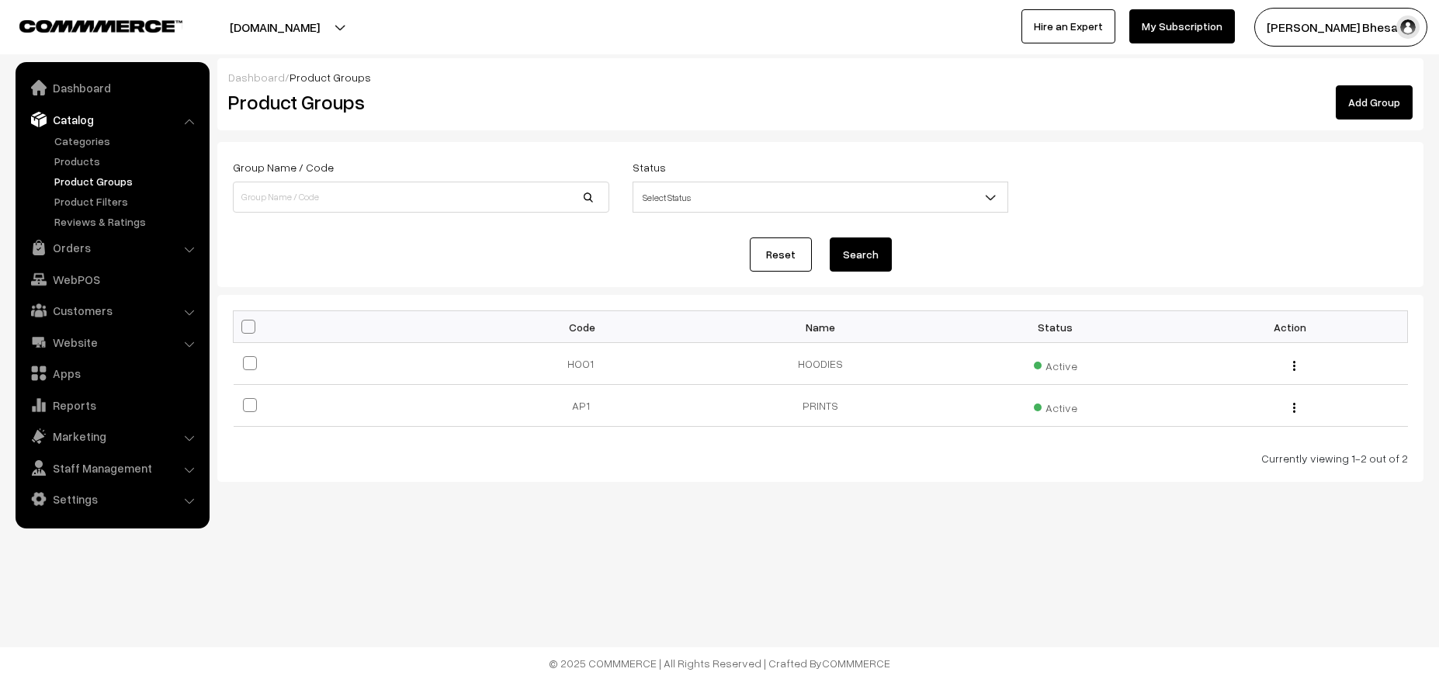
click at [1368, 106] on link "Add Group" at bounding box center [1374, 102] width 77 height 34
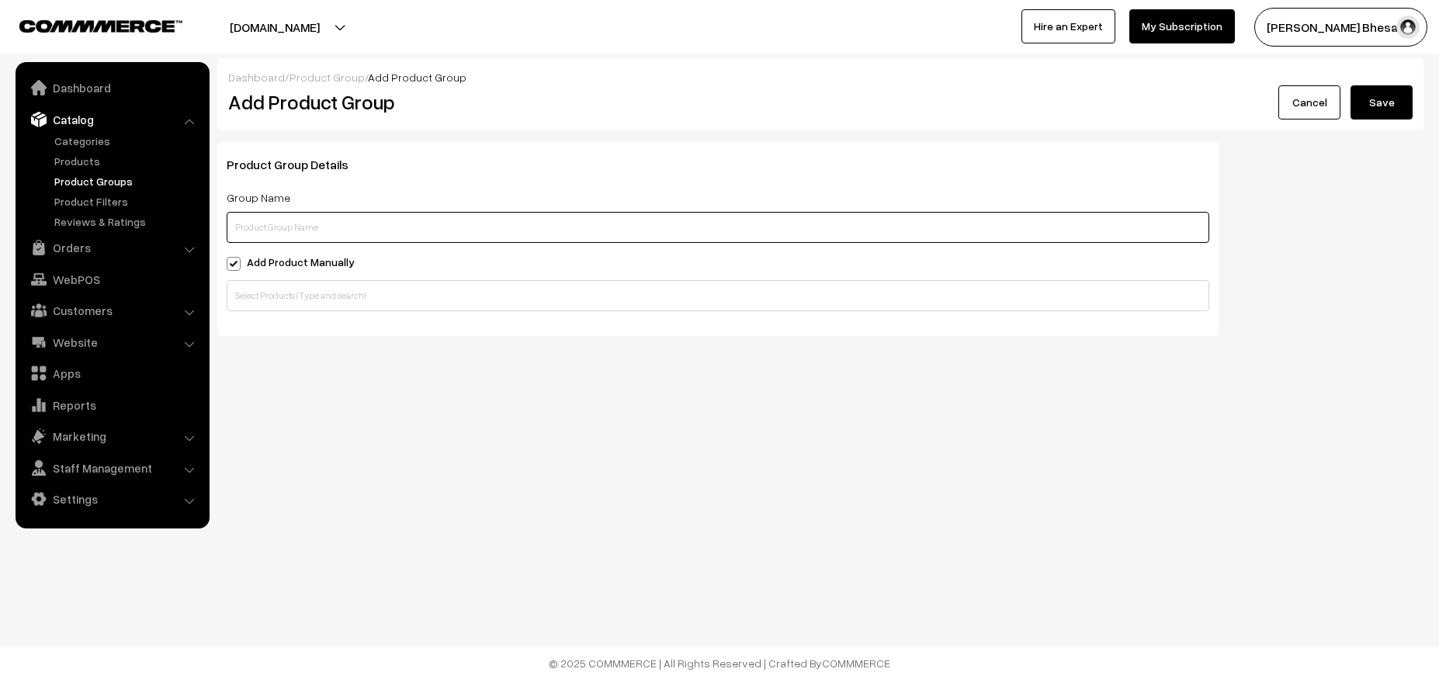
click at [650, 227] on input "text" at bounding box center [718, 227] width 983 height 31
type input "TSHIRTS"
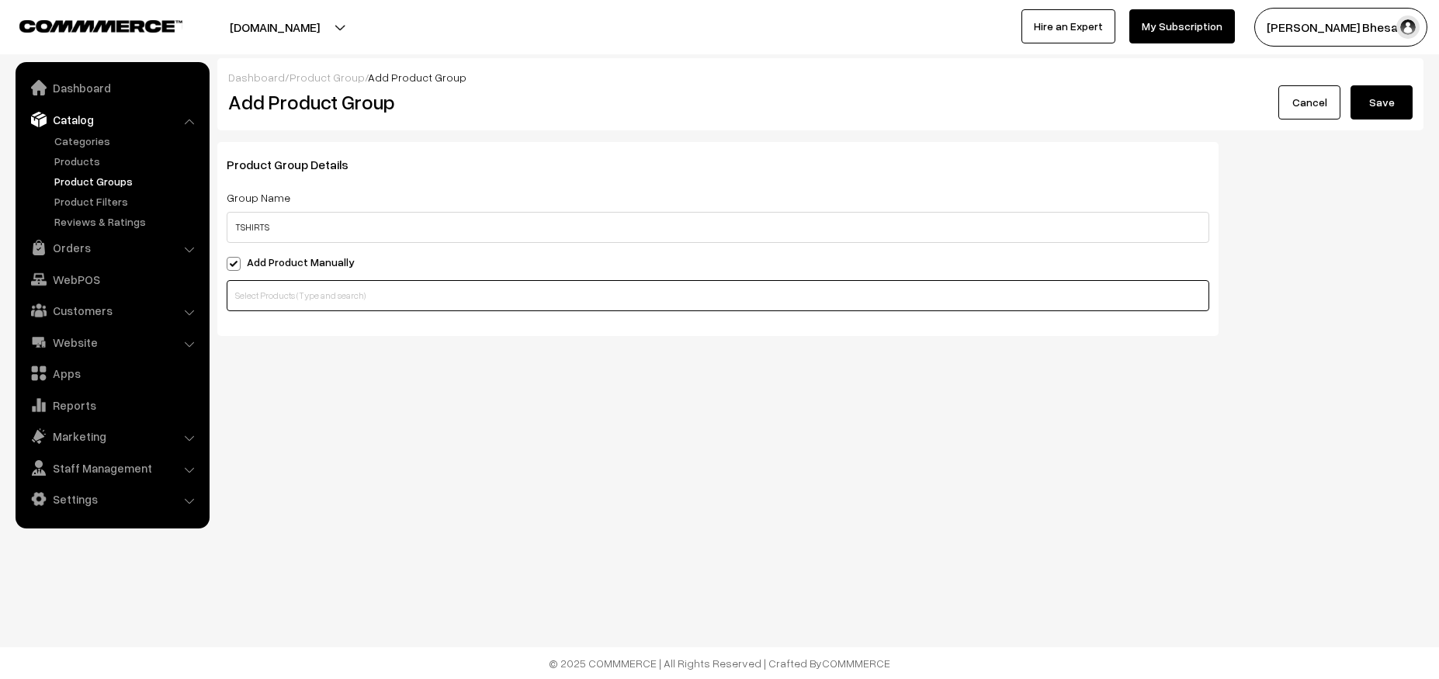
click at [459, 288] on input "text" at bounding box center [718, 295] width 983 height 31
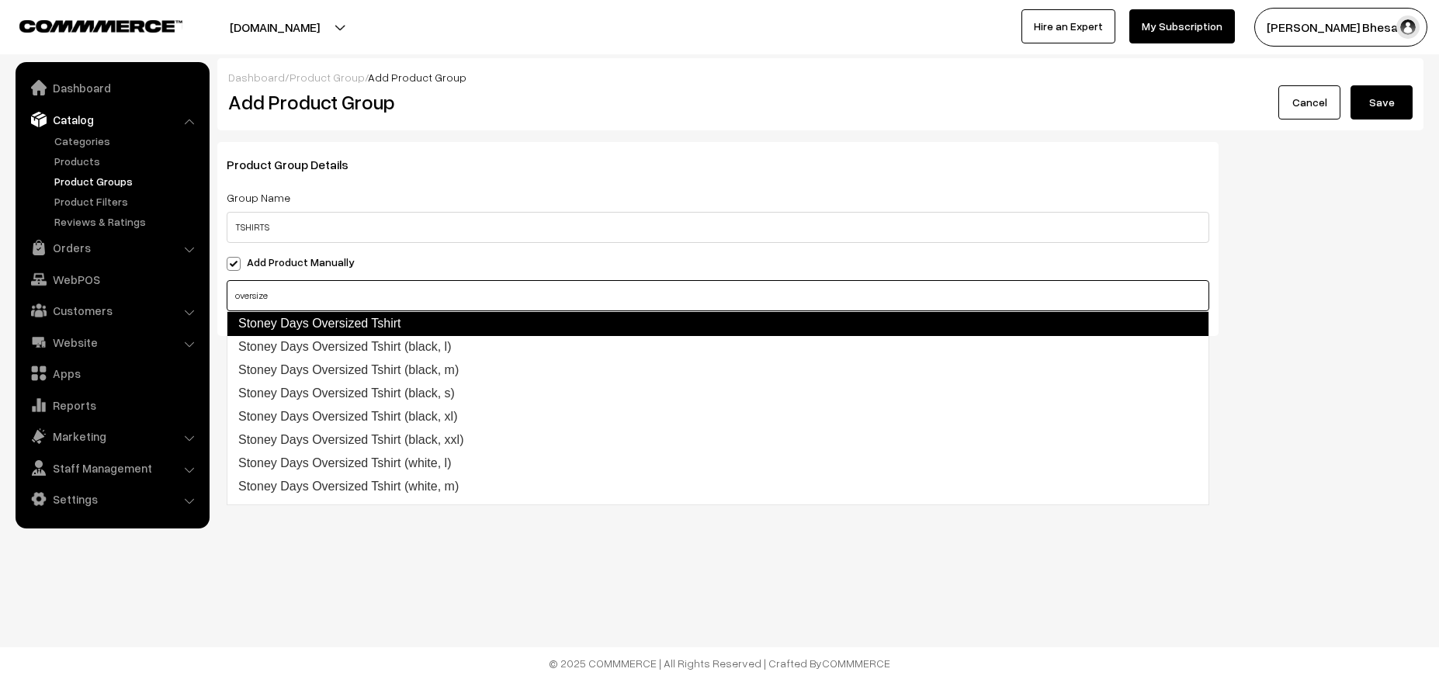
click at [361, 320] on link "Stoney Days Oversized Tshirt" at bounding box center [718, 323] width 983 height 25
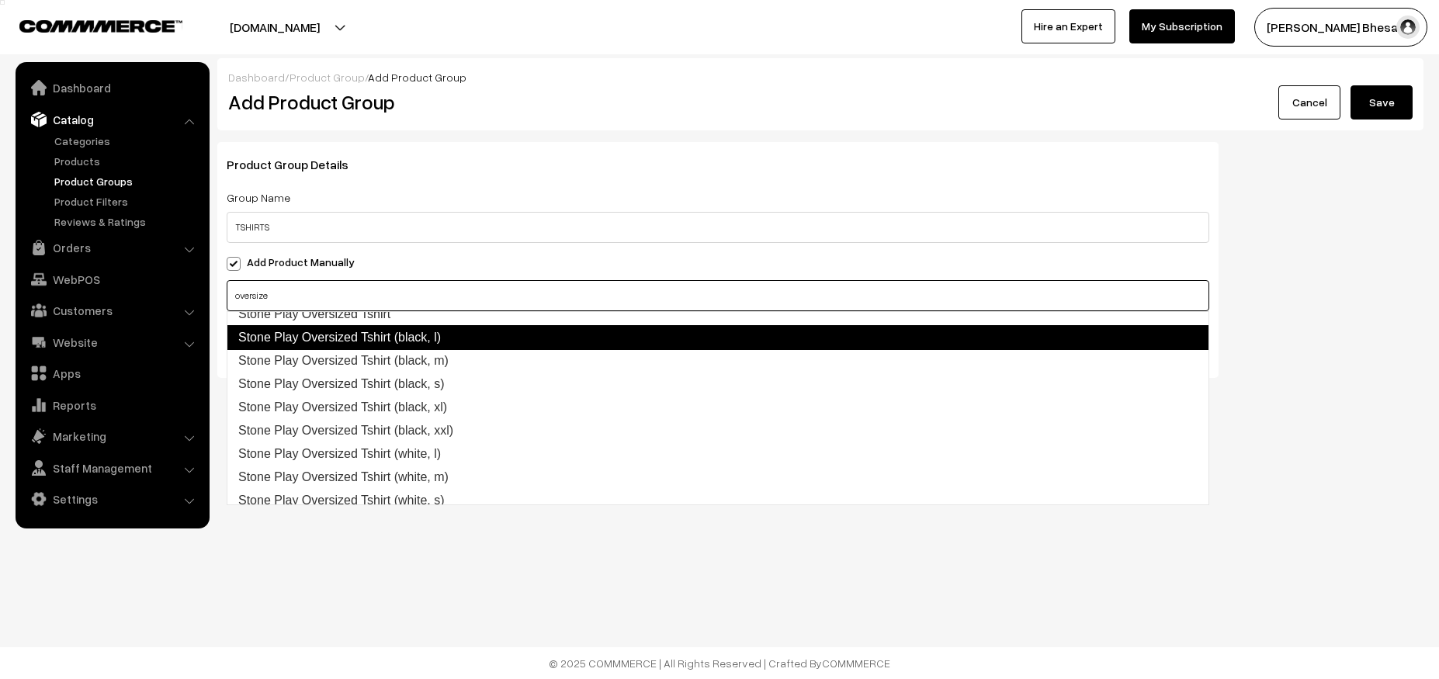
scroll to position [255, 0]
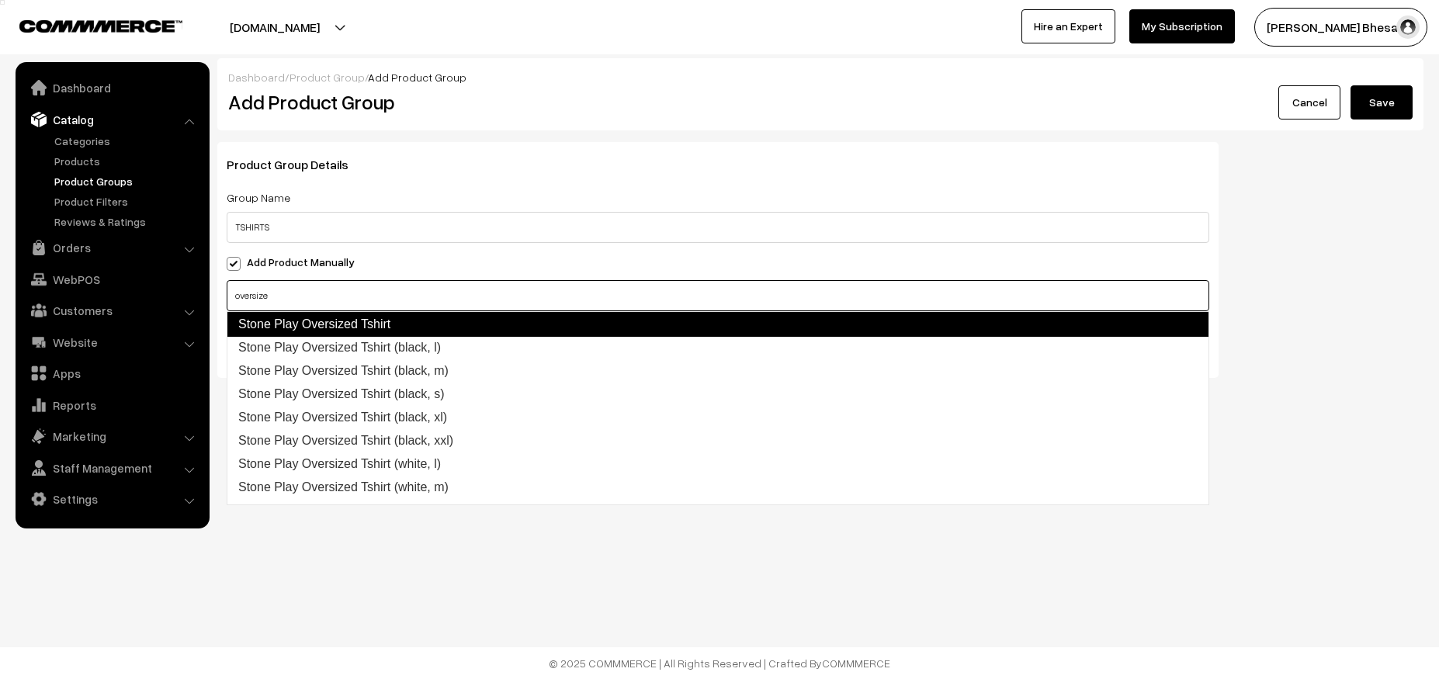
click at [369, 321] on link "Stone Play Oversized Tshirt" at bounding box center [718, 324] width 983 height 25
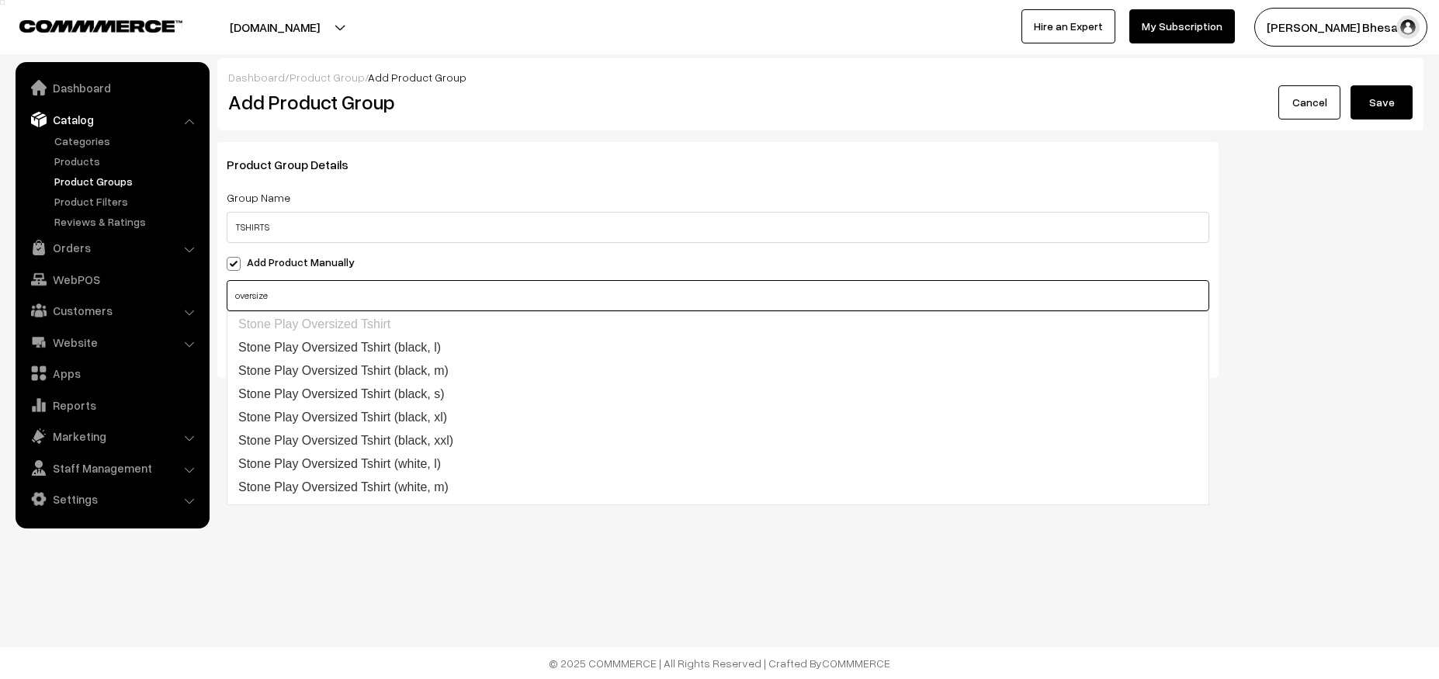
type input "oversize"
